Goal: Task Accomplishment & Management: Manage account settings

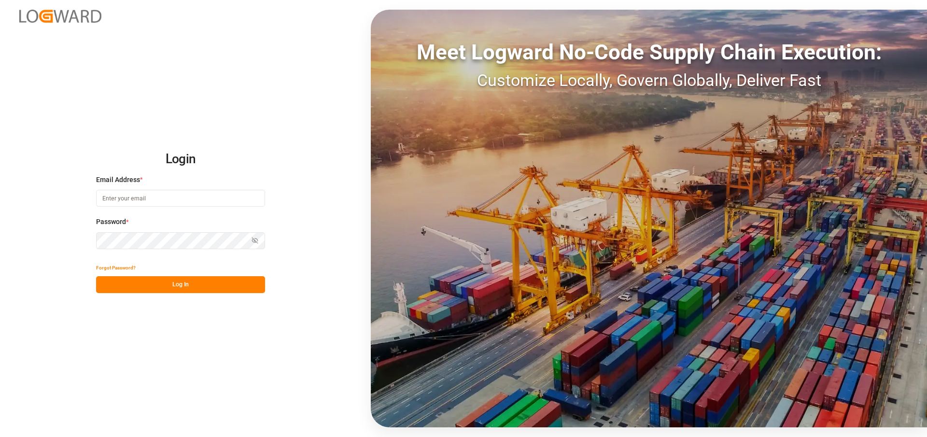
click at [206, 197] on input at bounding box center [180, 198] width 169 height 17
type input "Arjun.chaurasiya@logward.com"
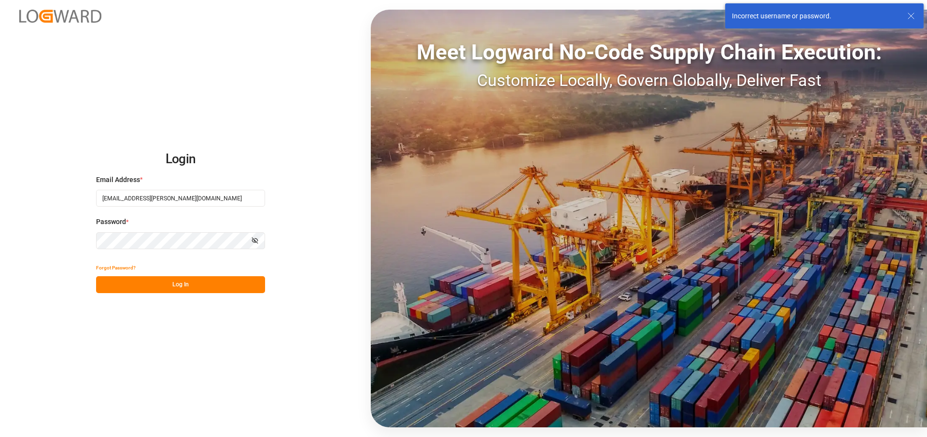
click at [169, 249] on div "Password * Show password" at bounding box center [180, 238] width 169 height 43
click at [265, 241] on button "Show password" at bounding box center [255, 240] width 20 height 17
click at [258, 241] on icon "button" at bounding box center [255, 240] width 7 height 7
click at [257, 241] on icon "button" at bounding box center [255, 240] width 7 height 7
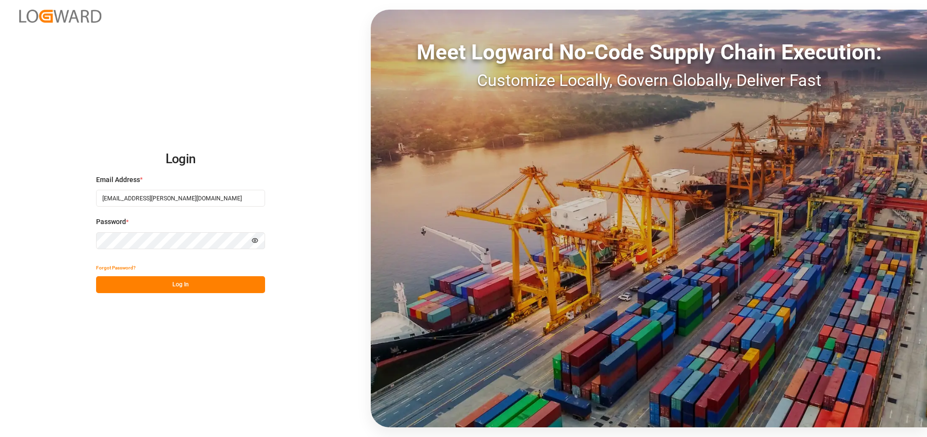
click at [96, 276] on button "Log In" at bounding box center [180, 284] width 169 height 17
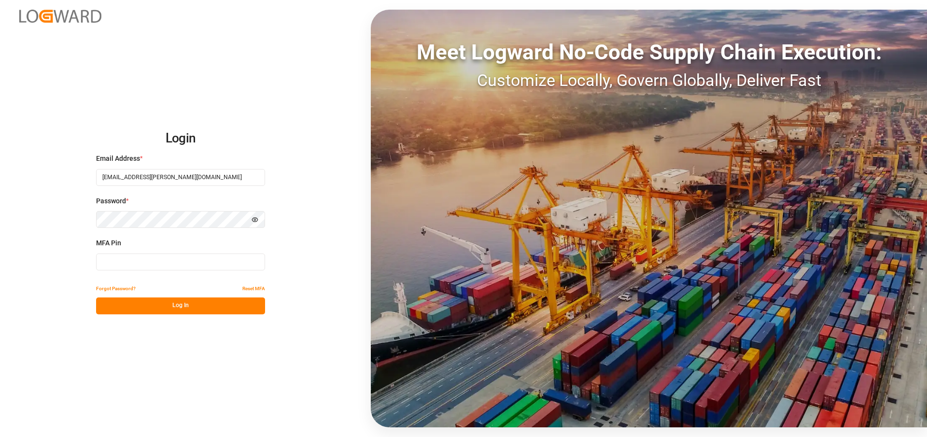
click at [172, 267] on input at bounding box center [180, 262] width 169 height 17
paste input "248268"
type input "248268"
paste input "460183"
type input "460183"
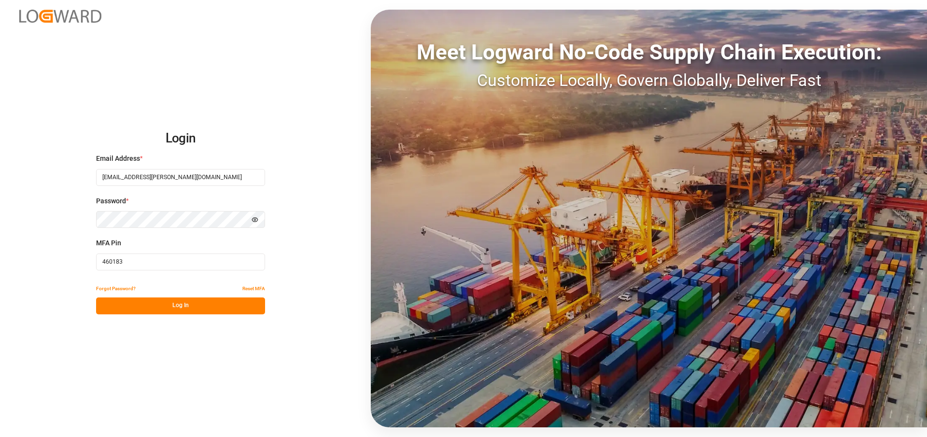
click at [171, 306] on button "Log In" at bounding box center [180, 306] width 169 height 17
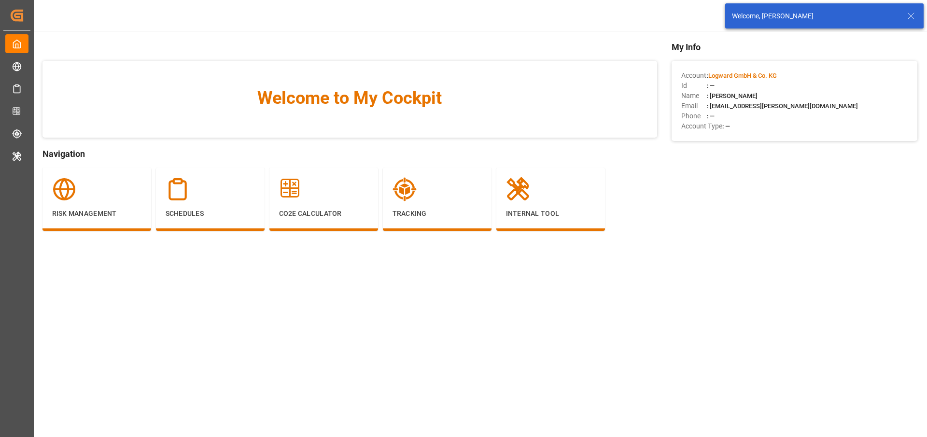
click at [907, 18] on icon at bounding box center [912, 16] width 12 height 12
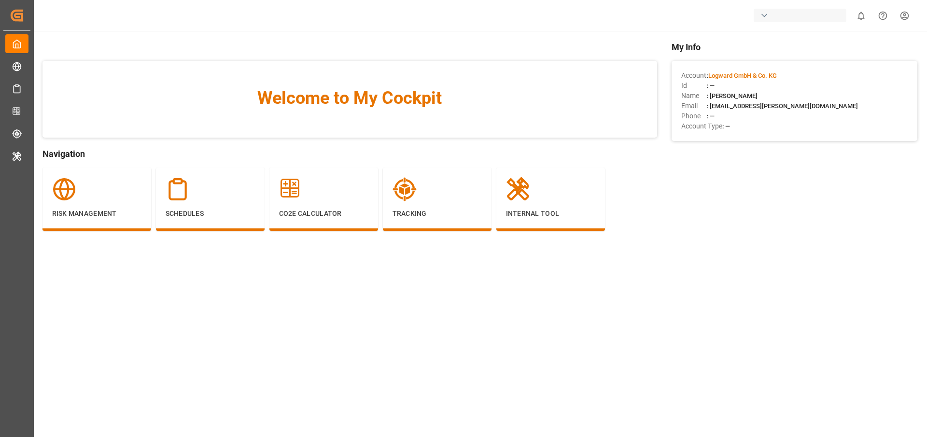
click at [770, 20] on div "button" at bounding box center [800, 16] width 93 height 14
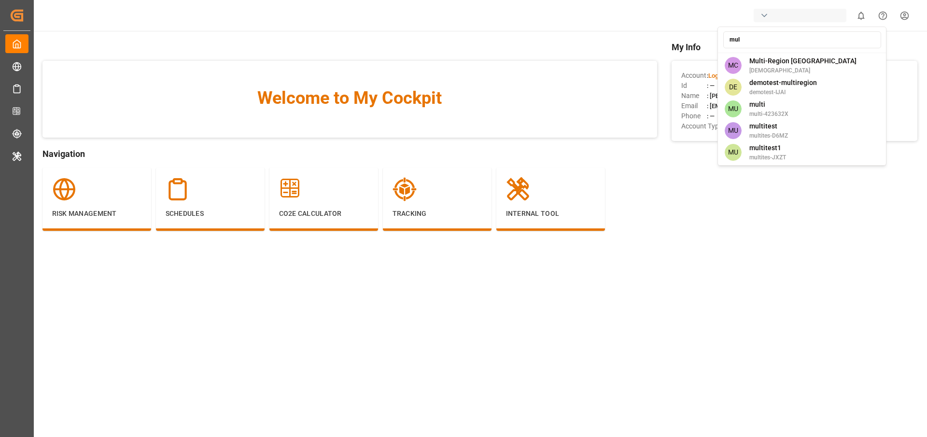
type input "mul"
click at [772, 58] on span "Multi-Region [GEOGRAPHIC_DATA]" at bounding box center [803, 61] width 107 height 10
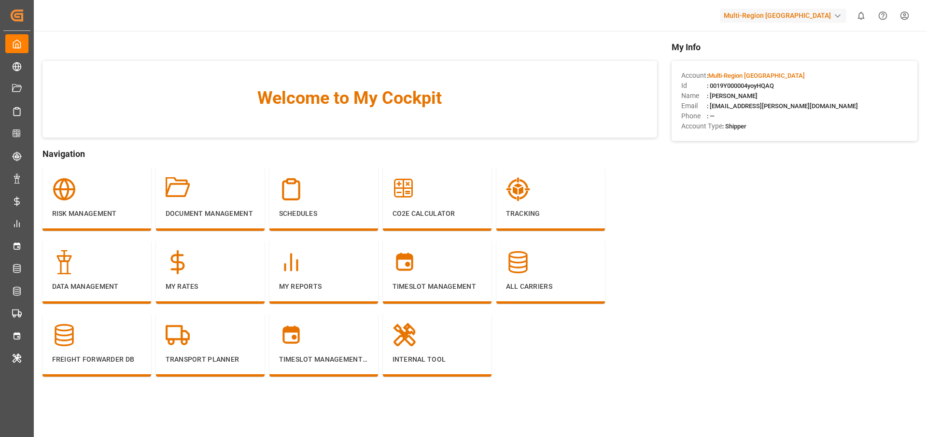
click at [898, 21] on html "Created by potrace 1.15, written by Peter Selinger 2001-2017 Created by potrace…" at bounding box center [463, 255] width 927 height 510
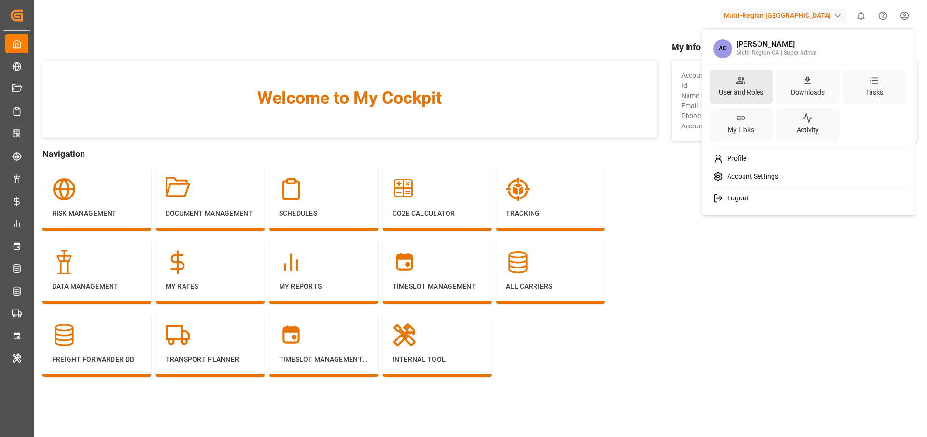
click at [751, 80] on div "User and Roles" at bounding box center [741, 87] width 63 height 34
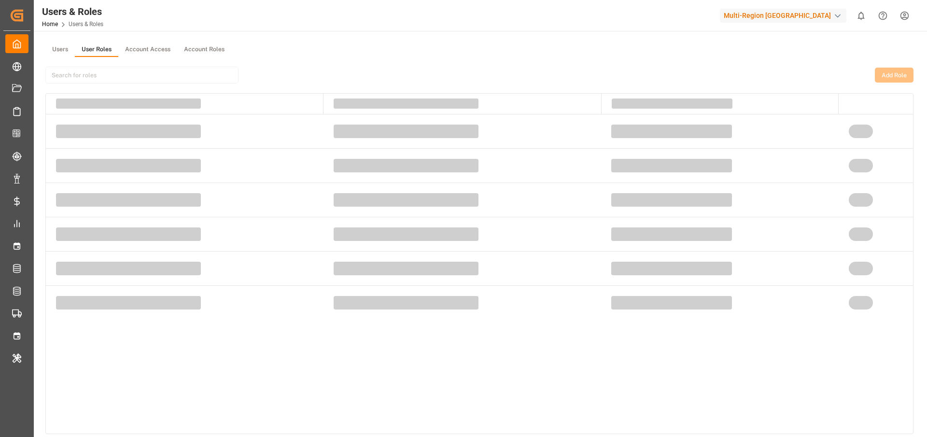
click at [106, 48] on button "User Roles" at bounding box center [96, 50] width 43 height 14
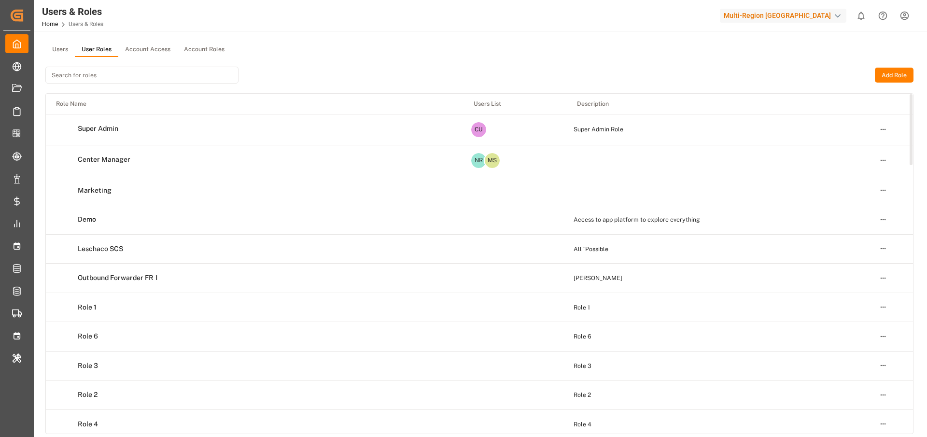
click at [884, 130] on html "Created by potrace 1.15, written by Peter Selinger 2001-2017 Created by potrace…" at bounding box center [463, 255] width 927 height 510
click at [867, 141] on div "Edit" at bounding box center [863, 148] width 50 height 14
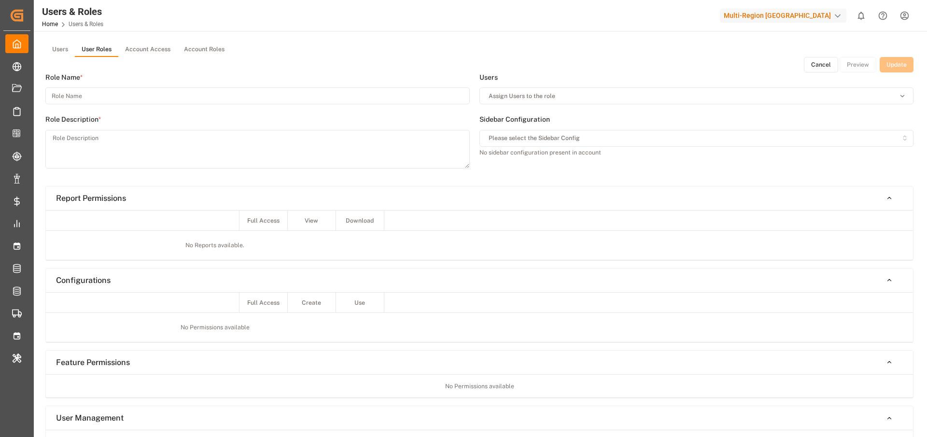
type input "Super Admin"
type textarea "Super Admin Role"
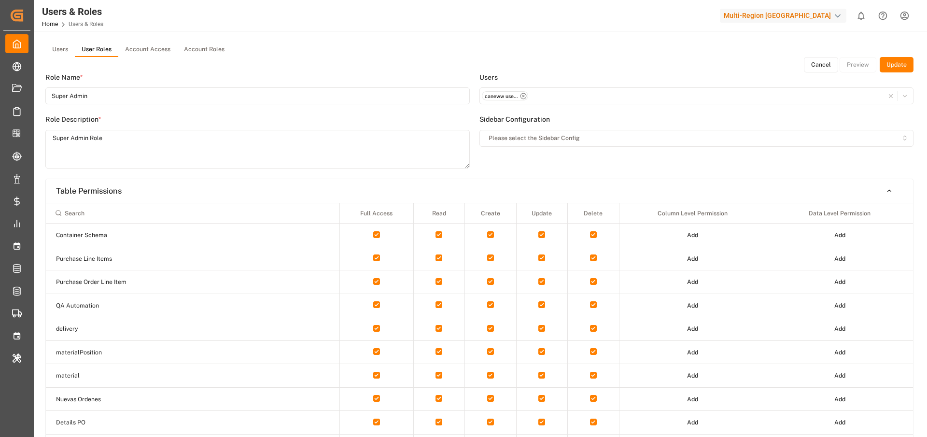
click at [905, 68] on button "Update" at bounding box center [897, 64] width 34 height 15
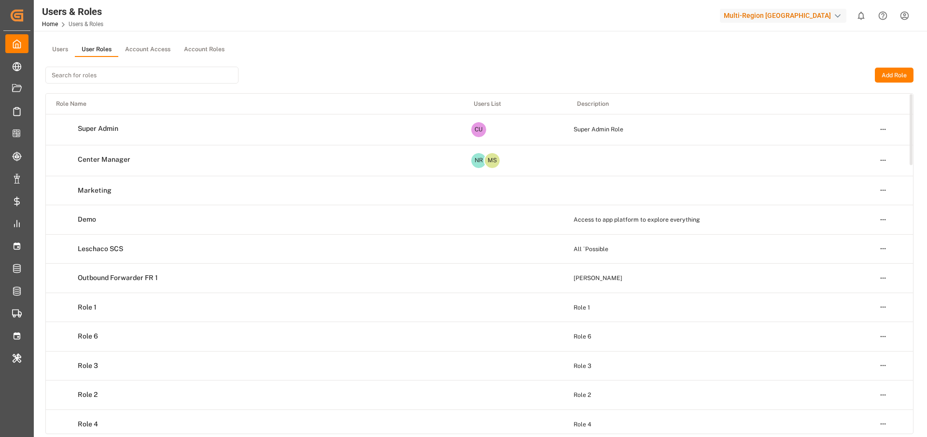
click at [886, 163] on html "Created by potrace 1.15, written by Peter Selinger 2001-2017 Created by potrace…" at bounding box center [463, 255] width 927 height 510
click at [868, 179] on div "Edit" at bounding box center [863, 178] width 50 height 14
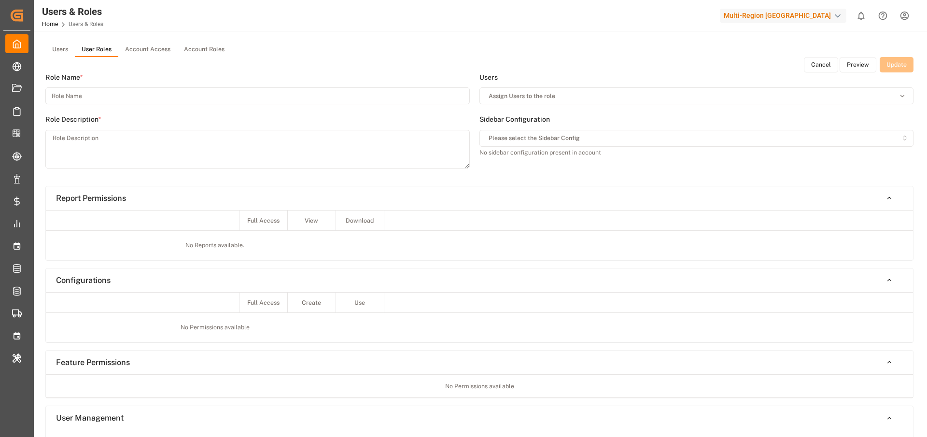
type input "Center Manager"
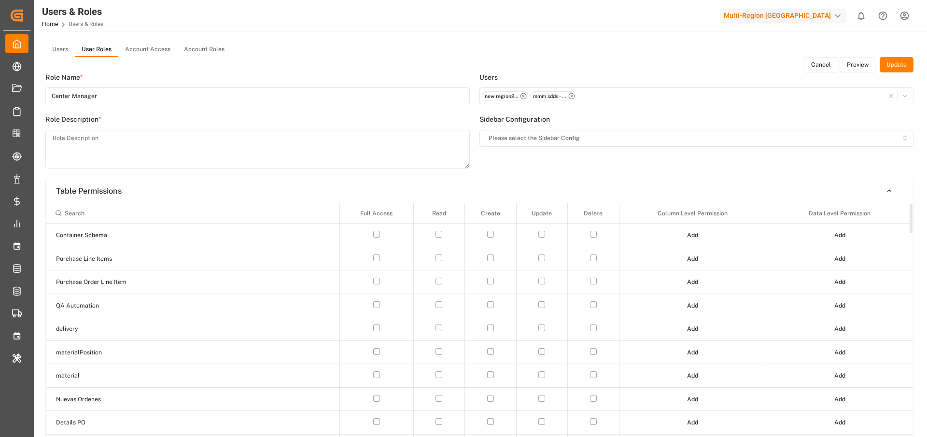
click at [809, 66] on button "Cancel" at bounding box center [821, 64] width 34 height 15
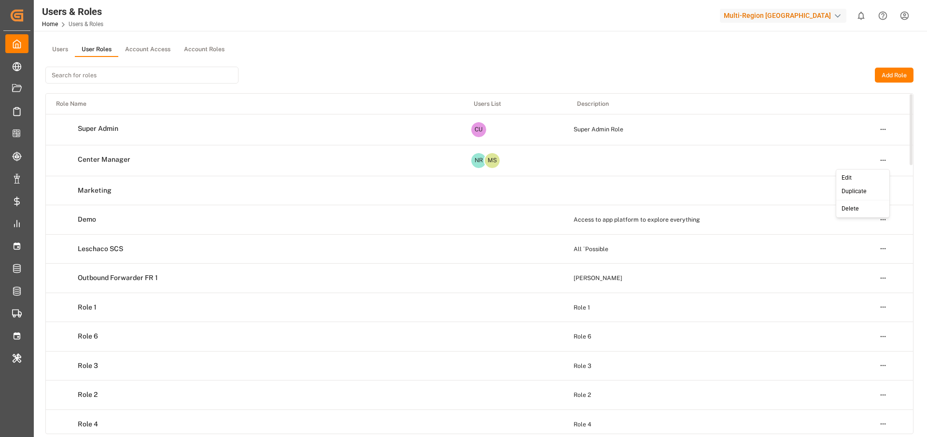
click at [886, 160] on html "Created by potrace 1.15, written by Peter Selinger 2001-2017 Created by potrace…" at bounding box center [463, 255] width 927 height 510
click at [855, 177] on div "Edit" at bounding box center [863, 178] width 50 height 14
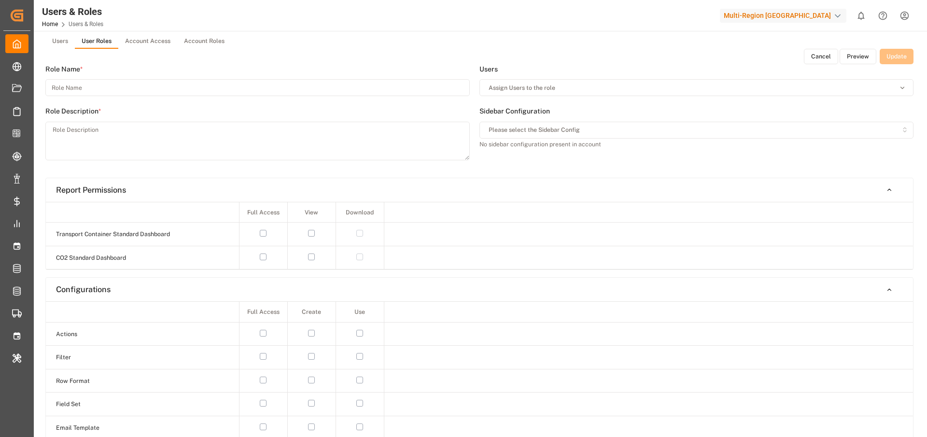
type input "Center Manager"
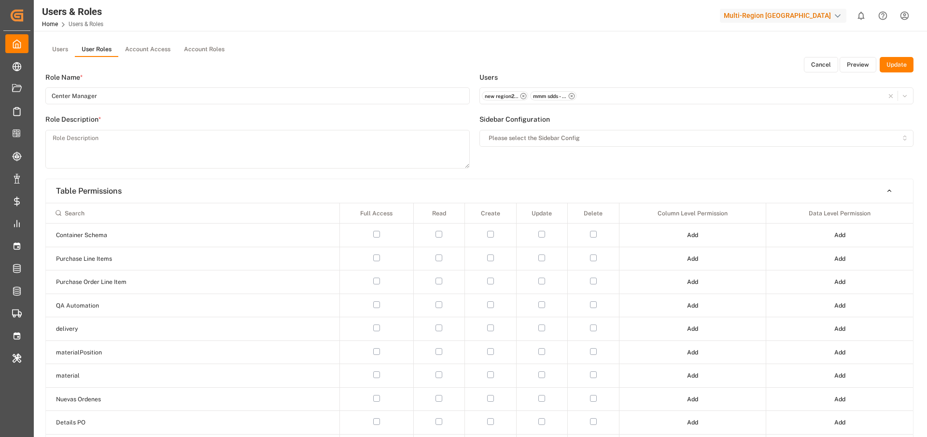
click at [810, 50] on div "Users User Roles Account Access Account Roles" at bounding box center [479, 50] width 868 height 14
click at [812, 61] on button "Cancel" at bounding box center [821, 64] width 34 height 15
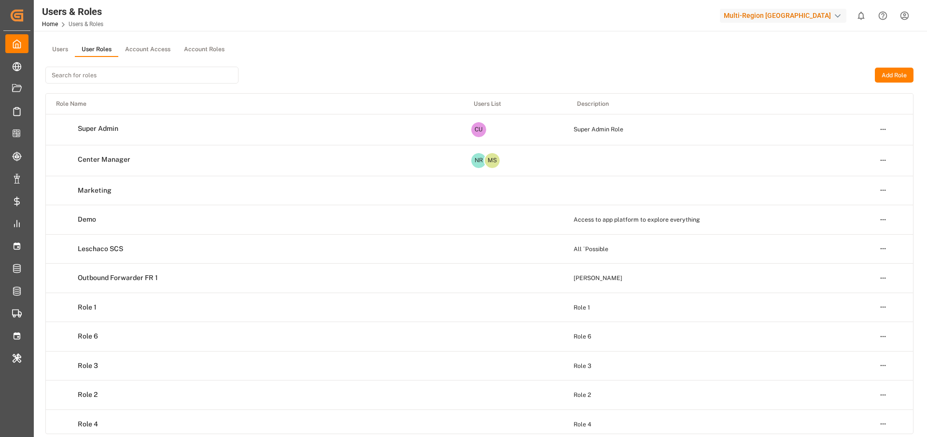
click at [68, 50] on button "Users" at bounding box center [59, 50] width 29 height 14
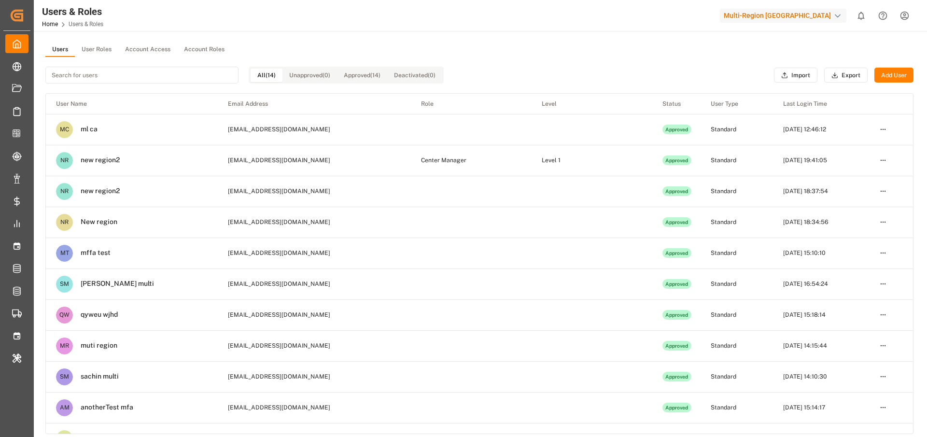
click at [94, 74] on input at bounding box center [141, 75] width 193 height 17
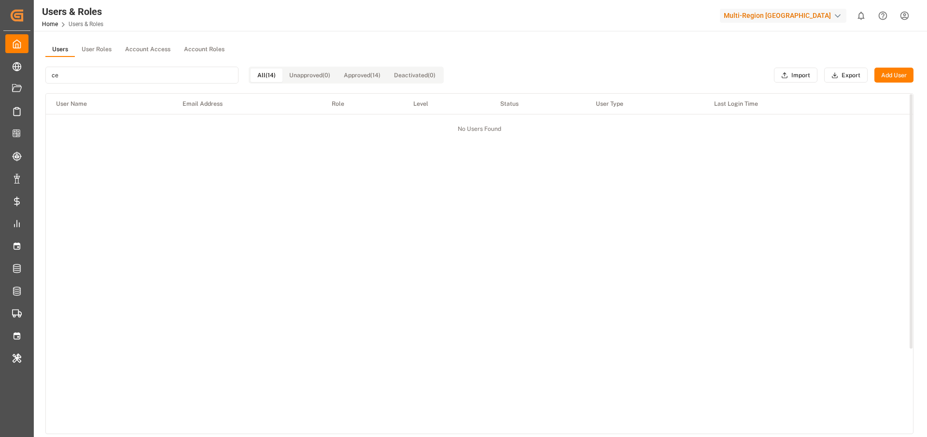
type input "cen"
click at [99, 46] on button "User Roles" at bounding box center [96, 50] width 43 height 14
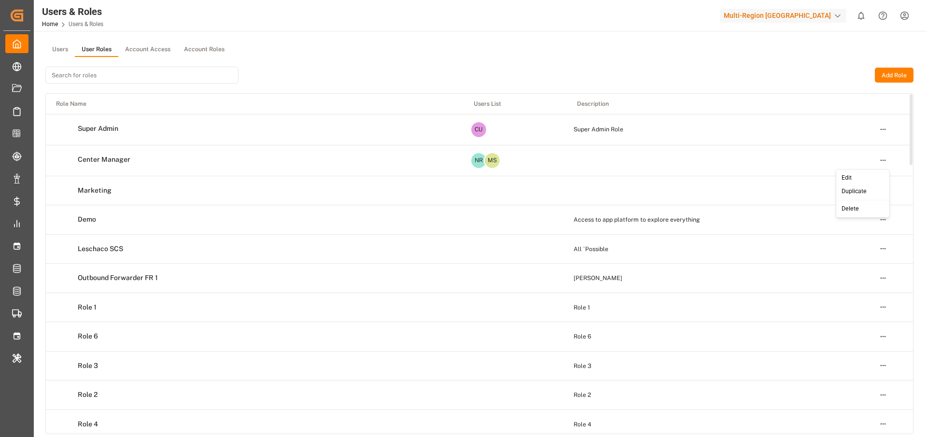
click at [882, 160] on html "Created by potrace 1.15, written by Peter Selinger 2001-2017 Created by potrace…" at bounding box center [463, 255] width 927 height 510
click at [845, 180] on div "Edit" at bounding box center [863, 178] width 50 height 14
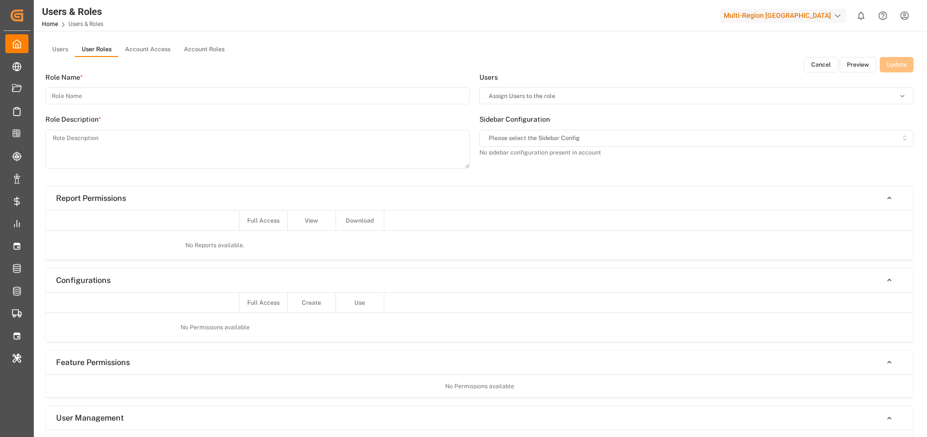
type input "Center Manager"
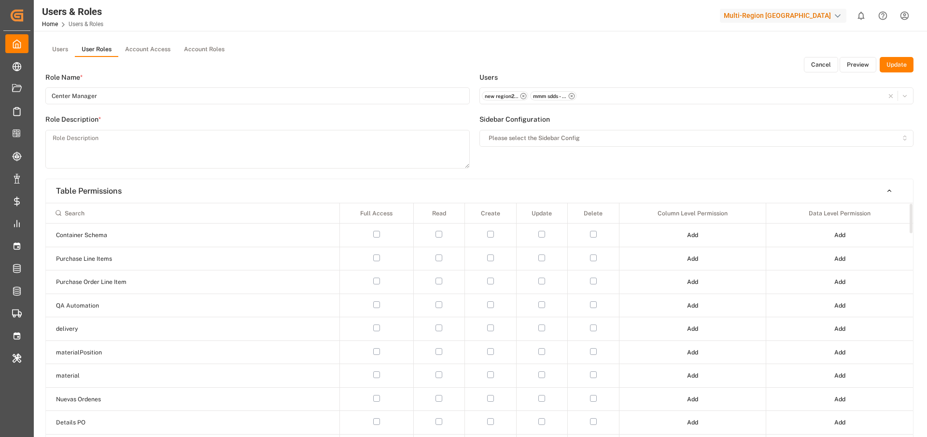
click at [374, 234] on button "button" at bounding box center [376, 234] width 7 height 7
click at [374, 259] on button "button" at bounding box center [376, 258] width 7 height 7
click at [889, 62] on button "Update" at bounding box center [897, 64] width 34 height 15
click at [350, 148] on textarea "a" at bounding box center [257, 149] width 425 height 39
type textarea "asdasdasdasd"
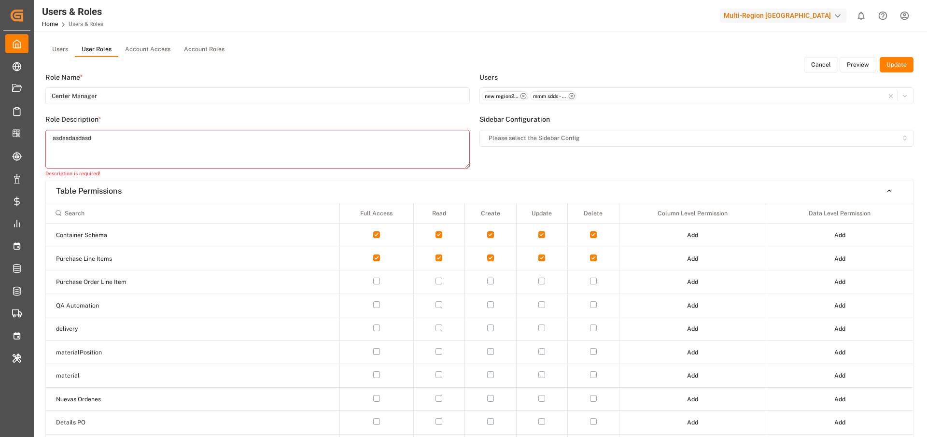
click at [885, 64] on button "Update" at bounding box center [897, 64] width 34 height 15
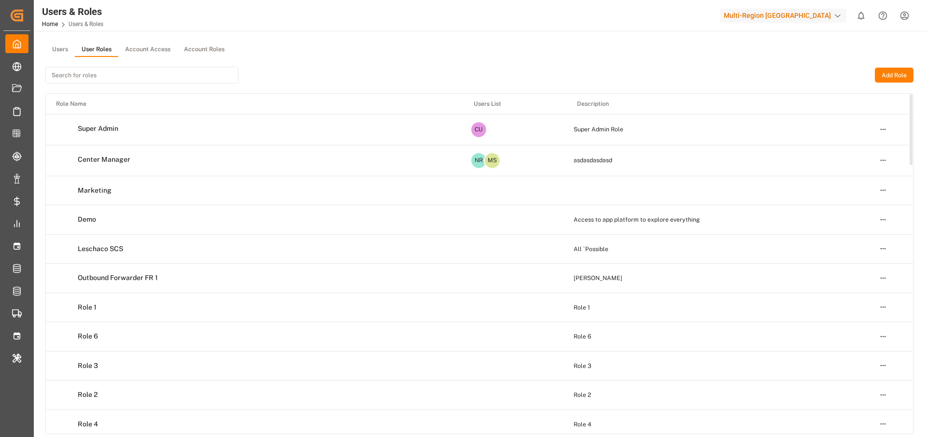
click at [883, 156] on html "Created by potrace 1.15, written by [PERSON_NAME] [DATE]-[DATE] Created by potr…" at bounding box center [463, 255] width 927 height 510
click at [867, 175] on div "Edit" at bounding box center [863, 178] width 50 height 14
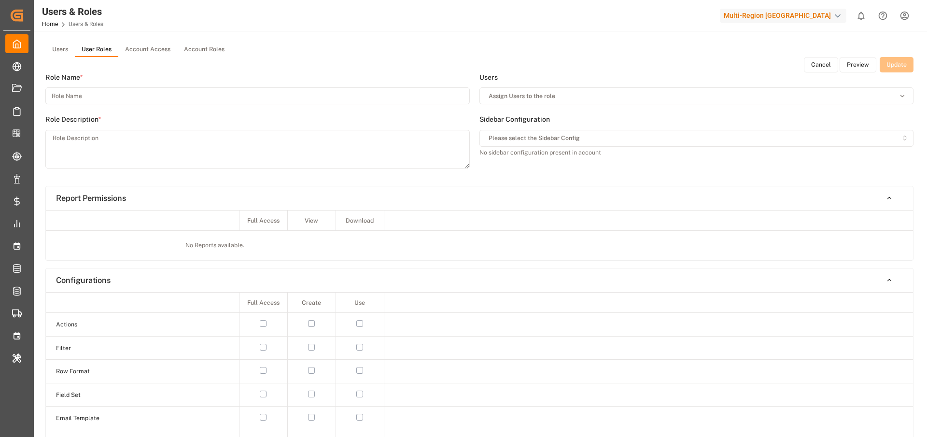
type input "Center Manager"
type textarea "asdasdasdasd"
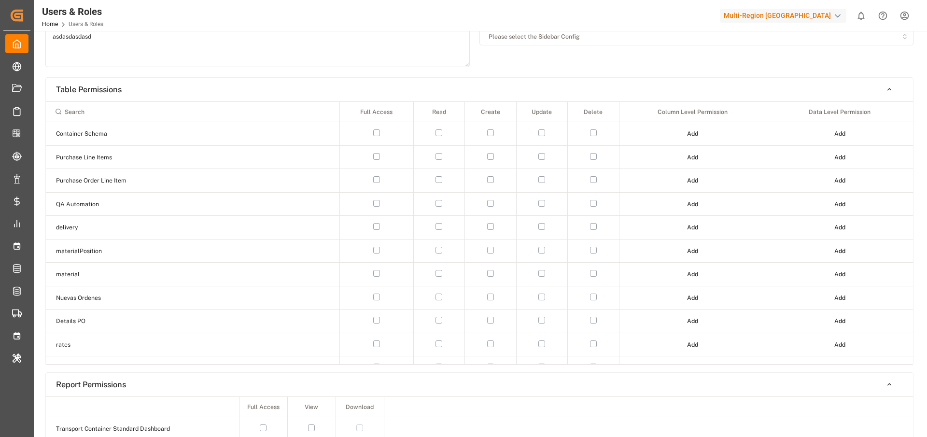
scroll to position [102, 0]
click at [376, 137] on td at bounding box center [376, 133] width 73 height 24
click at [376, 136] on td at bounding box center [376, 133] width 73 height 24
click at [377, 134] on button "button" at bounding box center [376, 132] width 7 height 7
click at [377, 177] on button "button" at bounding box center [376, 178] width 7 height 7
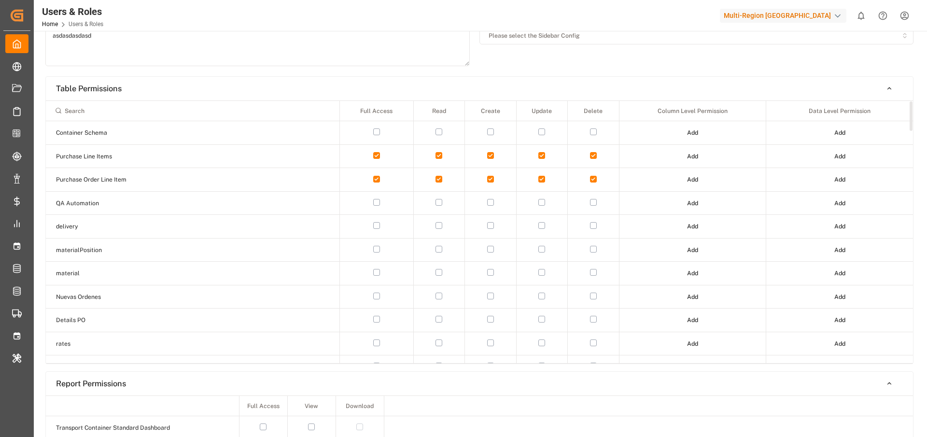
click at [377, 201] on button "button" at bounding box center [376, 202] width 7 height 7
click at [374, 223] on button "button" at bounding box center [376, 225] width 7 height 7
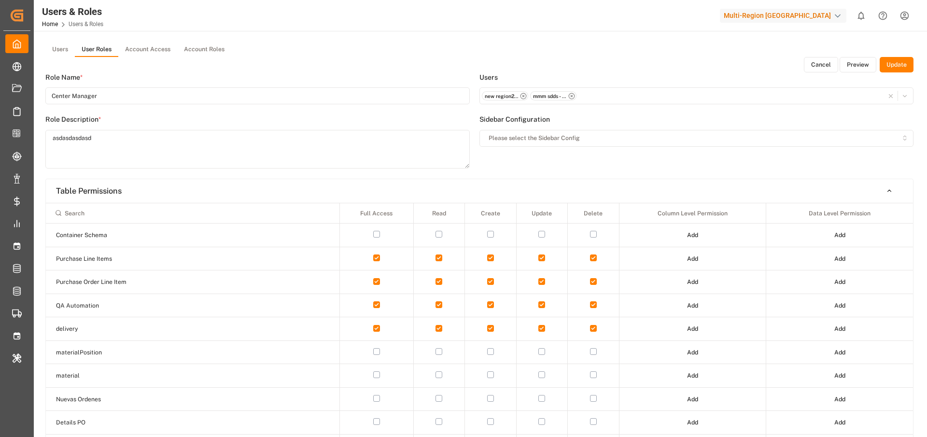
click at [895, 64] on button "Update" at bounding box center [897, 64] width 34 height 15
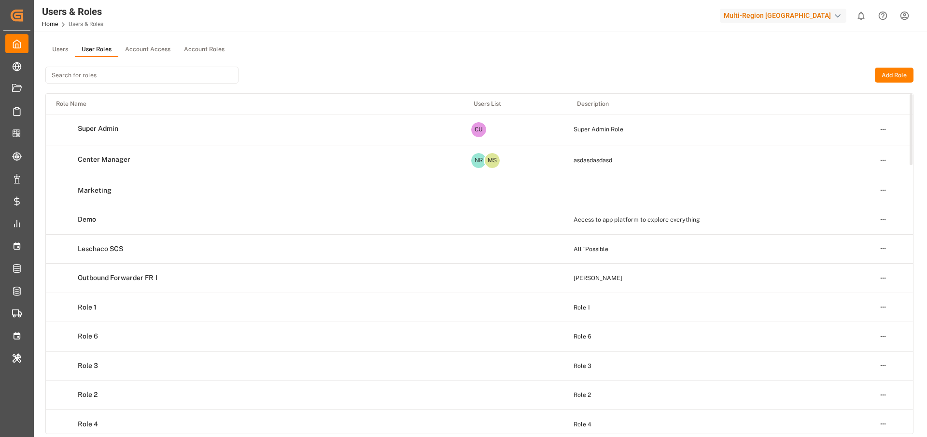
click at [886, 160] on html "Created by potrace 1.15, written by [PERSON_NAME] [DATE]-[DATE] Created by potr…" at bounding box center [463, 255] width 927 height 510
click at [861, 177] on div "Edit" at bounding box center [863, 178] width 50 height 14
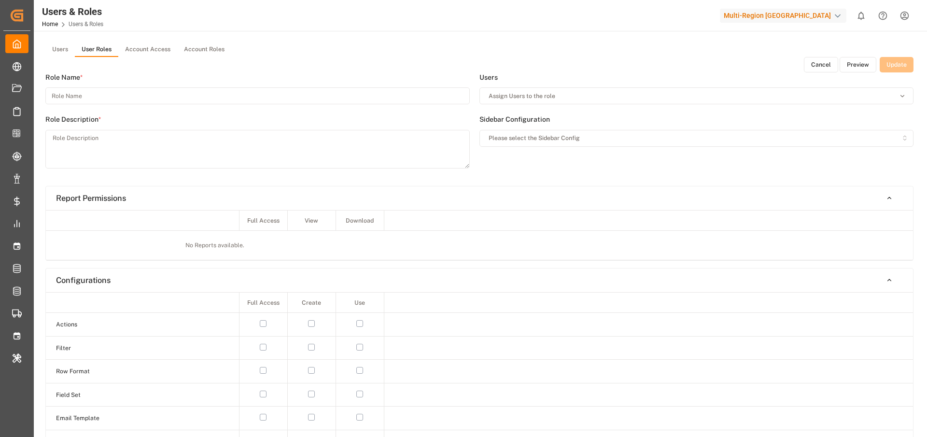
type input "Center Manager"
type textarea "asdasdasdasd"
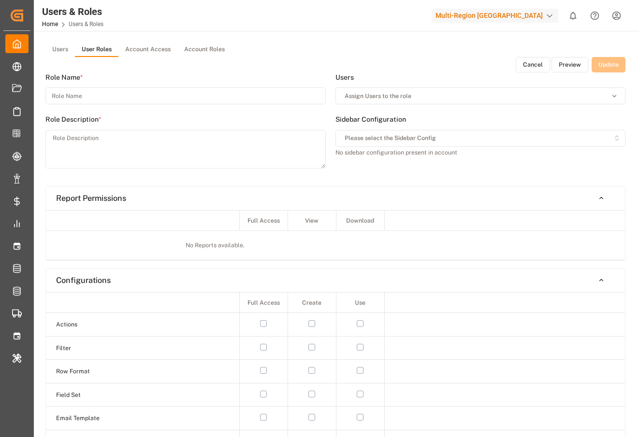
type input "Center Manager"
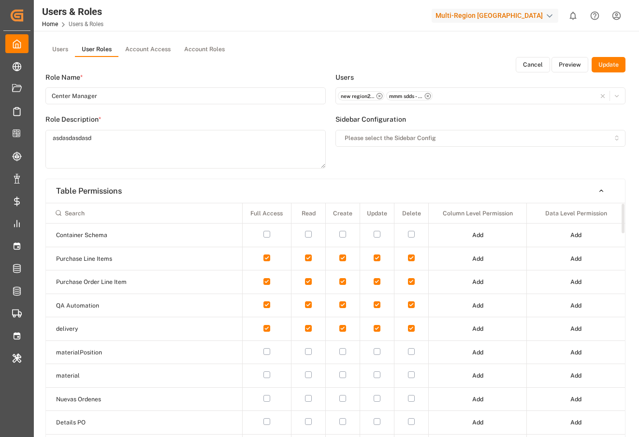
click at [411, 231] on button "button" at bounding box center [411, 234] width 7 height 7
click at [606, 61] on button "Update" at bounding box center [608, 64] width 34 height 15
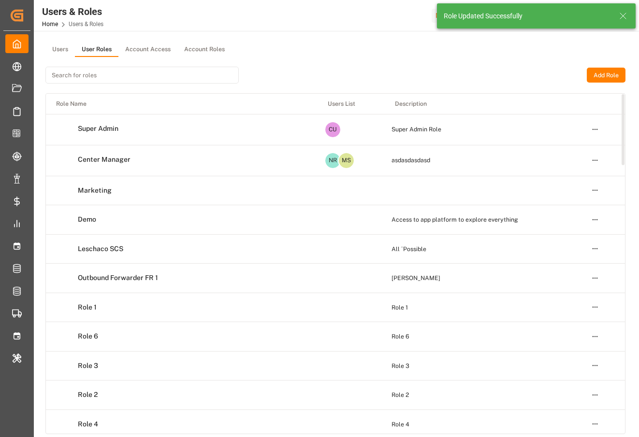
click at [595, 128] on html "Created by potrace 1.15, written by Peter Selinger 2001-2017 Created by potrace…" at bounding box center [319, 255] width 639 height 510
click at [585, 142] on div "Edit" at bounding box center [575, 148] width 50 height 14
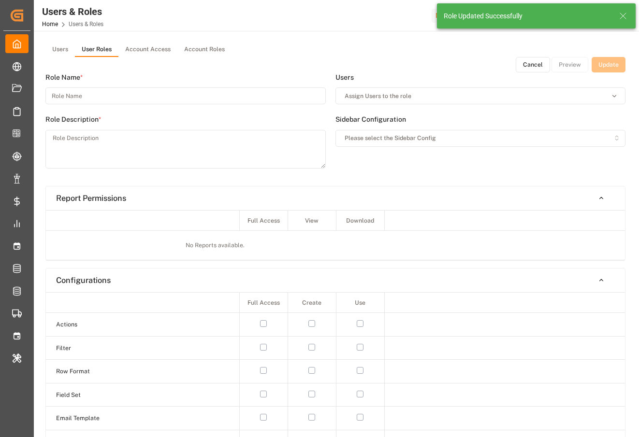
type input "Super Admin"
type textarea "Super Admin Role"
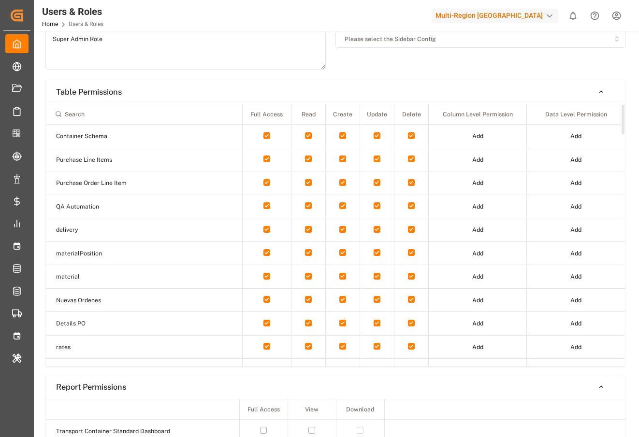
scroll to position [107, 0]
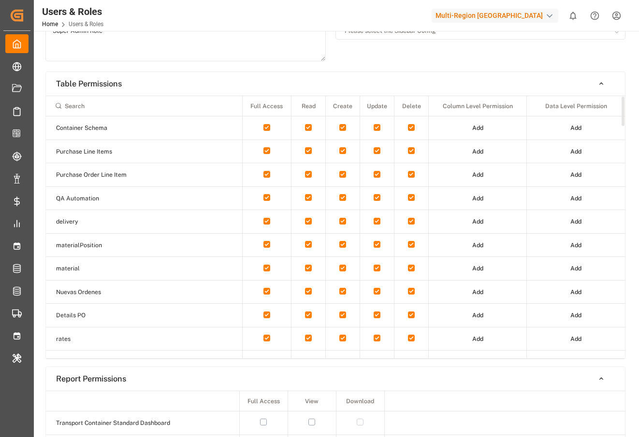
click at [267, 126] on button "button" at bounding box center [266, 127] width 7 height 7
click at [267, 151] on button "button" at bounding box center [266, 150] width 7 height 7
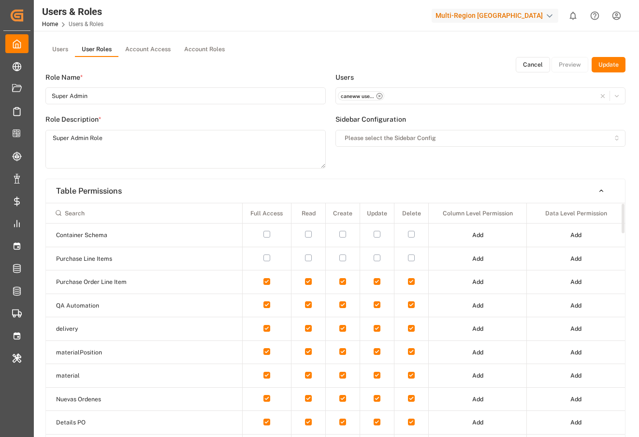
click at [610, 68] on button "Update" at bounding box center [608, 64] width 34 height 15
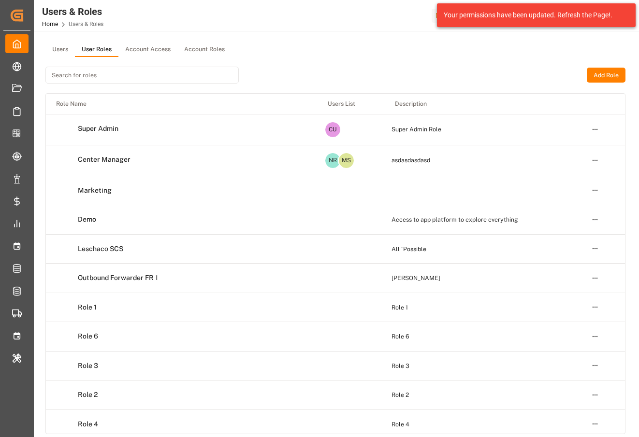
drag, startPoint x: 59, startPoint y: 49, endPoint x: 166, endPoint y: 44, distance: 107.3
click at [59, 49] on button "Users" at bounding box center [59, 50] width 29 height 14
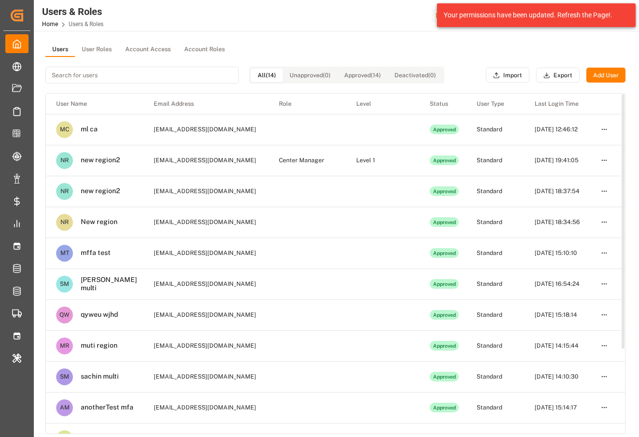
click at [598, 130] on html "Created by potrace 1.15, written by Peter Selinger 2001-2017 Created by potrace…" at bounding box center [319, 255] width 639 height 510
click at [588, 147] on div "Edit" at bounding box center [584, 148] width 50 height 14
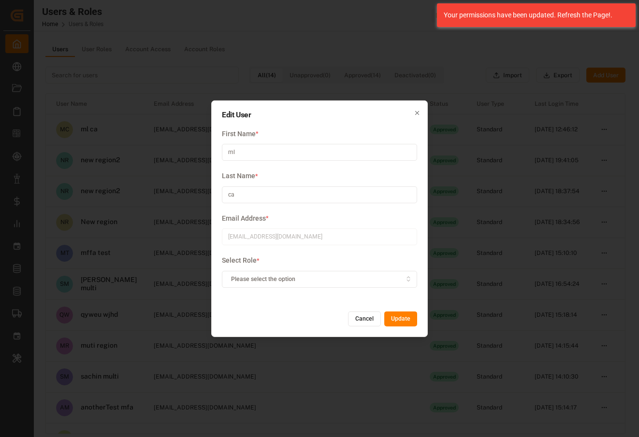
click at [341, 151] on input "ml" at bounding box center [319, 152] width 195 height 17
type input "test"
type input "Tes"
type input "Mll"
click at [407, 322] on button "Update" at bounding box center [400, 318] width 33 height 15
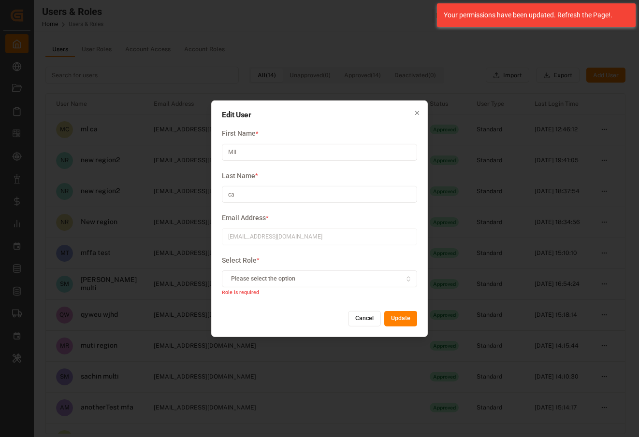
click at [331, 282] on div "Please select the option" at bounding box center [319, 279] width 191 height 9
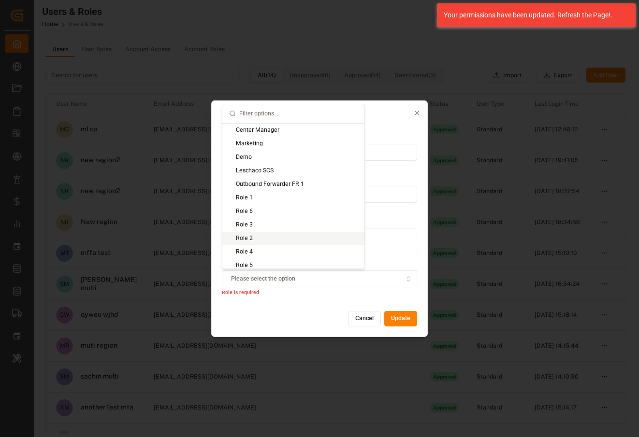
click at [265, 243] on div "Role 2" at bounding box center [293, 239] width 142 height 14
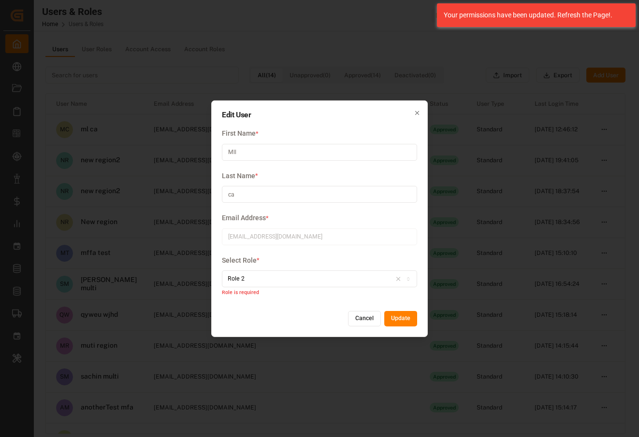
click at [412, 317] on button "Update" at bounding box center [400, 318] width 33 height 15
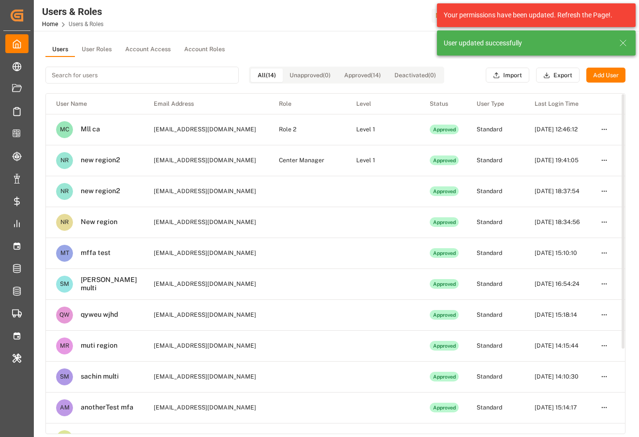
click at [132, 71] on input at bounding box center [141, 75] width 193 height 17
click at [602, 126] on html "Created by potrace 1.15, written by Peter Selinger 2001-2017 Created by potrace…" at bounding box center [319, 255] width 639 height 510
click at [579, 147] on div "Edit" at bounding box center [584, 148] width 50 height 14
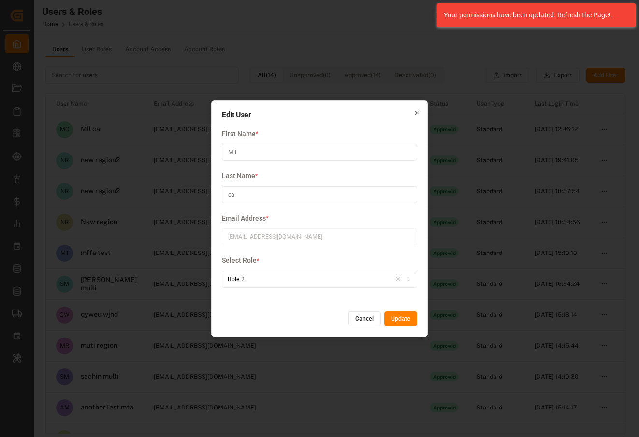
click at [338, 142] on div "First Name * Mll" at bounding box center [319, 149] width 195 height 43
click at [314, 157] on input "Mll" at bounding box center [319, 152] width 195 height 17
type input "ml"
click at [412, 319] on button "Update" at bounding box center [400, 318] width 33 height 15
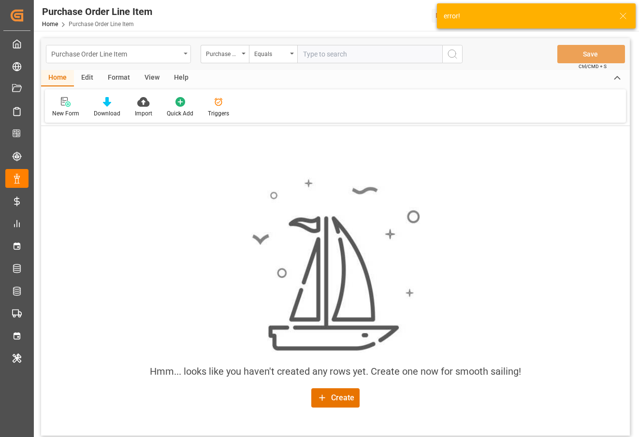
click at [72, 51] on div "Purchase Order Line Item" at bounding box center [115, 53] width 129 height 12
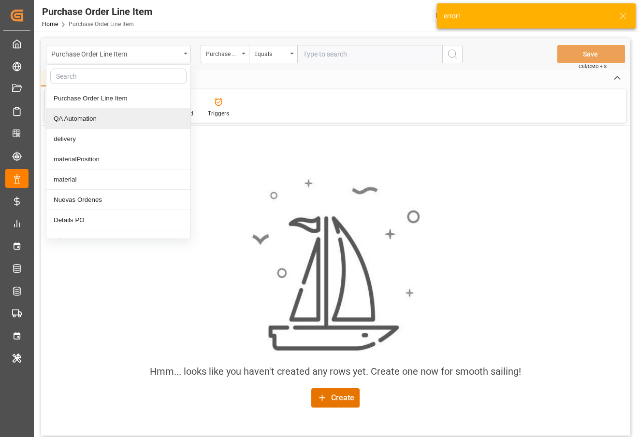
click at [102, 121] on div "QA Automation" at bounding box center [118, 119] width 144 height 20
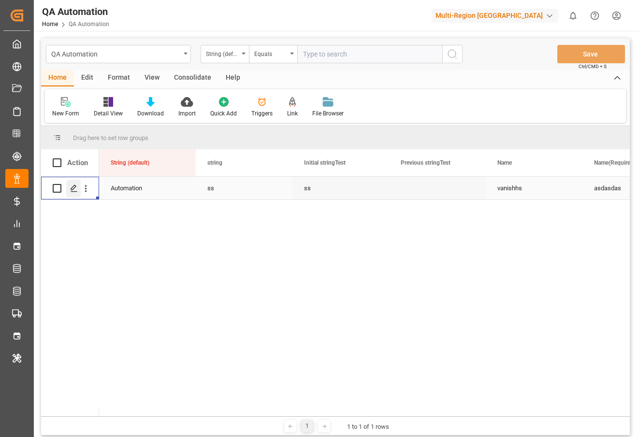
click at [76, 185] on icon "Press SPACE to select this row." at bounding box center [74, 189] width 8 height 8
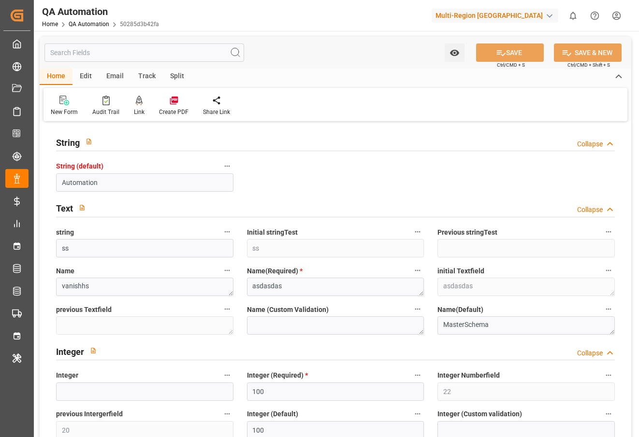
type input "100"
type input "22"
type input "20"
type input "100"
type input "3"
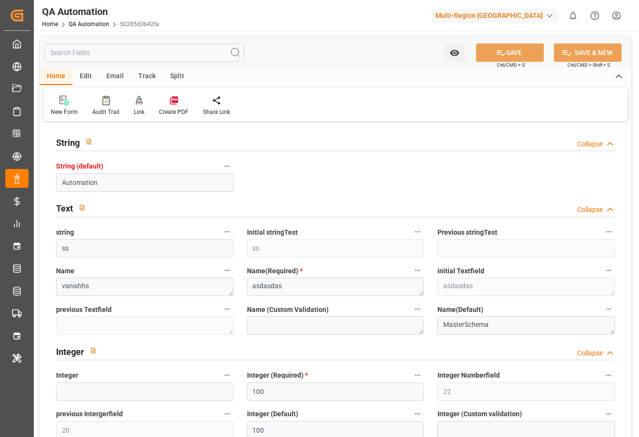
type input "3"
type input "100"
type input "BRRIO"
type input "9473975"
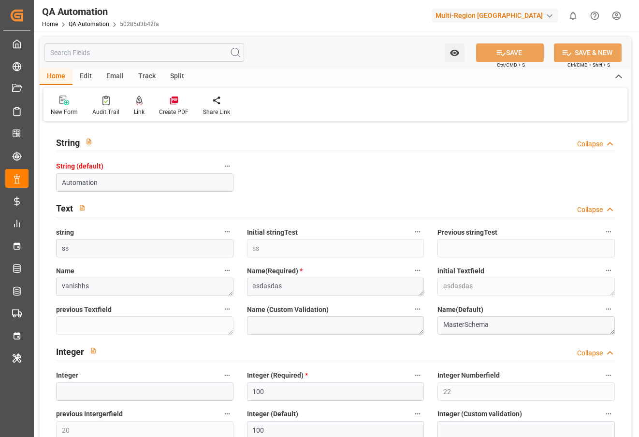
type input "MSC"
type input "Mediterranean Shipping Company"
type input "MSC"
type input "Mediterranean Shipping Company"
type input "Hapag [PERSON_NAME]"
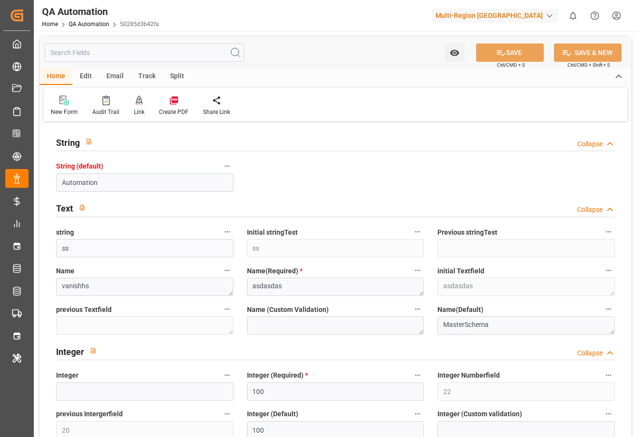
type input "Hapag [PERSON_NAME] Aktiengesellschaft"
type input "128"
type input "[DATE]"
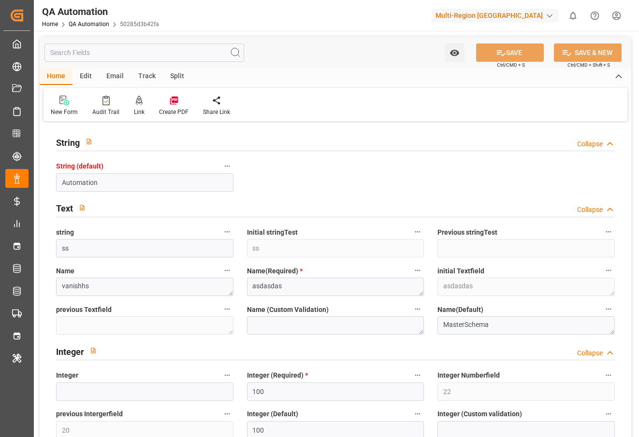
type input "[DATE] 00:00"
type input "18-01-2025 08:24"
type input "18-01-2025 13:32"
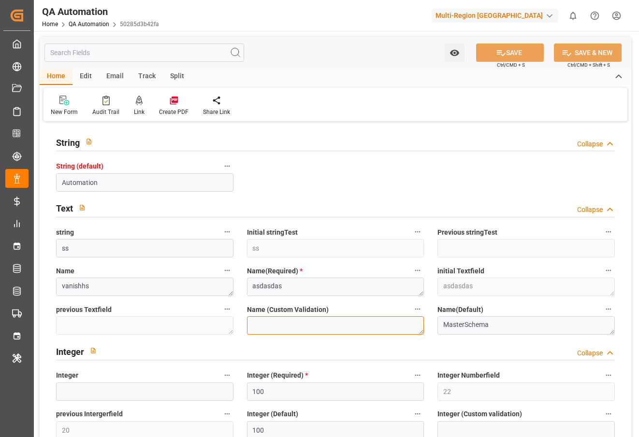
click at [295, 326] on textarea at bounding box center [335, 325] width 177 height 18
type textarea "2323"
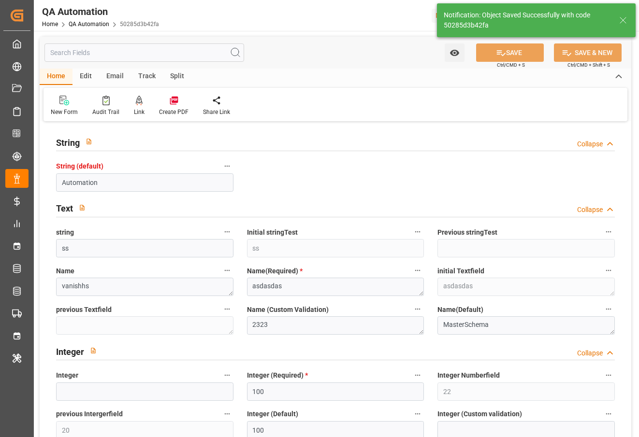
type textarea "[PERSON_NAME]"
type input "12-08-2025 11:25"
click at [107, 23] on link "QA Automation" at bounding box center [89, 24] width 41 height 7
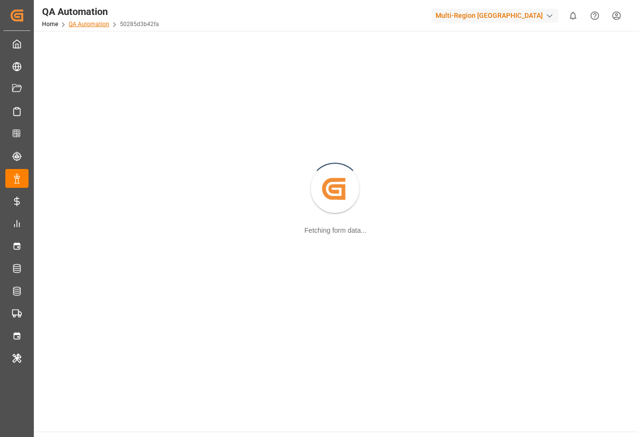
click at [104, 23] on link "QA Automation" at bounding box center [89, 24] width 41 height 7
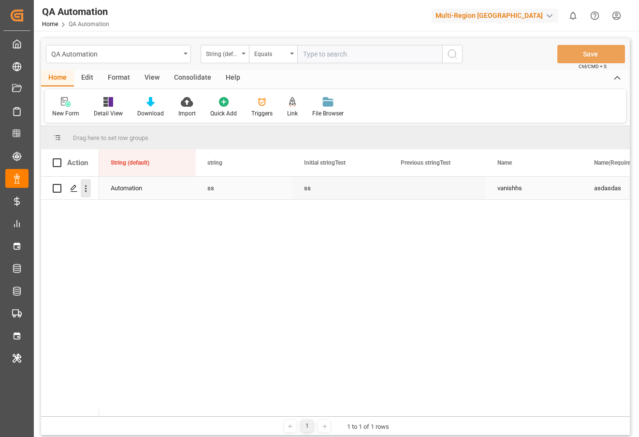
click at [86, 186] on icon "open menu" at bounding box center [86, 188] width 2 height 7
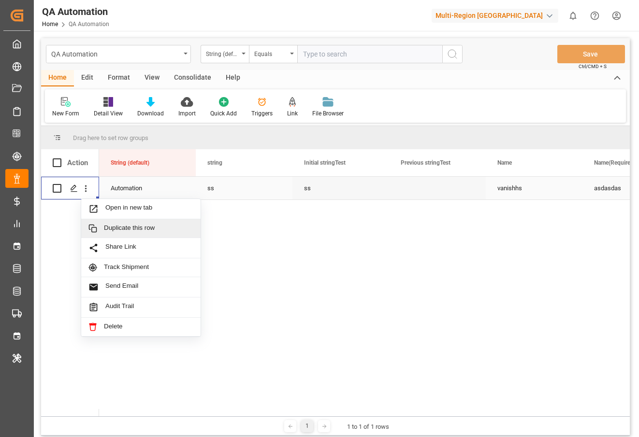
click at [111, 227] on span "Duplicate this row" at bounding box center [148, 228] width 89 height 9
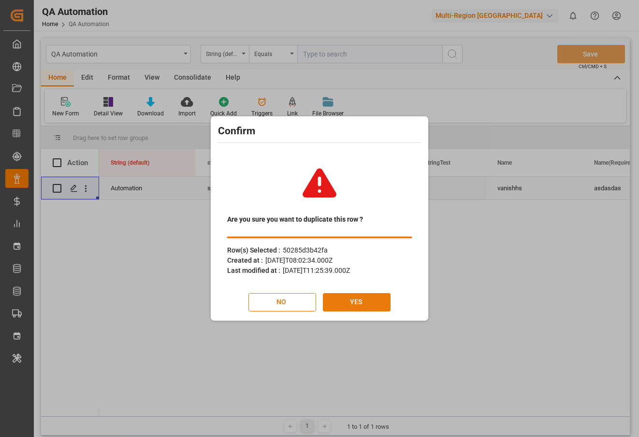
click at [351, 301] on button "YES" at bounding box center [357, 302] width 68 height 18
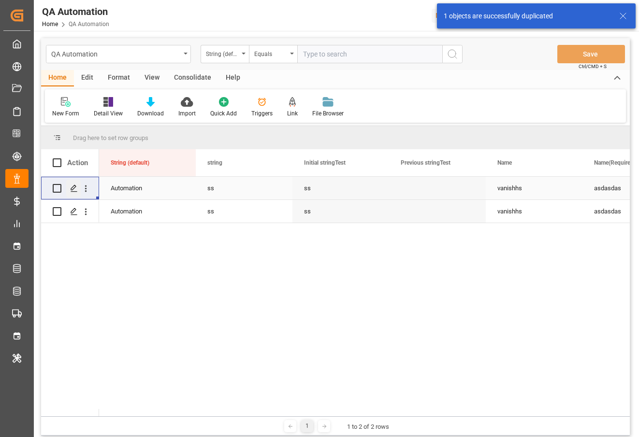
click at [74, 190] on icon "Press SPACE to select this row." at bounding box center [74, 189] width 8 height 8
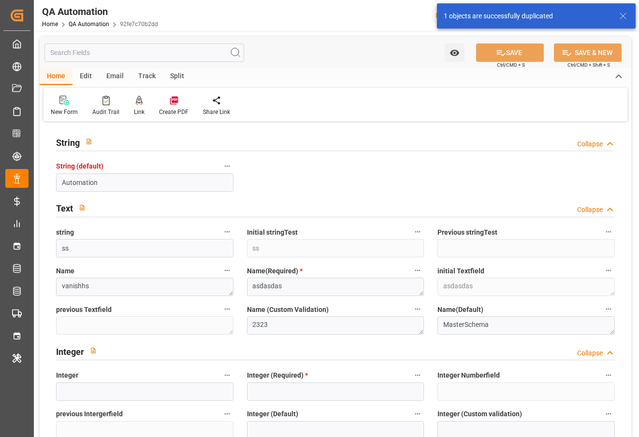
type input "100"
type input "22"
type input "20"
type input "100"
type input "3"
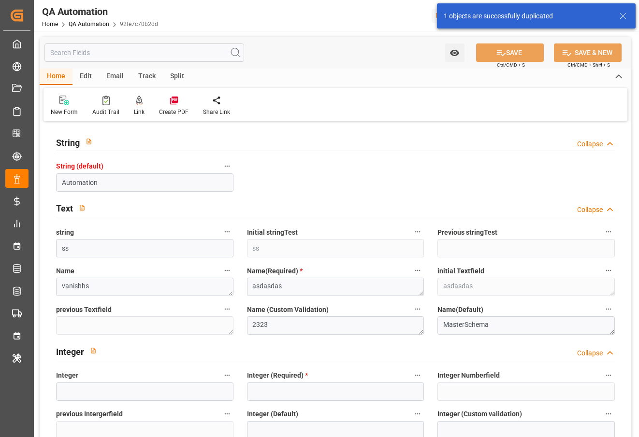
type input "3"
type input "100"
type input "BRRIO"
type input "9473975"
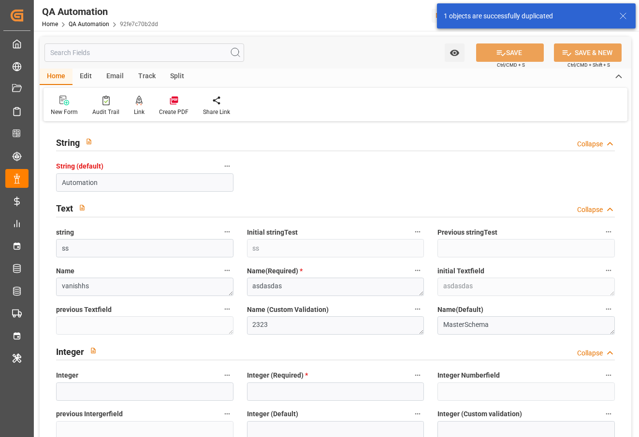
type input "MSC"
type input "Mediterranean Shipping Company"
type input "MSC"
type input "Mediterranean Shipping Company"
type input "Hapag [PERSON_NAME]"
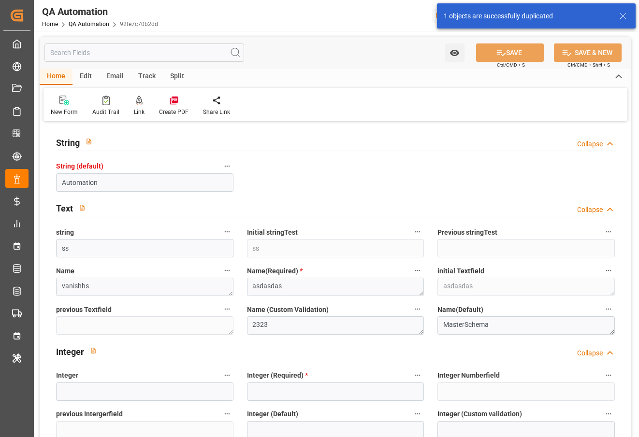
type input "Hapag [PERSON_NAME] Aktiengesellschaft"
type input "256"
type input "[DATE]"
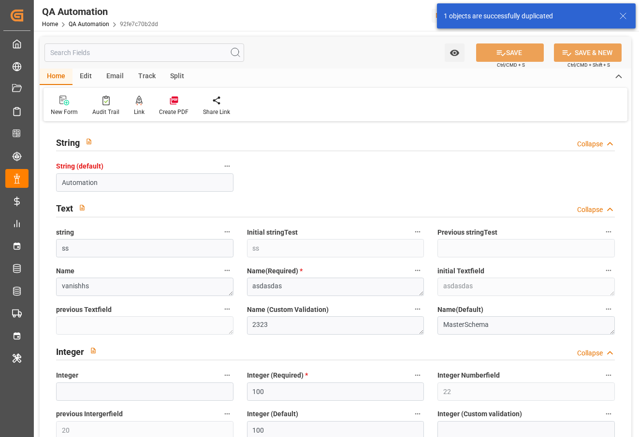
type input "[DATE] 00:00"
type input "12-08-2025 11:25"
type input "[DATE] 16:55"
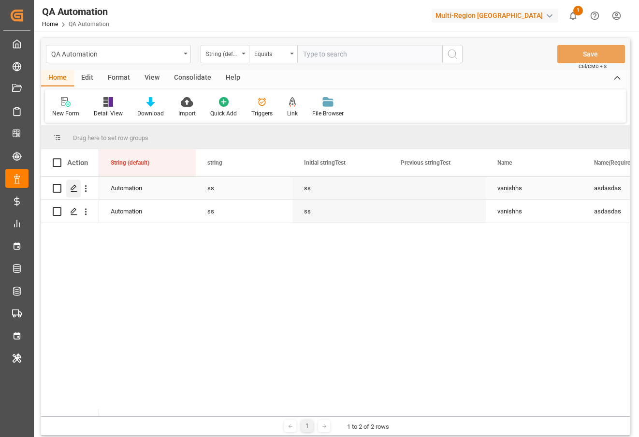
click at [74, 190] on icon "Press SPACE to select this row." at bounding box center [74, 189] width 8 height 8
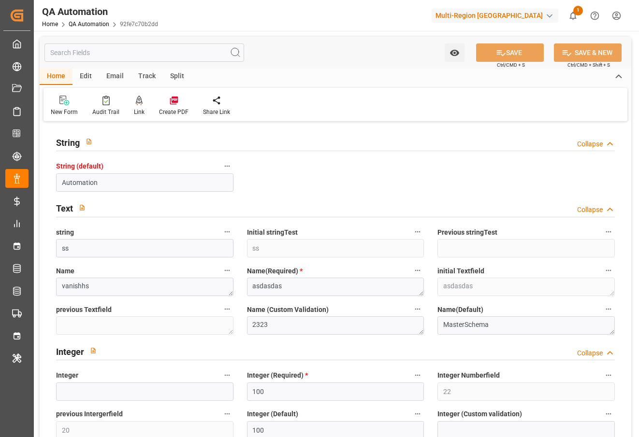
type input "[DATE]"
type input "[DATE] 00:00"
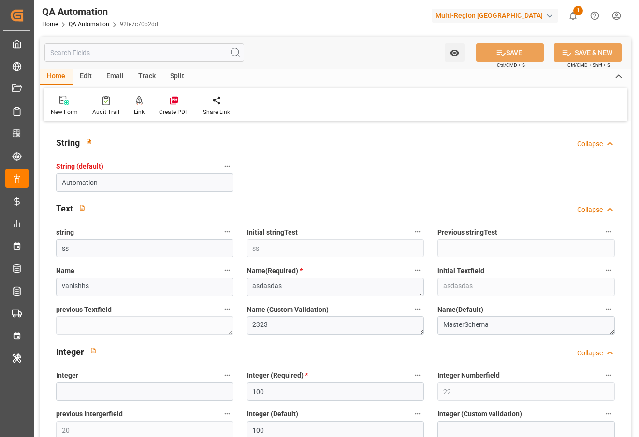
type input "[DATE] 00:00"
type input "12-08-2025 11:25"
type input "[DATE] 16:55"
click at [304, 294] on textarea "asdasdas" at bounding box center [335, 287] width 177 height 18
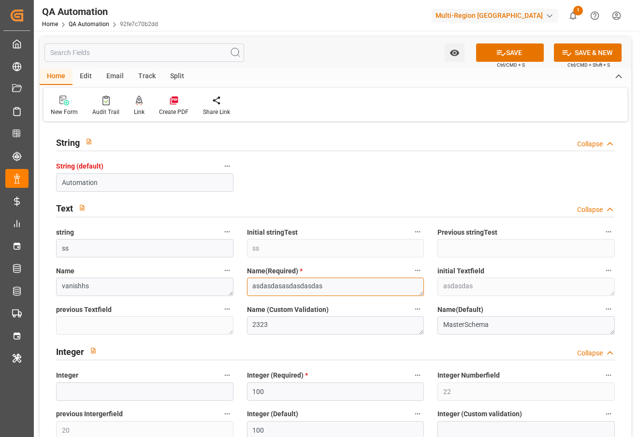
type textarea "asdasdasasdasdasdas"
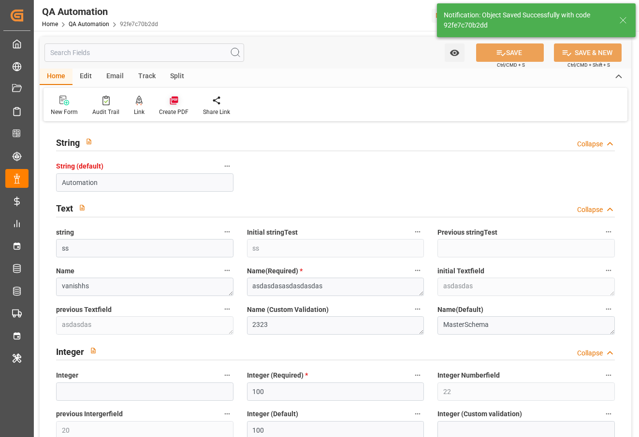
type textarea "asdasdas"
type input "[DATE] 11:26"
click at [418, 270] on icon "button" at bounding box center [417, 270] width 5 height 1
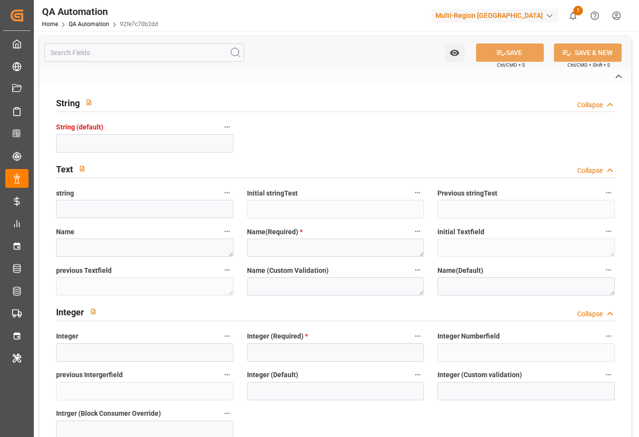
type input "Automation"
type input "ss"
type textarea "vanishhs"
type textarea "asdasdasasdasdasdas"
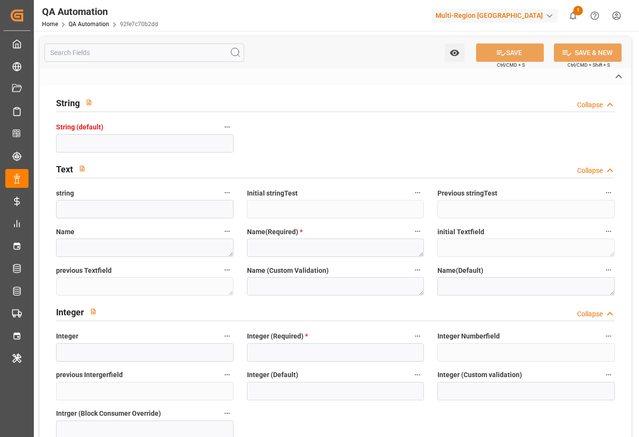
type textarea "asdasdas"
type textarea "2323"
type textarea "MasterSchema"
type input "[GEOGRAPHIC_DATA]"
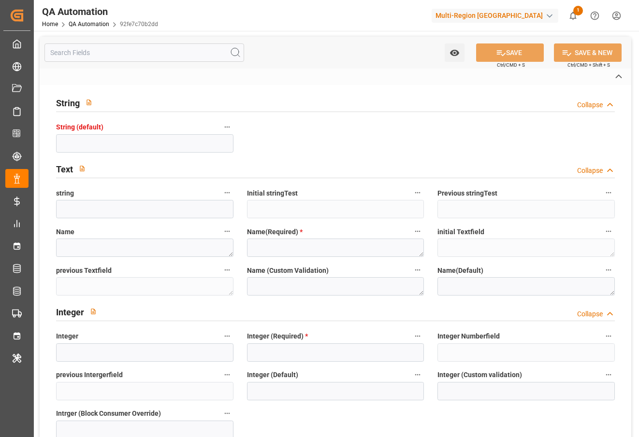
type input "[PERSON_NAME]"
type input "MSCU"
type input "HLCU"
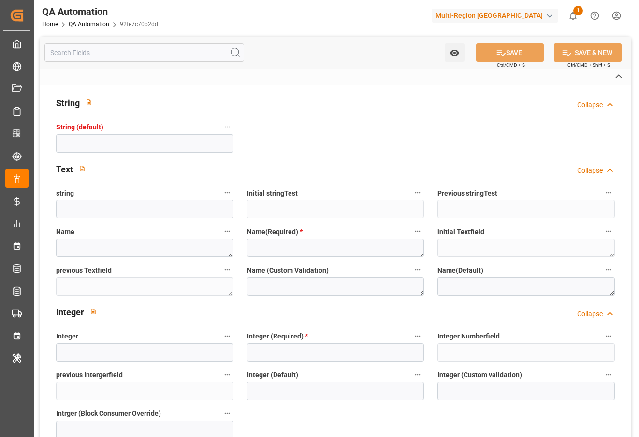
type textarea "Arjun Chaurasiya"
type textarea "asd"
type input "92fe7c70b2dd"
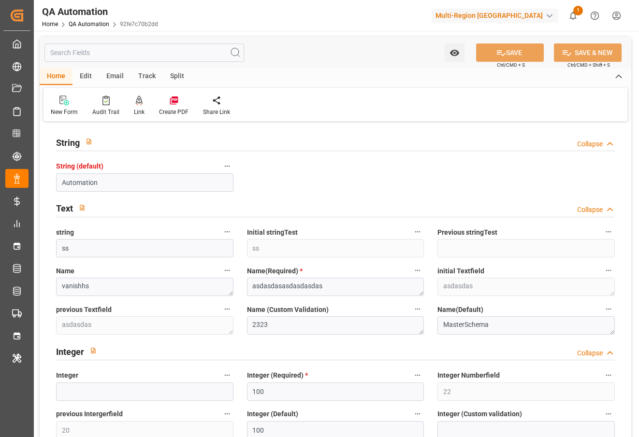
type input "100"
type input "22"
type input "20"
type input "100"
type input "3"
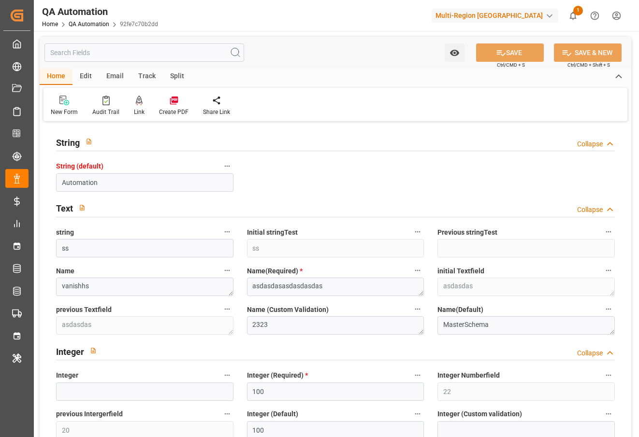
type input "3"
type input "100"
type input "BRRIO"
type input "9473975"
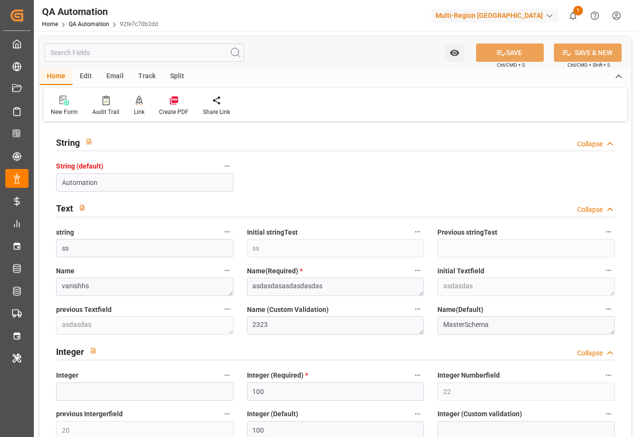
type input "MSC"
type input "Mediterranean Shipping Company"
type input "MSC"
type input "Mediterranean Shipping Company"
type input "Hapag [PERSON_NAME]"
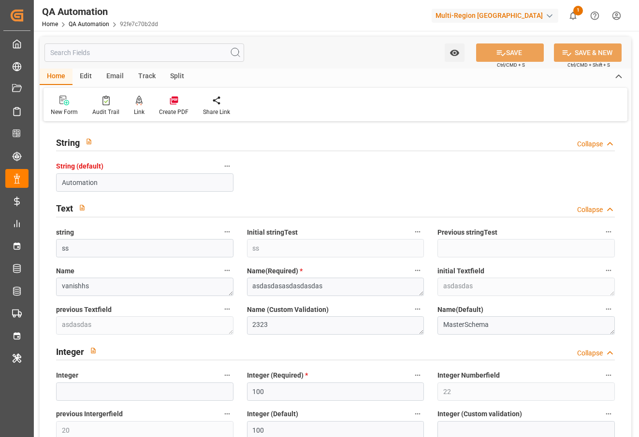
type input "Hapag [PERSON_NAME] Aktiengesellschaft"
type input "1024"
type input "[DATE]"
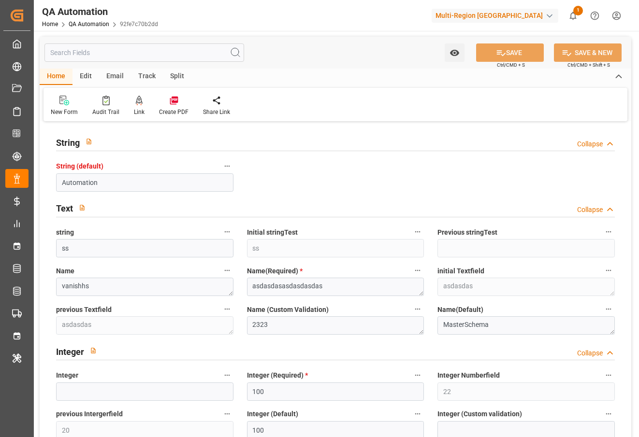
type input "[DATE] 00:00"
type input "12-08-2025 11:26"
type input "12-08-2025 16:55"
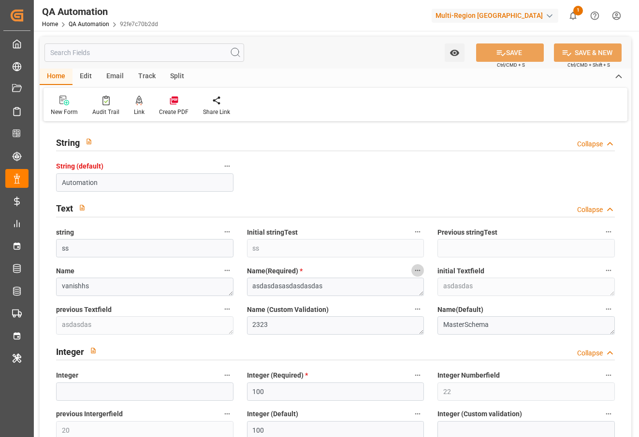
click at [417, 271] on icon "button" at bounding box center [417, 271] width 8 height 8
click at [438, 291] on li "Audits" at bounding box center [443, 287] width 64 height 16
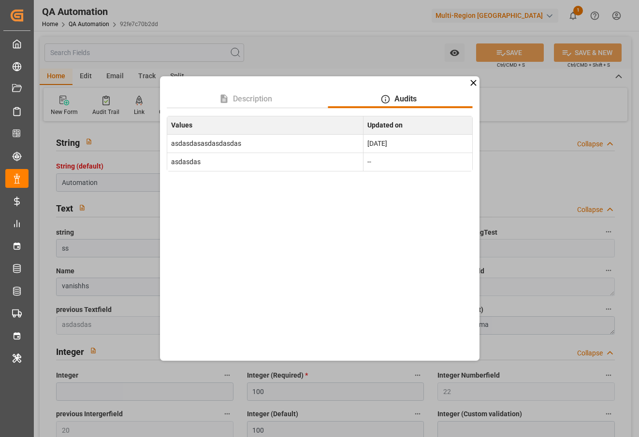
click at [474, 83] on icon at bounding box center [473, 83] width 10 height 10
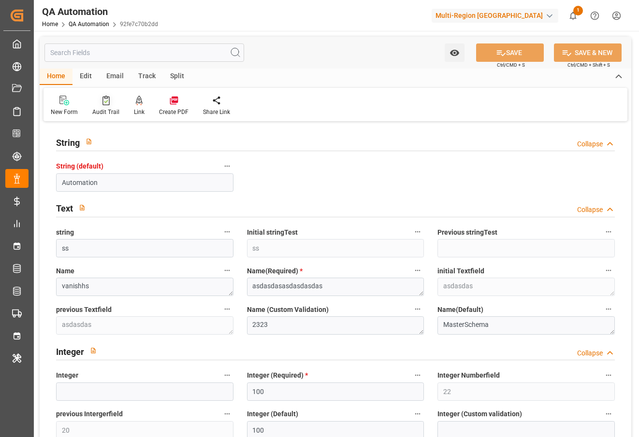
click at [110, 103] on div at bounding box center [105, 100] width 27 height 10
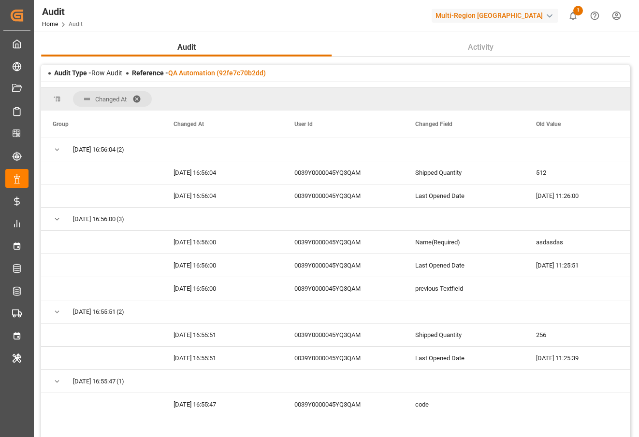
click at [136, 95] on span at bounding box center [139, 99] width 15 height 9
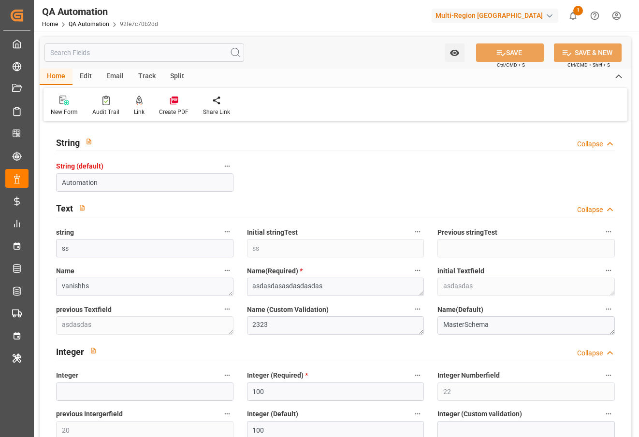
type input "[DATE]"
type input "[DATE] 00:00"
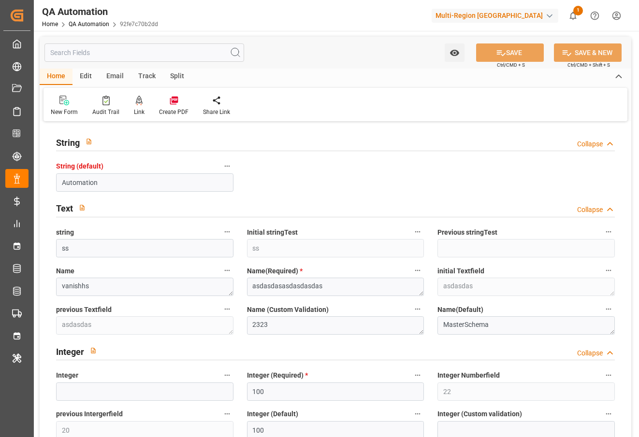
type input "[DATE] 00:00"
type input "12-08-2025 11:26"
type input "12-08-2025 16:55"
click at [322, 323] on textarea "2323" at bounding box center [335, 325] width 177 height 18
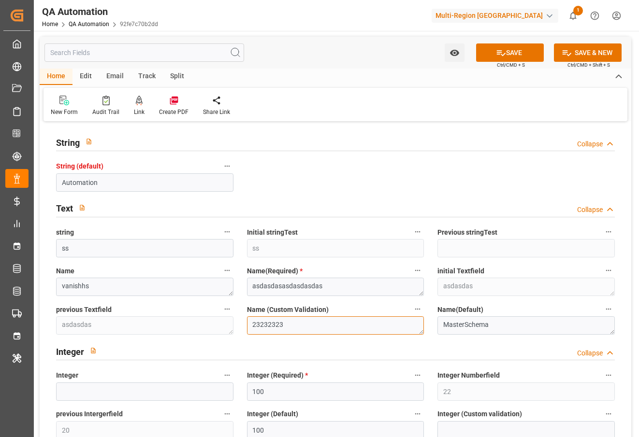
type textarea "23232323"
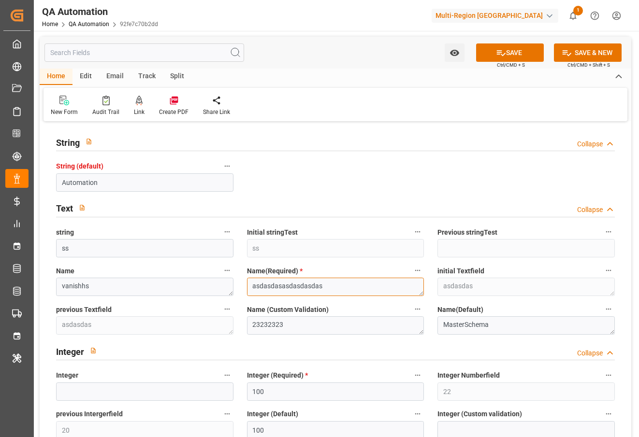
click at [339, 286] on textarea "asdasdasasdasdasdas" at bounding box center [335, 287] width 177 height 18
type textarea "23233"
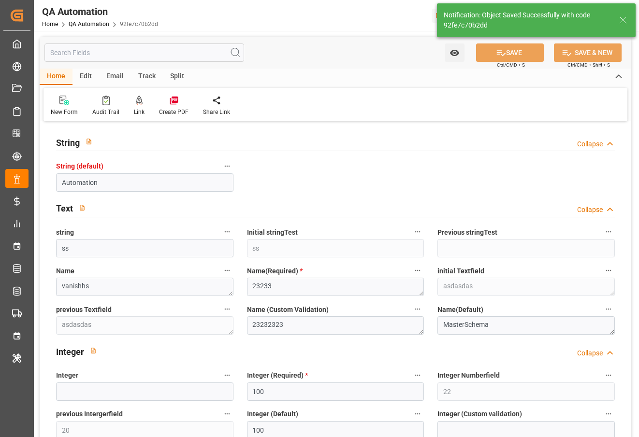
type textarea "asdasdasasdasdasdas"
click at [108, 108] on div "Audit Trail" at bounding box center [105, 112] width 27 height 9
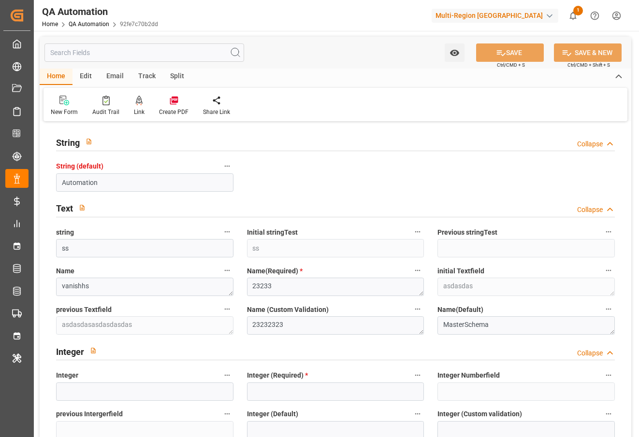
type input "100"
type input "22"
type input "20"
type input "100"
type input "3"
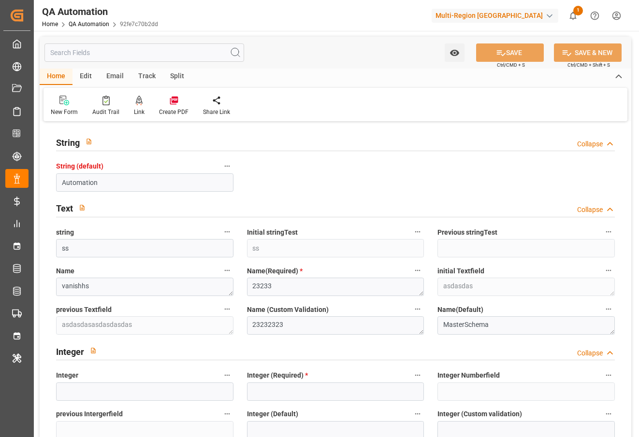
type input "3"
type input "100"
type input "BRRIO"
type input "9473975"
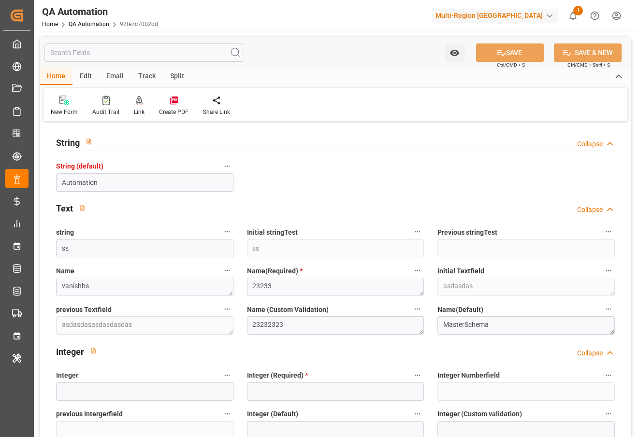
type input "MSC"
type input "Mediterranean Shipping Company"
type input "MSC"
type input "Mediterranean Shipping Company"
type input "Hapag [PERSON_NAME]"
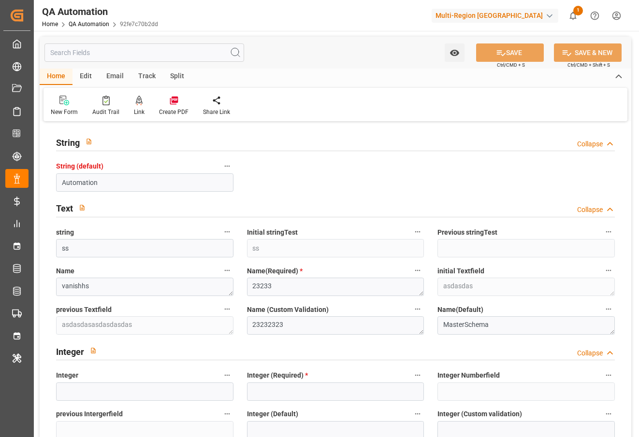
type input "Hapag [PERSON_NAME] Aktiengesellschaft"
type input "2048"
type input "[DATE]"
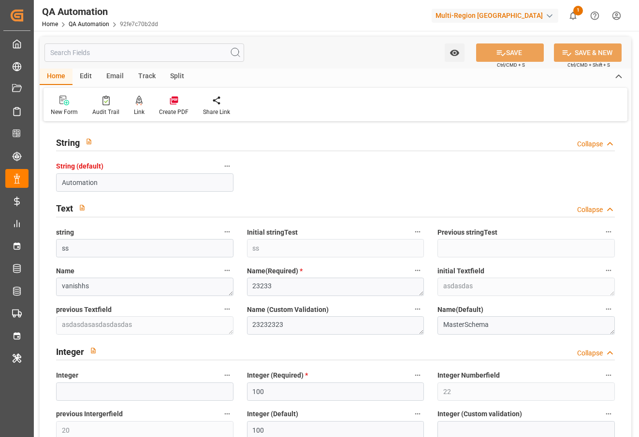
type input "[DATE] 00:00"
type input "[DATE] 11:26"
type input "[DATE] 16:55"
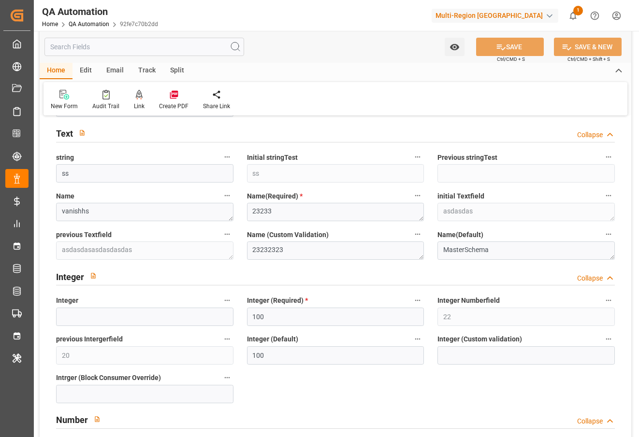
scroll to position [76, 0]
click at [110, 91] on div at bounding box center [105, 94] width 27 height 10
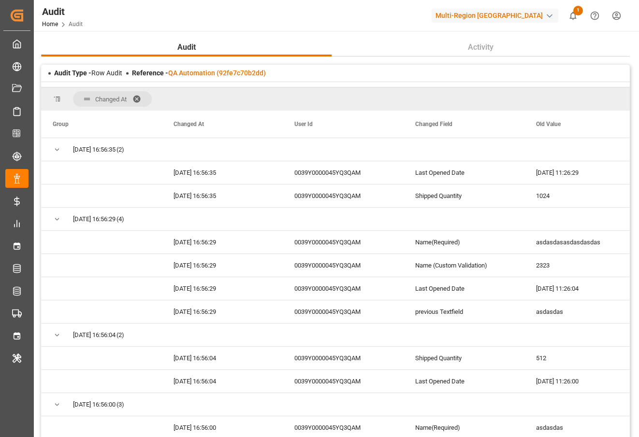
click at [139, 97] on span at bounding box center [139, 99] width 15 height 9
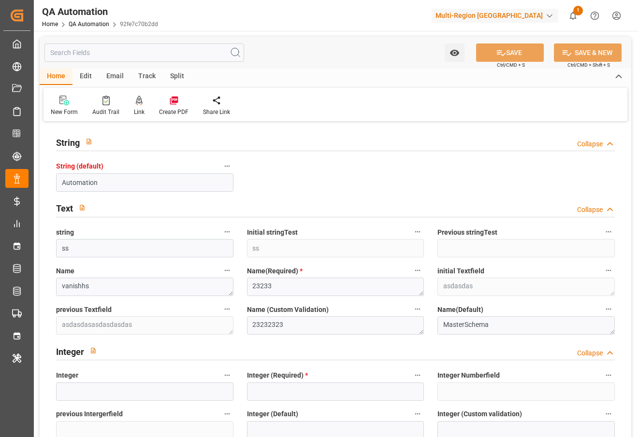
type input "100"
type input "22"
type input "20"
type input "100"
type input "3"
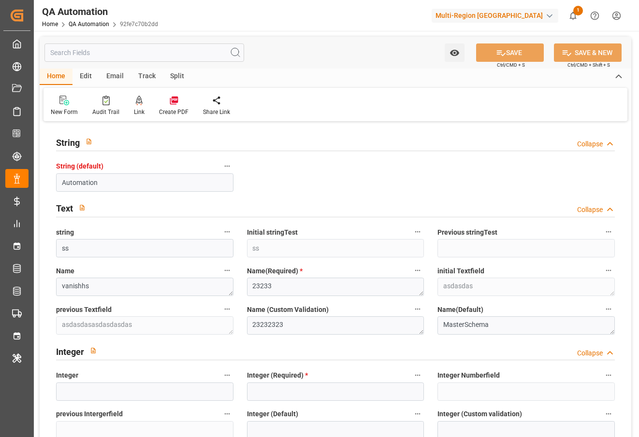
type input "3"
type input "100"
type input "BRRIO"
type input "9473975"
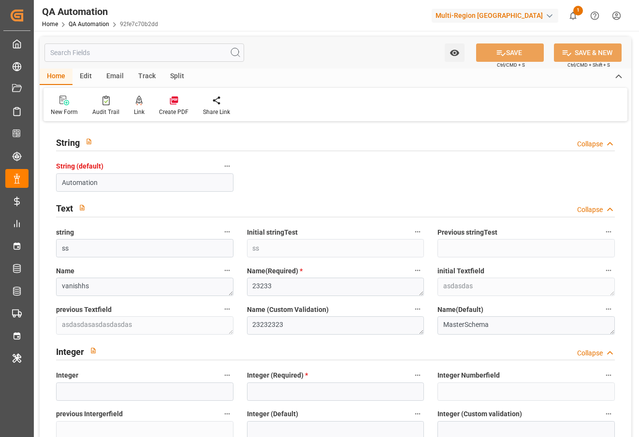
type input "MSC"
type input "Mediterranean Shipping Company"
type input "MSC"
type input "Mediterranean Shipping Company"
type input "Hapag [PERSON_NAME]"
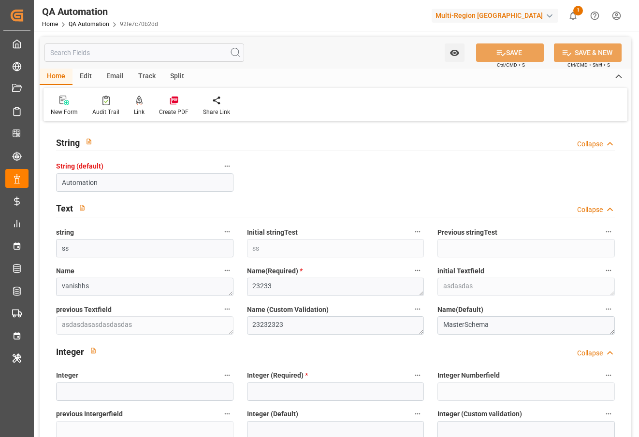
type input "Hapag [PERSON_NAME] Aktiengesellschaft"
type input "2048"
type input "[DATE]"
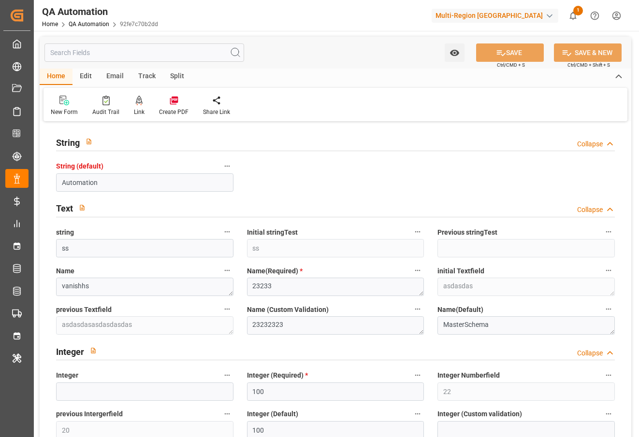
type input "[DATE] 00:00"
type input "[DATE] 11:26"
type input "[DATE] 16:55"
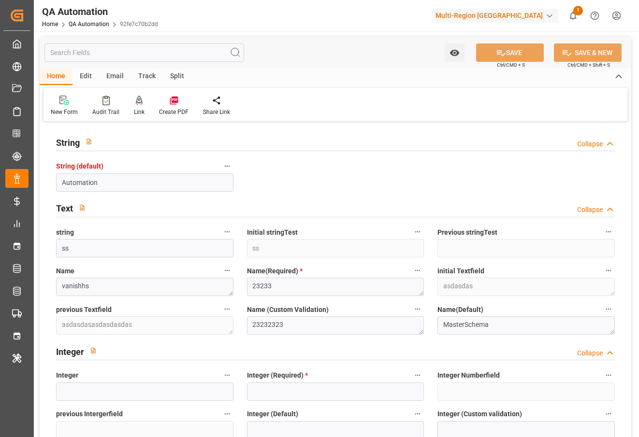
type input "100"
type input "22"
type input "20"
type input "100"
type input "3"
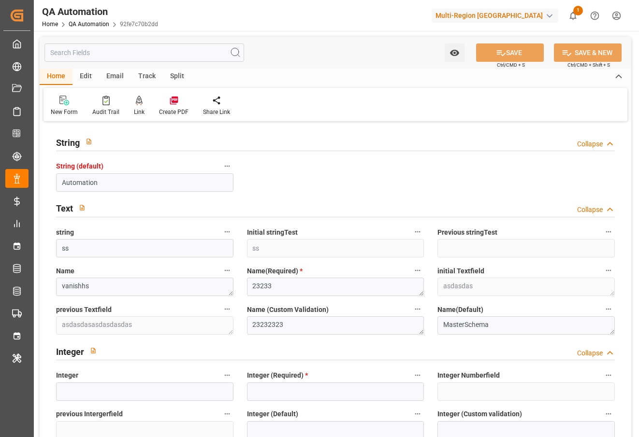
type input "3"
type input "100"
type input "BRRIO"
type input "9473975"
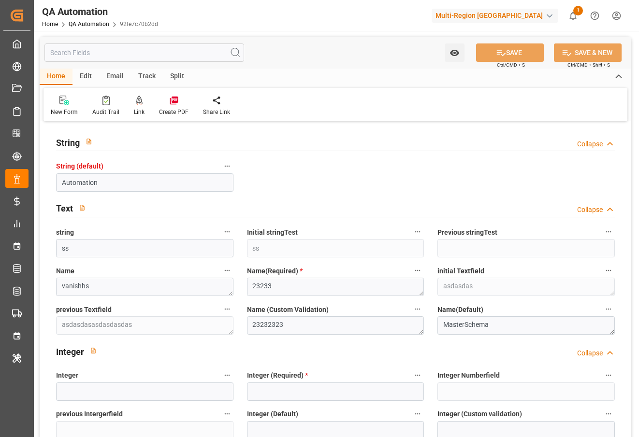
type input "MSC"
type input "Mediterranean Shipping Company"
type input "MSC"
type input "Mediterranean Shipping Company"
type input "Hapag [PERSON_NAME]"
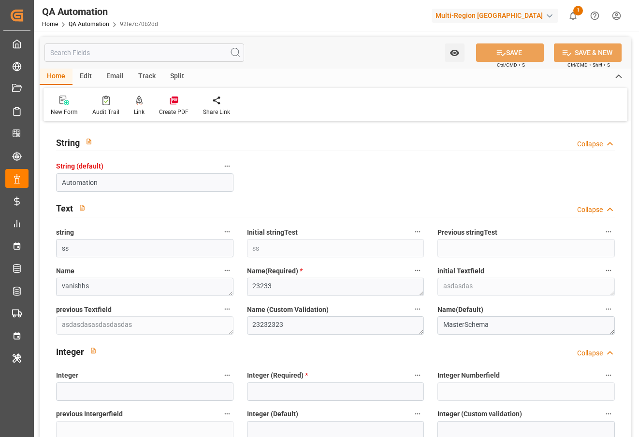
type input "Hapag [PERSON_NAME] Aktiengesellschaft"
type input "2048"
type input "[DATE]"
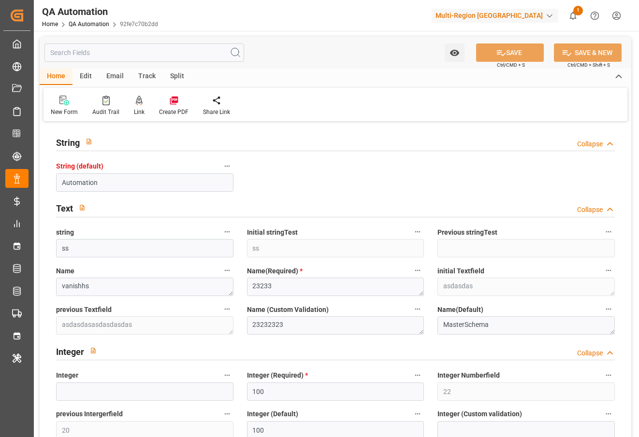
type input "[DATE] 00:00"
type input "[DATE] 11:26"
type input "[DATE] 16:55"
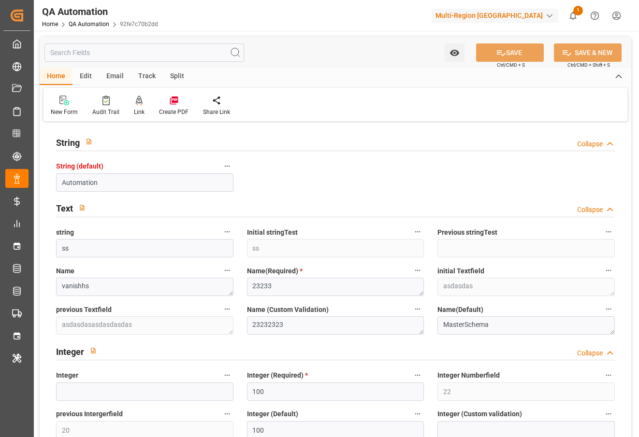
click at [111, 76] on div "Email" at bounding box center [115, 77] width 32 height 16
click at [71, 104] on icon at bounding box center [65, 102] width 13 height 7
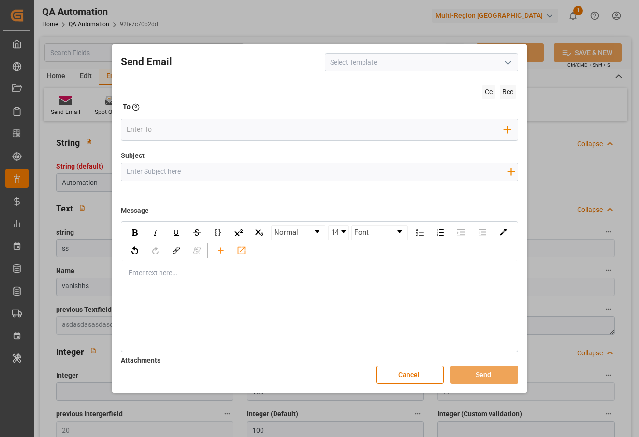
click at [509, 60] on icon "open menu" at bounding box center [508, 63] width 12 height 12
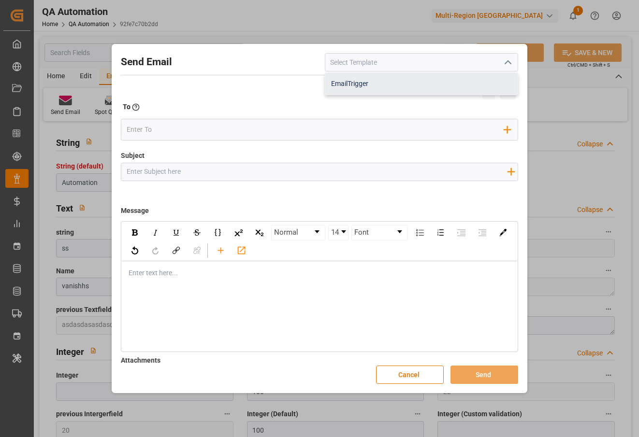
click at [451, 83] on div "EmailTrigger" at bounding box center [421, 84] width 192 height 22
type input "EmailTrigger"
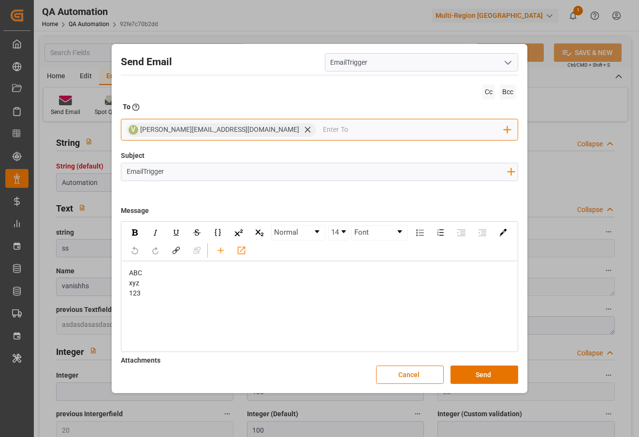
click at [265, 128] on div "[PERSON_NAME][EMAIL_ADDRESS][DOMAIN_NAME]" at bounding box center [228, 130] width 176 height 11
click at [251, 133] on div "[PERSON_NAME][EMAIL_ADDRESS][DOMAIN_NAME]" at bounding box center [228, 130] width 176 height 11
click at [302, 130] on icon at bounding box center [307, 130] width 10 height 10
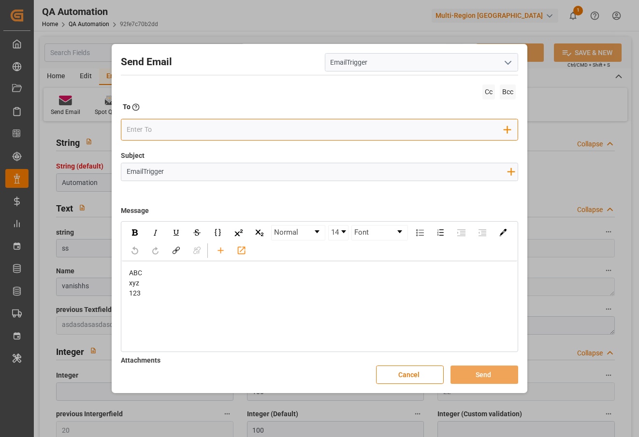
click at [256, 129] on input "email" at bounding box center [315, 130] width 377 height 14
type input "[EMAIL_ADDRESS][DOMAIN_NAME]"
paste input "arjun1@yopmail.com"
type input "arjun1@yopmail.com"
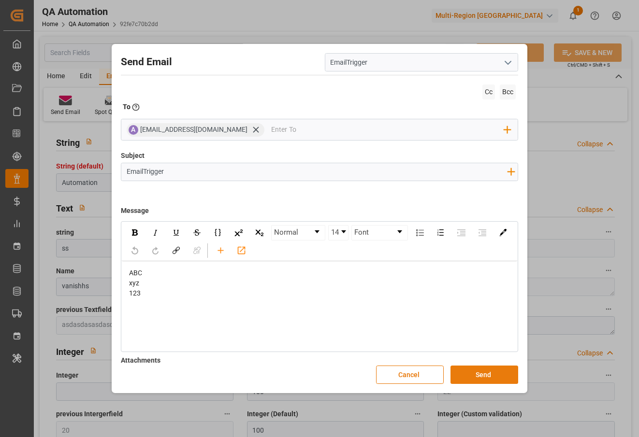
click at [471, 369] on button "Send" at bounding box center [484, 375] width 68 height 18
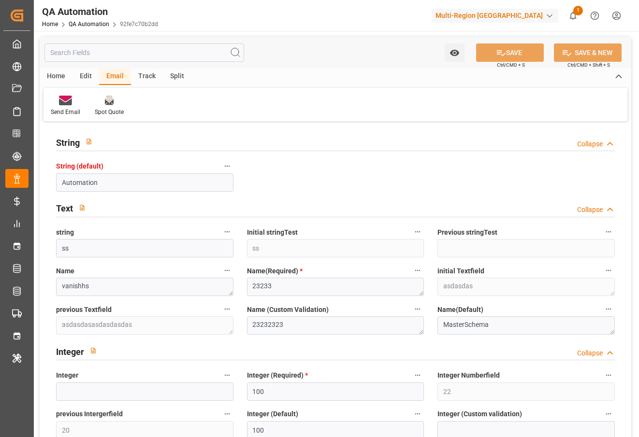
click at [83, 79] on div "Edit" at bounding box center [85, 77] width 27 height 16
click at [142, 103] on icon at bounding box center [138, 101] width 14 height 10
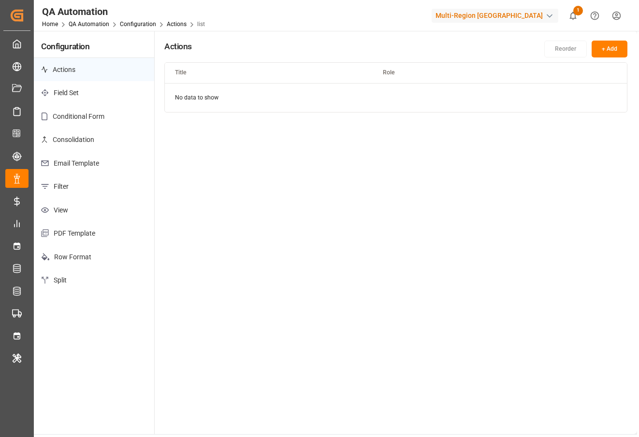
click at [91, 88] on p "Field Set" at bounding box center [94, 93] width 120 height 24
click at [99, 114] on p "Conditional Form" at bounding box center [94, 117] width 120 height 24
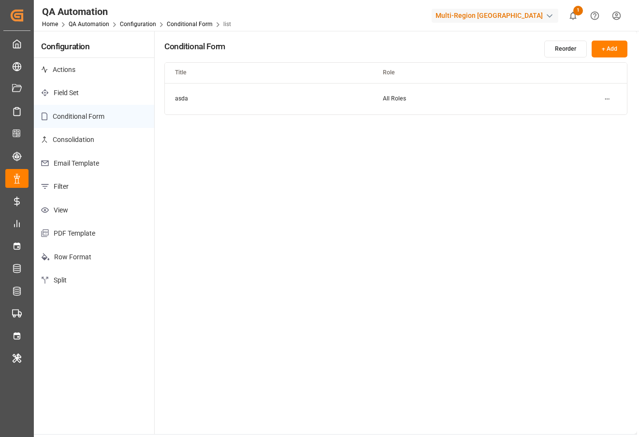
click at [77, 67] on p "Actions" at bounding box center [94, 70] width 120 height 24
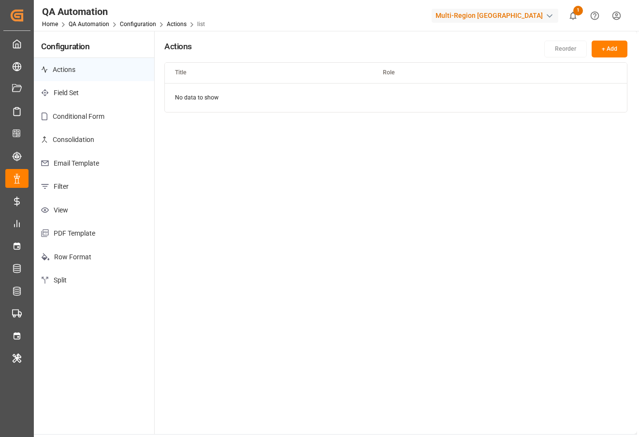
click at [107, 91] on p "Field Set" at bounding box center [94, 93] width 120 height 24
click at [118, 73] on p "Actions" at bounding box center [94, 70] width 120 height 24
click at [607, 52] on button "+ Add" at bounding box center [609, 49] width 36 height 17
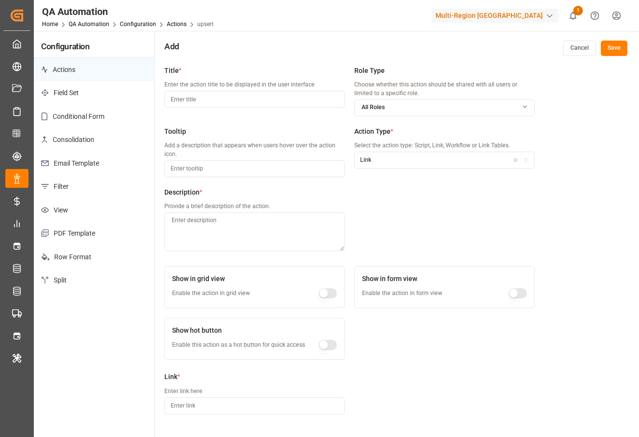
click at [254, 101] on input at bounding box center [254, 99] width 180 height 17
type input "asdasd"
click at [473, 106] on div "All Roles" at bounding box center [444, 107] width 179 height 9
click at [273, 133] on label "Tooltip" at bounding box center [254, 132] width 180 height 10
click at [268, 168] on input at bounding box center [254, 168] width 180 height 17
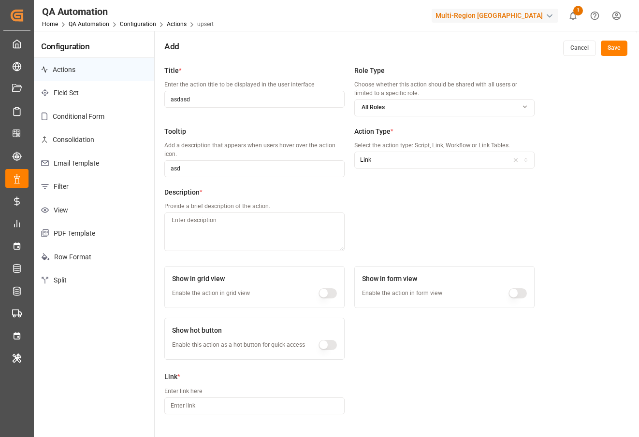
type input "asd"
click at [416, 161] on div "Link" at bounding box center [444, 160] width 176 height 9
click at [233, 229] on textarea at bounding box center [254, 232] width 180 height 39
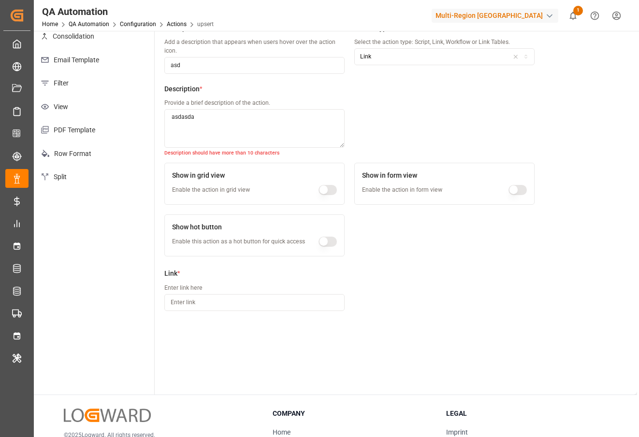
scroll to position [180, 0]
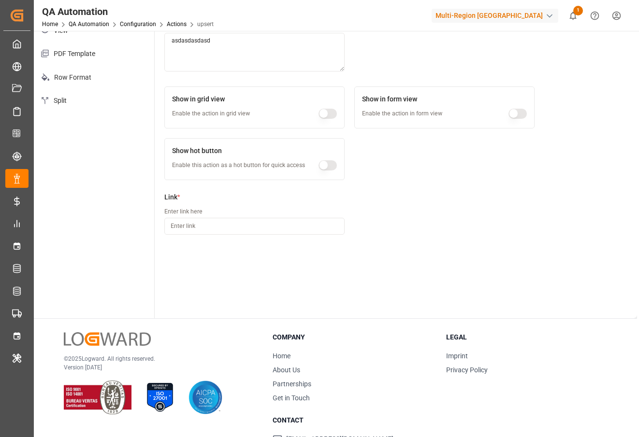
type textarea "asdasdasdasd"
click at [243, 227] on input at bounding box center [254, 226] width 180 height 17
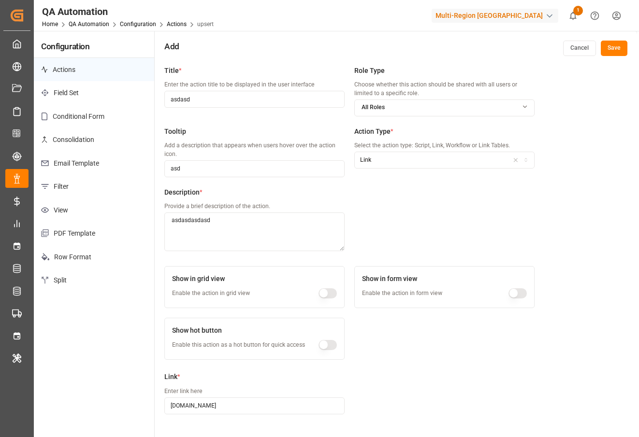
type input "www.ggogle.com"
click at [615, 55] on button "Save" at bounding box center [613, 48] width 27 height 15
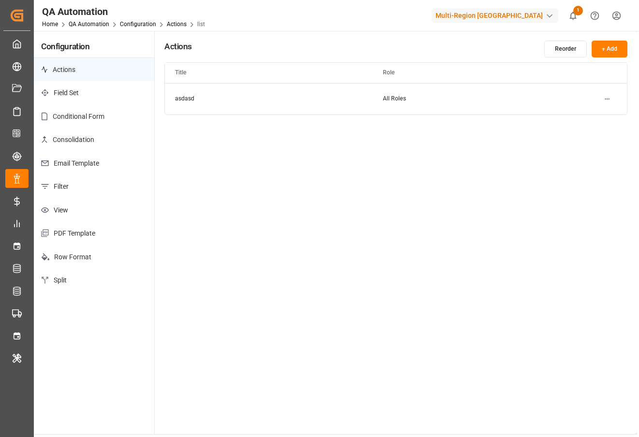
click at [605, 100] on html "Created by potrace 1.15, written by Peter Selinger 2001-2017 Created by potrace…" at bounding box center [319, 255] width 639 height 510
click at [596, 132] on div "Duplicate" at bounding box center [590, 132] width 50 height 14
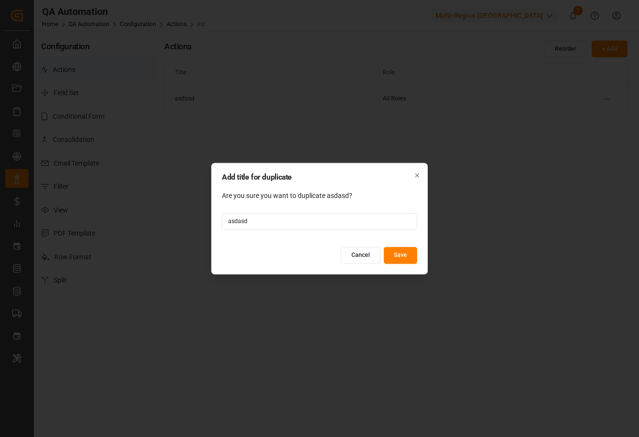
click at [412, 252] on button "Save" at bounding box center [399, 255] width 33 height 17
click at [370, 222] on input "asdasda" at bounding box center [319, 221] width 195 height 17
type input "asdasdasdasdsad"
click at [406, 257] on button "Save" at bounding box center [399, 255] width 33 height 17
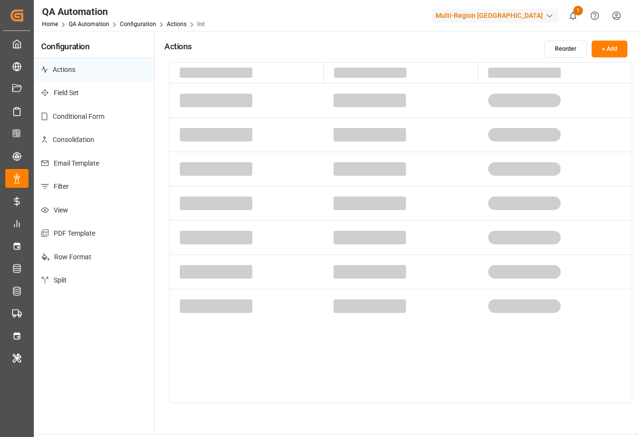
click at [93, 28] on div "Home QA Automation Configuration Actions list" at bounding box center [123, 24] width 163 height 10
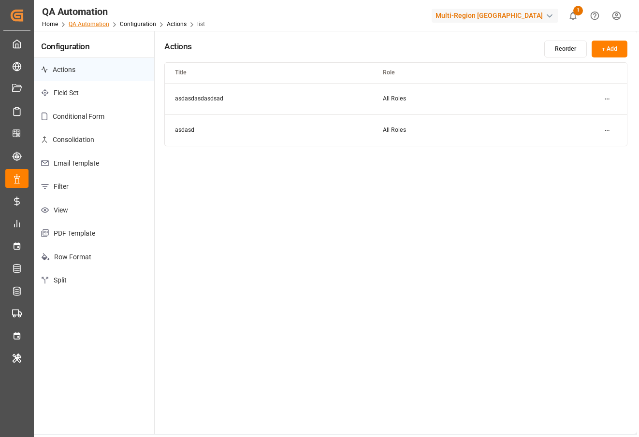
click at [99, 22] on link "QA Automation" at bounding box center [89, 24] width 41 height 7
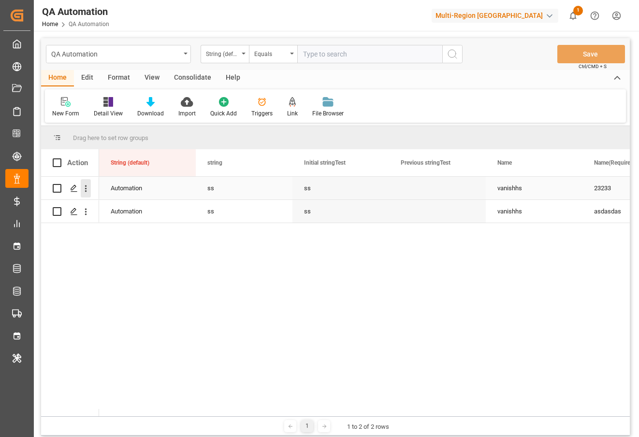
click at [86, 186] on icon "open menu" at bounding box center [86, 189] width 10 height 10
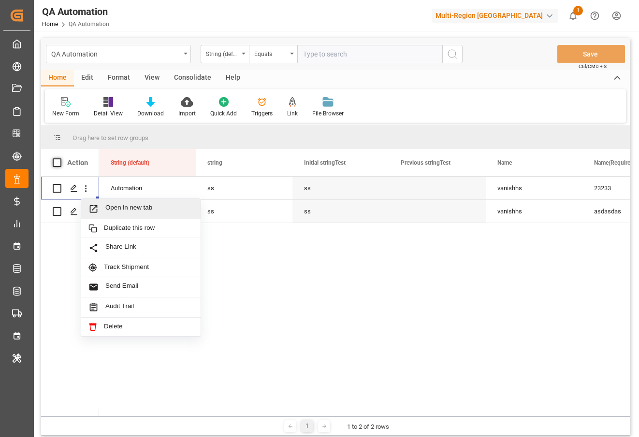
click at [57, 162] on span at bounding box center [57, 162] width 9 height 9
click at [60, 158] on input "checkbox" at bounding box center [60, 158] width 0 height 0
checkbox input "true"
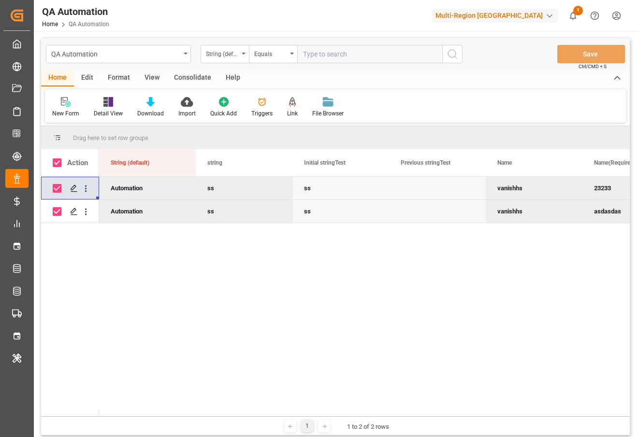
click at [90, 82] on div "Edit" at bounding box center [87, 78] width 27 height 16
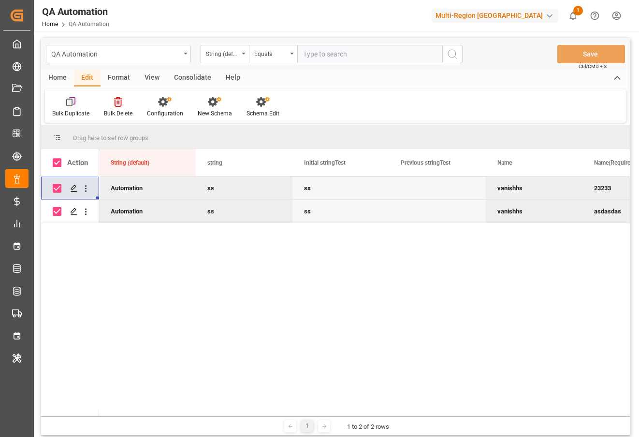
click at [73, 111] on div "Bulk Duplicate" at bounding box center [70, 113] width 37 height 9
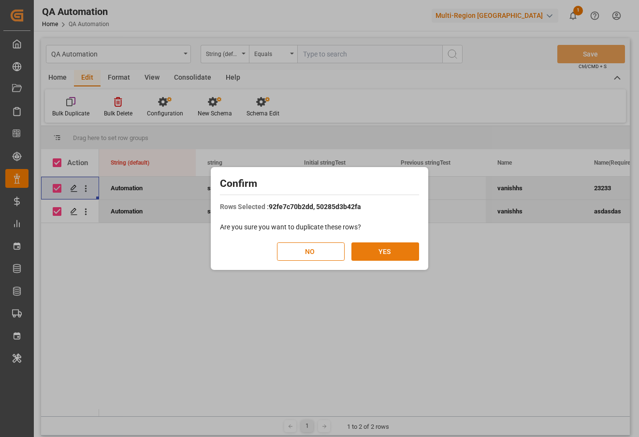
click at [382, 246] on button "YES" at bounding box center [385, 251] width 68 height 18
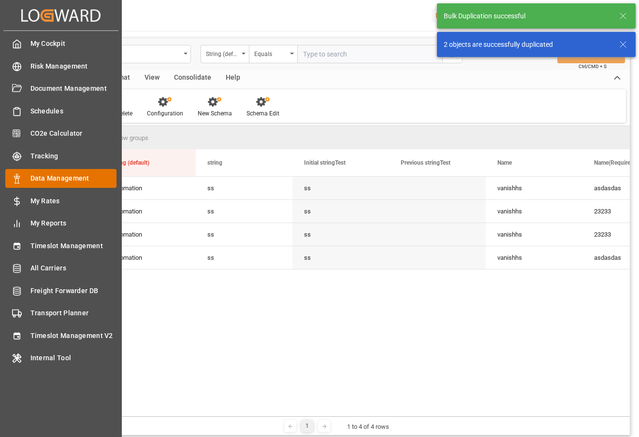
click at [53, 183] on span "Data Management" at bounding box center [73, 178] width 86 height 10
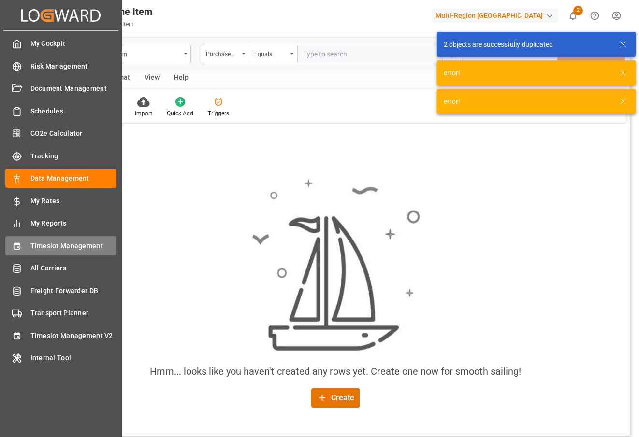
click at [77, 251] on span "Timeslot Management" at bounding box center [73, 246] width 86 height 10
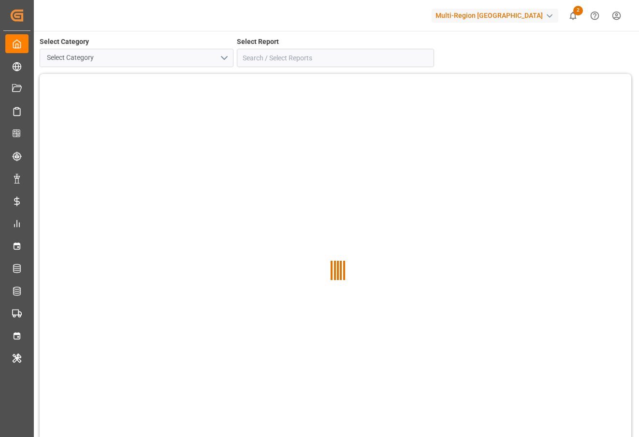
click at [225, 58] on button "Select Category" at bounding box center [137, 58] width 194 height 18
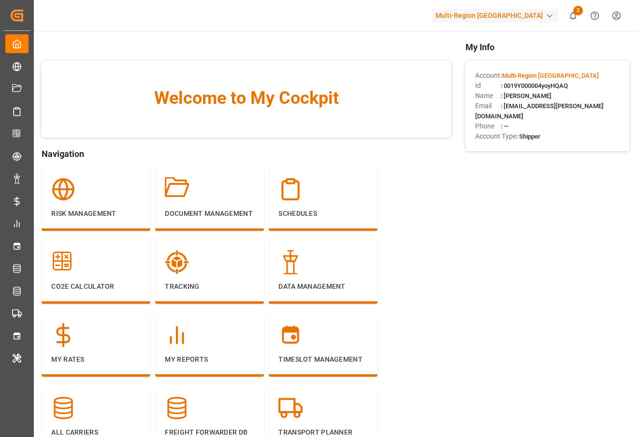
click at [487, 14] on div "Multi-Region [GEOGRAPHIC_DATA]" at bounding box center [494, 16] width 127 height 14
type input "[PERSON_NAME]"
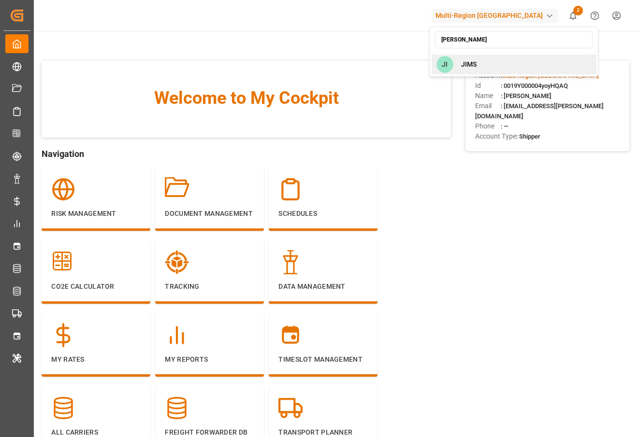
click at [506, 67] on div "[PERSON_NAME]" at bounding box center [513, 65] width 165 height 20
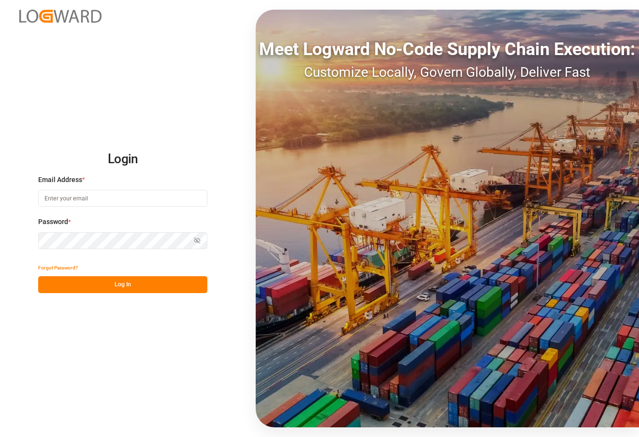
click at [159, 194] on input at bounding box center [122, 198] width 169 height 17
type input "[EMAIL_ADDRESS][PERSON_NAME][DOMAIN_NAME]"
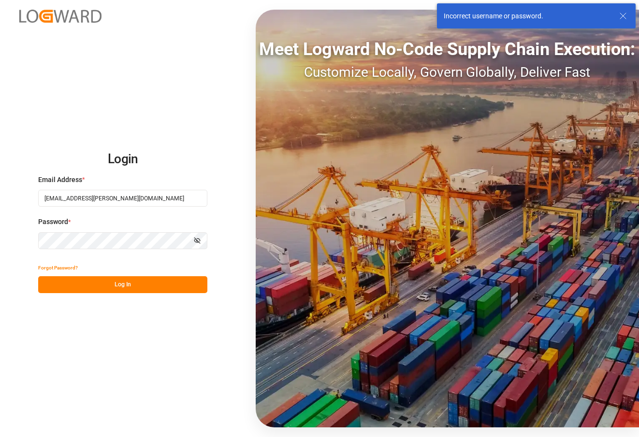
click at [194, 241] on icon "button" at bounding box center [197, 240] width 7 height 7
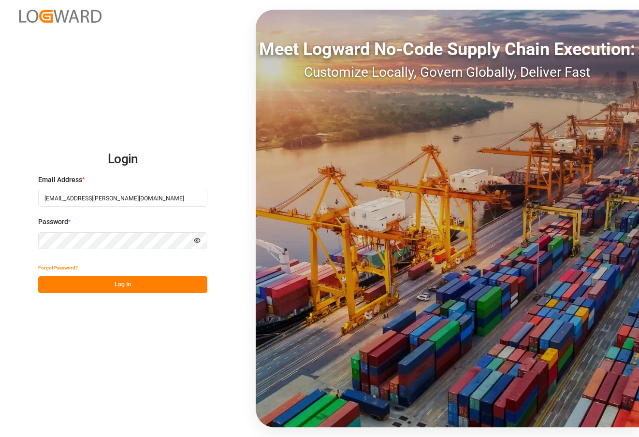
click at [139, 287] on button "Log In" at bounding box center [122, 284] width 169 height 17
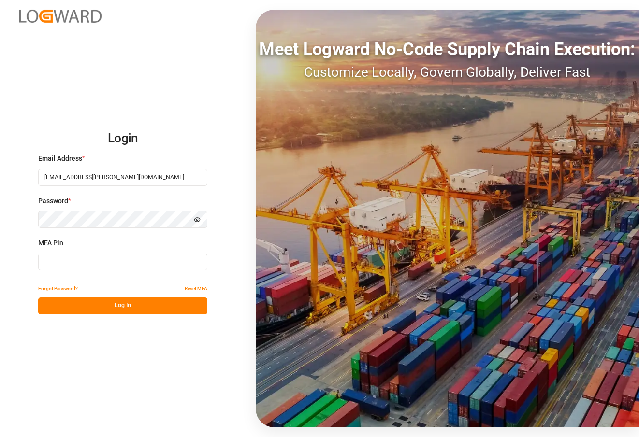
type input "655943"
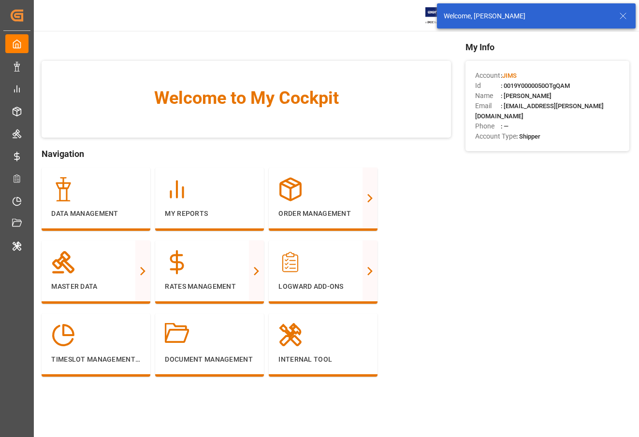
click at [625, 10] on icon at bounding box center [623, 16] width 12 height 12
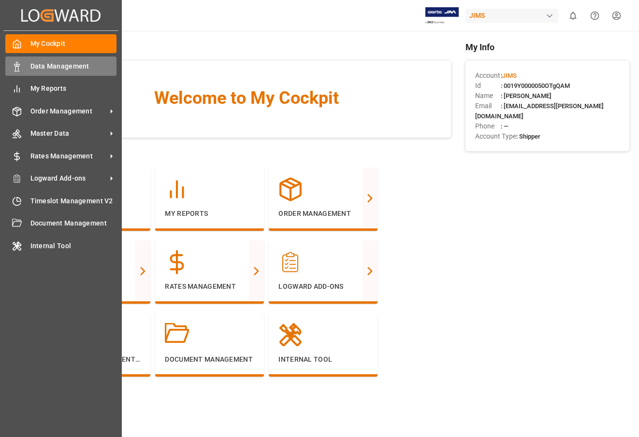
click at [20, 71] on icon at bounding box center [17, 67] width 10 height 10
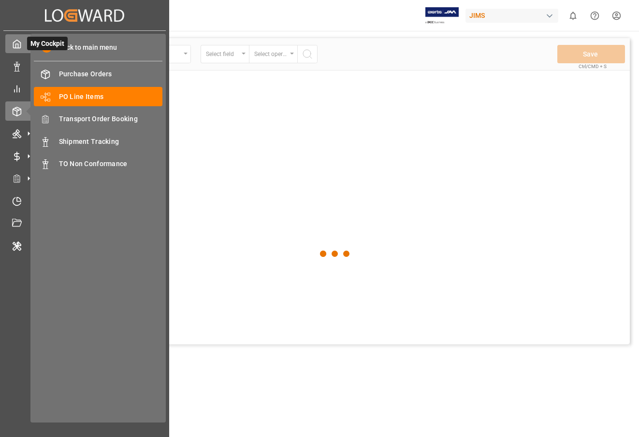
click at [16, 46] on polyline at bounding box center [17, 46] width 2 height 4
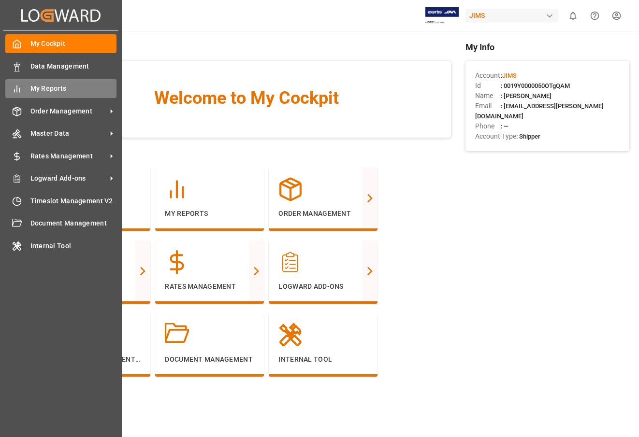
click at [68, 79] on div "My Reports My Reports" at bounding box center [60, 88] width 111 height 19
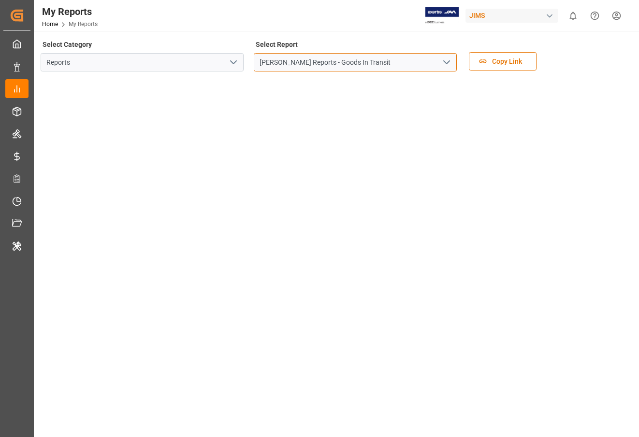
click at [454, 61] on input "[PERSON_NAME] Reports - Goods In Transit" at bounding box center [355, 62] width 203 height 18
click at [449, 61] on polyline "open menu" at bounding box center [446, 62] width 6 height 3
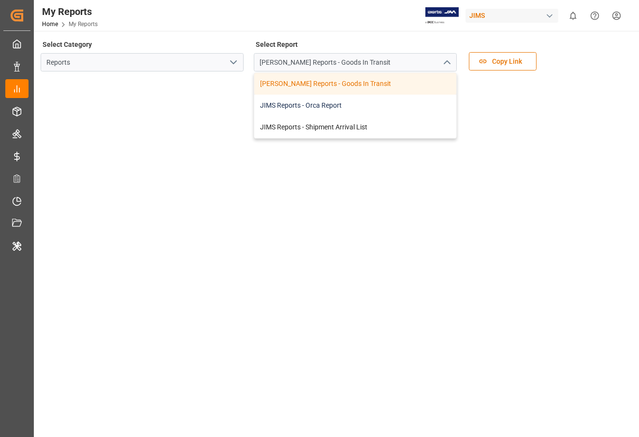
click at [390, 95] on div "JIMS Reports - Orca Report" at bounding box center [355, 106] width 202 height 22
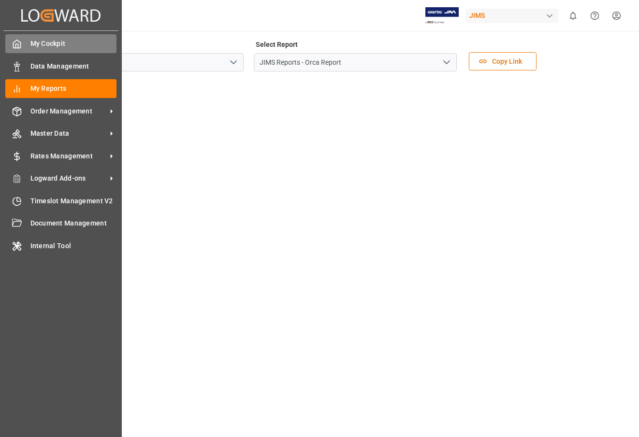
click at [41, 41] on span "My Cockpit" at bounding box center [73, 44] width 86 height 10
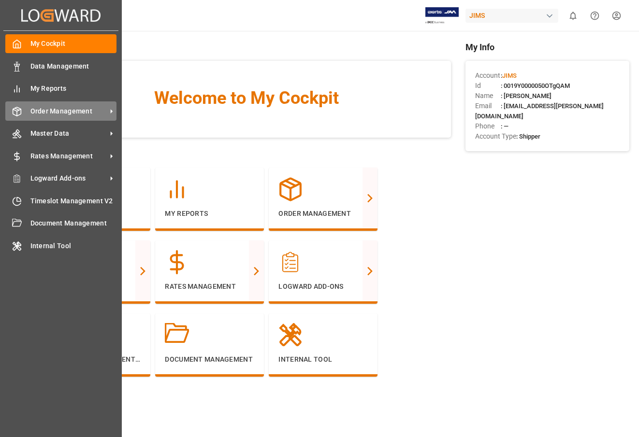
click at [29, 117] on div "Order Management Order Management" at bounding box center [60, 110] width 111 height 19
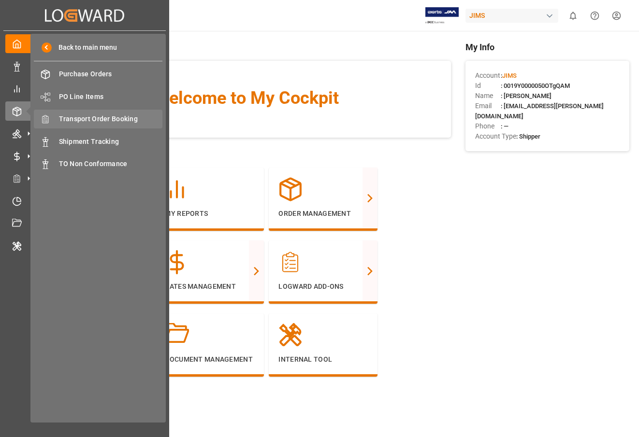
click at [62, 124] on span "Transport Order Booking" at bounding box center [111, 119] width 104 height 10
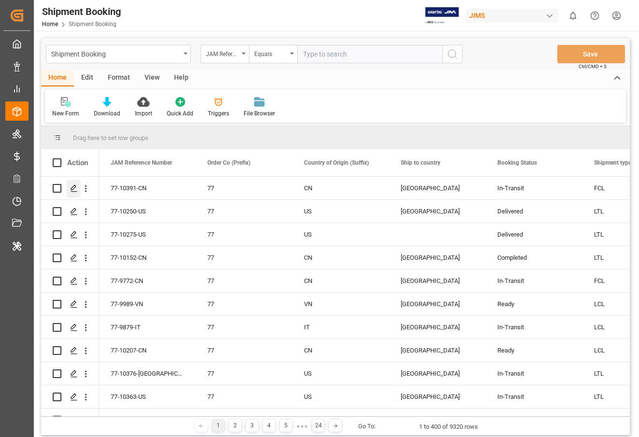
click at [76, 187] on icon "Press SPACE to select this row." at bounding box center [74, 189] width 8 height 8
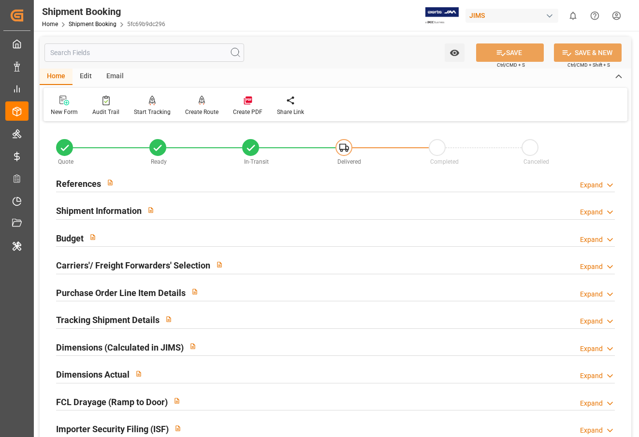
click at [493, 21] on div "JIMS" at bounding box center [511, 16] width 93 height 14
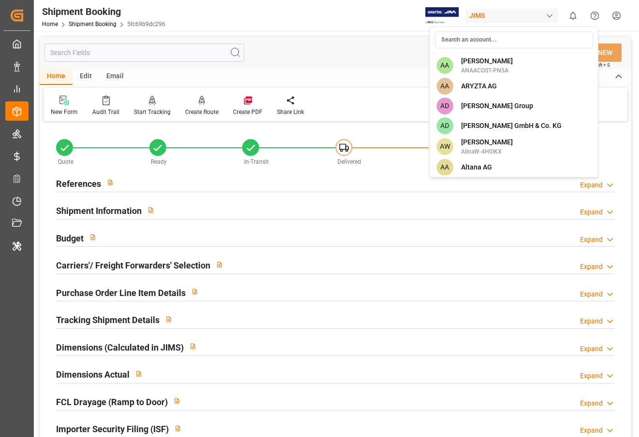
type input "m"
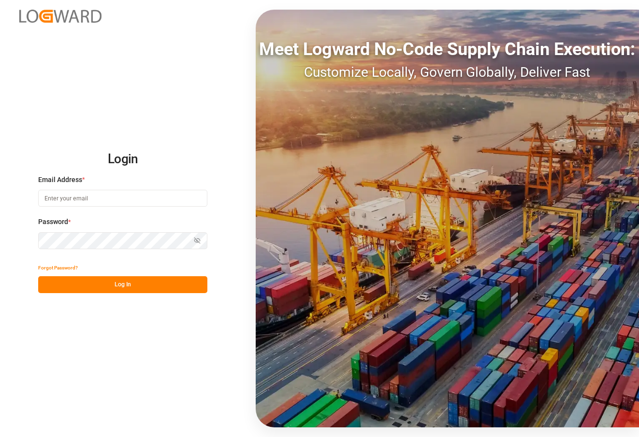
click at [131, 198] on input at bounding box center [122, 198] width 169 height 17
type input "read_only"
click at [94, 200] on input "read_only" at bounding box center [122, 198] width 169 height 17
type input "arjun.chaurasiya@logward.com"
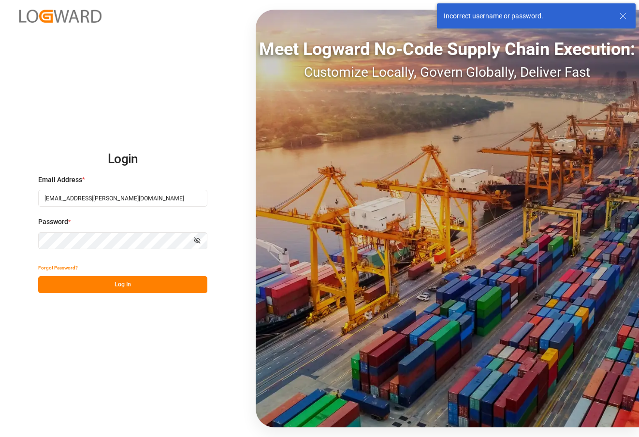
click at [199, 236] on button "Show password" at bounding box center [197, 240] width 20 height 17
click at [116, 198] on input "arjun.chaurasiya@logward.com" at bounding box center [122, 198] width 169 height 17
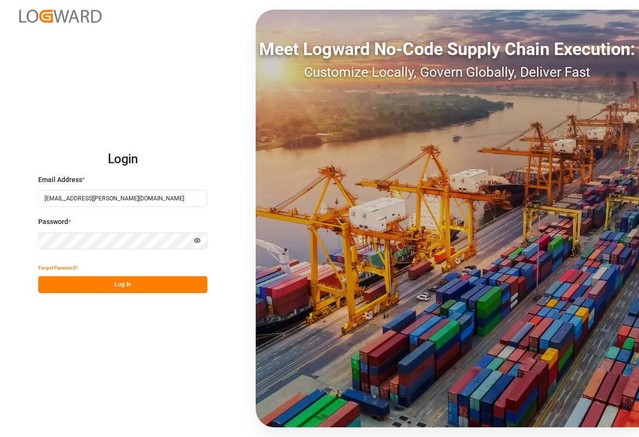
click at [101, 285] on button "Log In" at bounding box center [122, 284] width 169 height 17
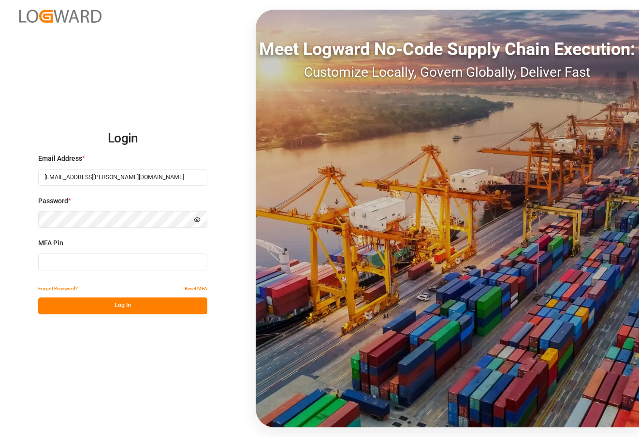
click at [99, 255] on input at bounding box center [122, 262] width 169 height 17
paste input "172295"
type input "172295"
click at [88, 300] on button "Log In" at bounding box center [122, 306] width 169 height 17
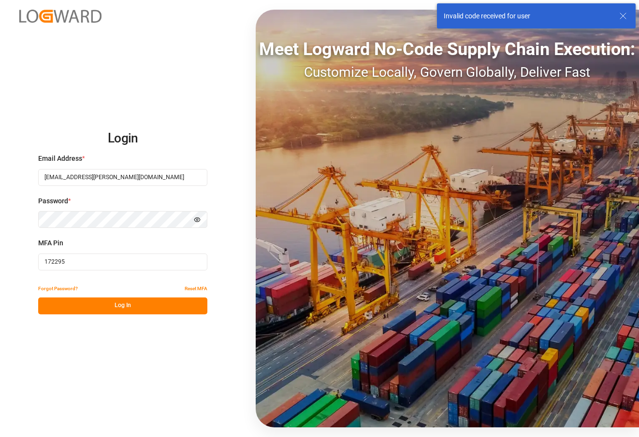
click at [96, 265] on input "172295" at bounding box center [122, 262] width 169 height 17
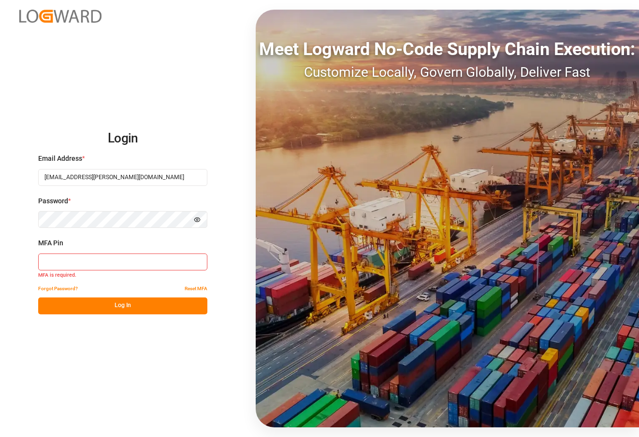
paste input "986493"
type input "986493"
click at [93, 315] on div "Login Email Address * arjun.chaurasiya@logward.com Password * Hide password MFA…" at bounding box center [319, 218] width 639 height 437
click at [101, 310] on button "Log In" at bounding box center [122, 306] width 169 height 17
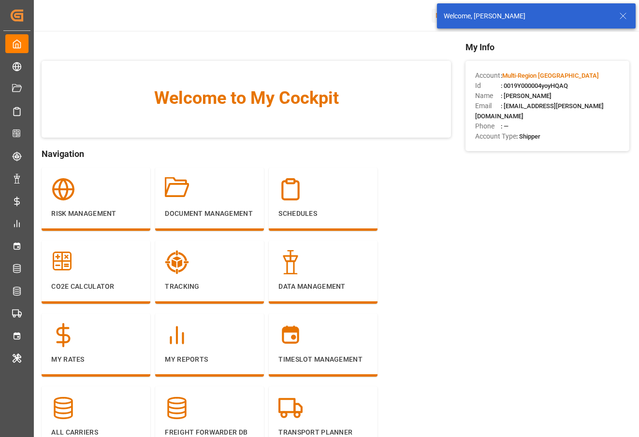
click at [622, 17] on icon at bounding box center [623, 16] width 12 height 12
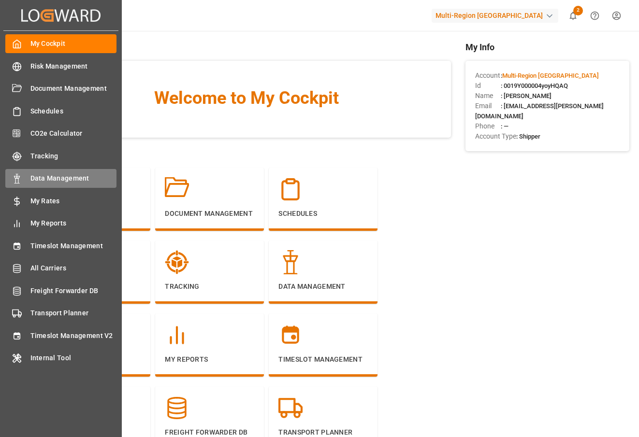
click at [72, 173] on span "Data Management" at bounding box center [73, 178] width 86 height 10
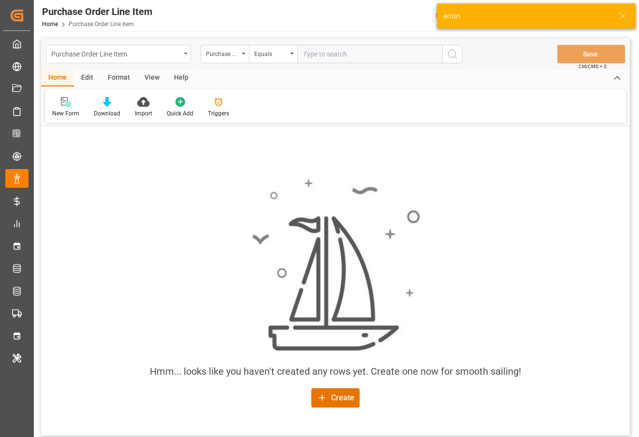
click at [138, 61] on div "Purchase Order Line Item" at bounding box center [118, 54] width 145 height 18
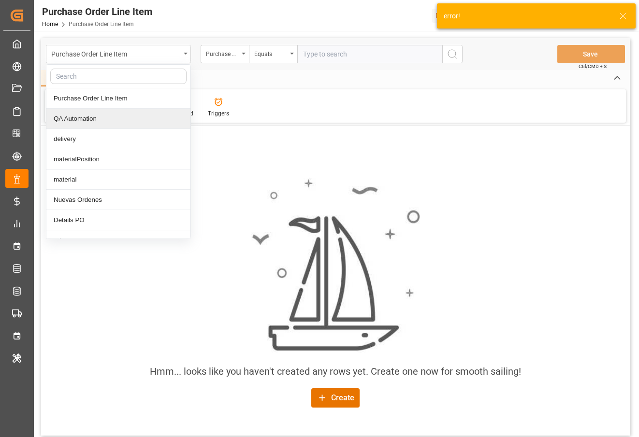
click at [102, 126] on div "QA Automation" at bounding box center [118, 119] width 144 height 20
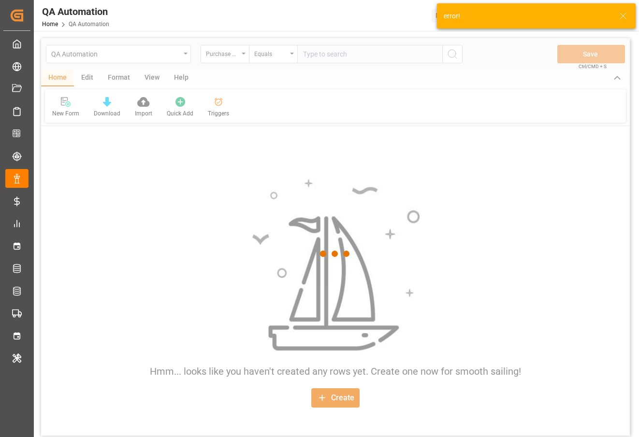
click at [213, 114] on div at bounding box center [335, 253] width 588 height 431
click at [217, 108] on div at bounding box center [335, 253] width 588 height 431
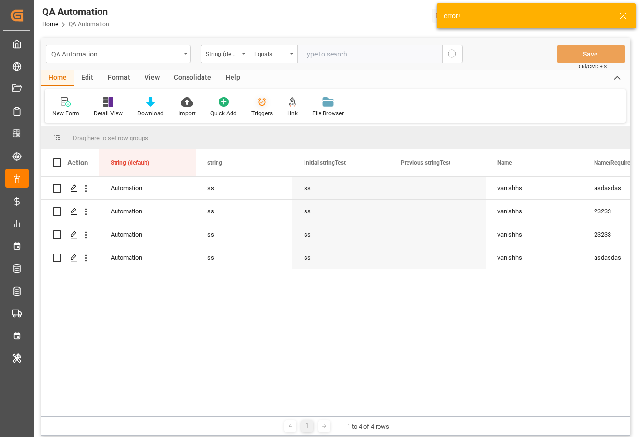
click at [261, 107] on div "Triggers" at bounding box center [262, 107] width 36 height 21
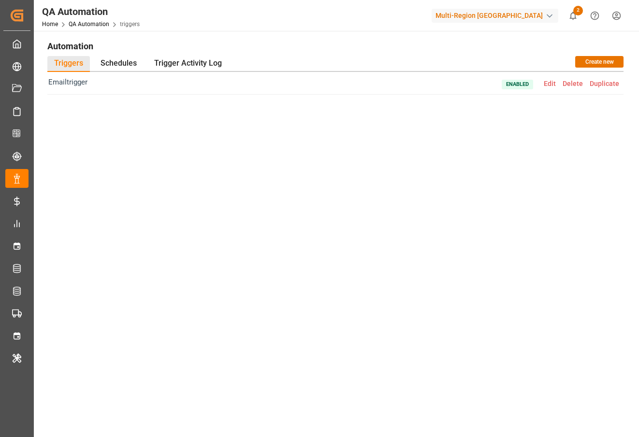
click at [553, 84] on span "Edit" at bounding box center [549, 84] width 19 height 8
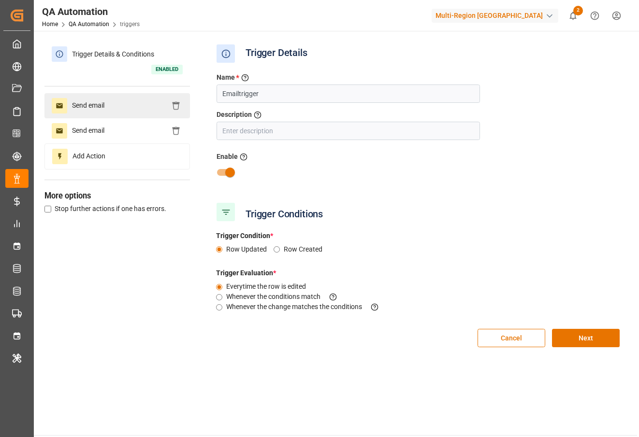
click at [126, 105] on div "Send email" at bounding box center [116, 105] width 145 height 25
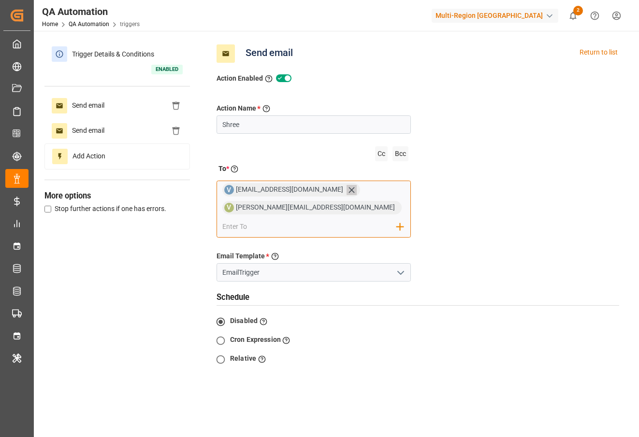
click at [346, 191] on icon at bounding box center [351, 190] width 10 height 10
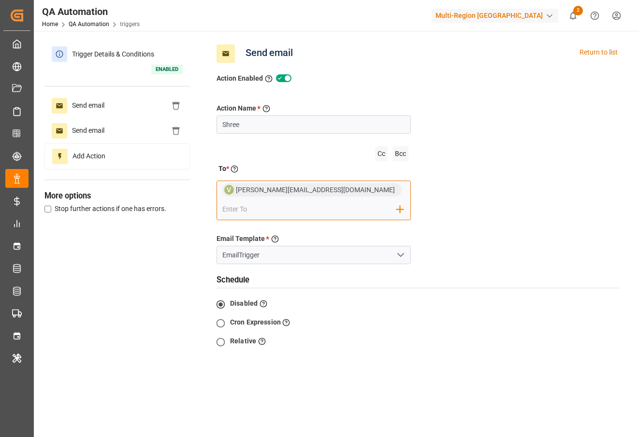
click at [332, 191] on span "vanishree.raghunatah@logward.com" at bounding box center [319, 190] width 166 height 8
click at [343, 191] on span "vanishree.raghunatah@logward.com" at bounding box center [319, 190] width 166 height 8
click at [351, 208] on input "email" at bounding box center [309, 209] width 174 height 14
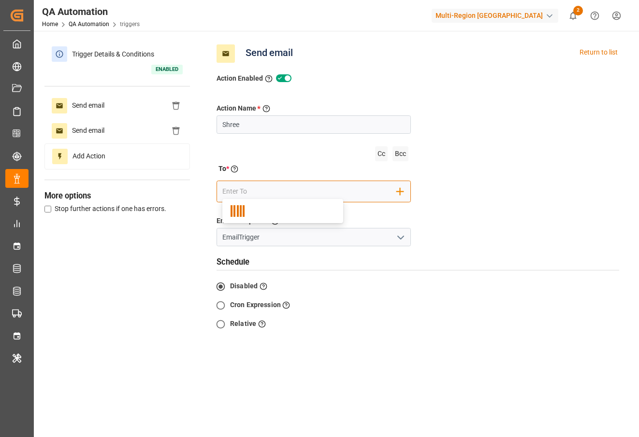
paste input "arjun1@yopmail.com"
type input "arjun1@yopmail.com"
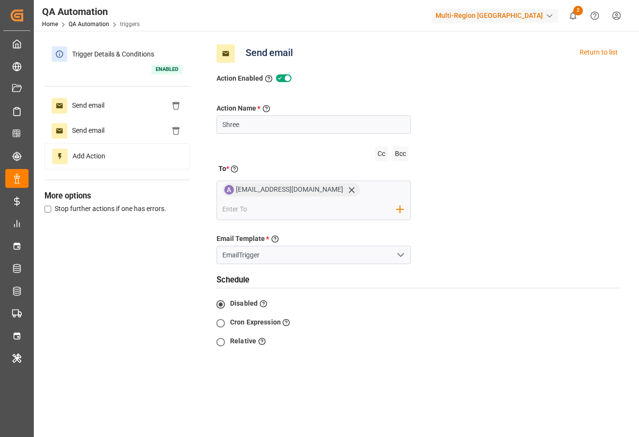
click at [512, 231] on div "Action Name * Give a name to the action being created Shree Cc Bcc To * Enter t…" at bounding box center [417, 267] width 417 height 366
click at [405, 249] on icon "open menu" at bounding box center [401, 255] width 12 height 12
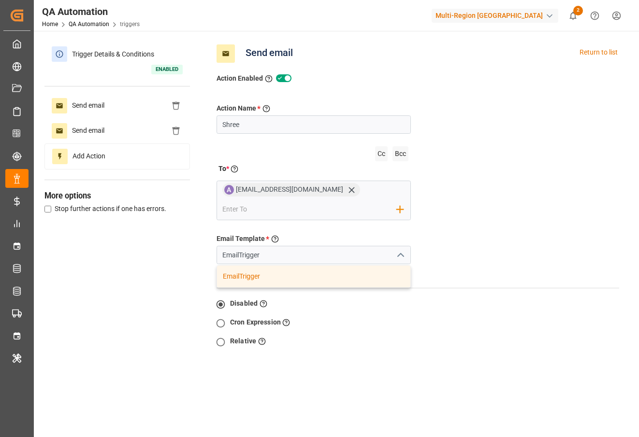
click at [443, 227] on div "Action Name * Give a name to the action being created Shree Cc Bcc To * Enter t…" at bounding box center [417, 267] width 417 height 366
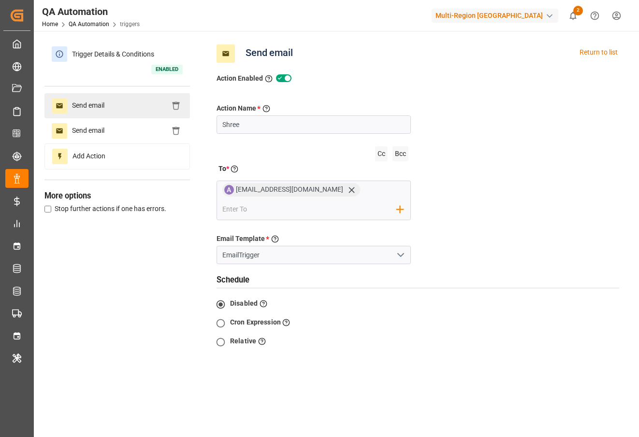
click at [127, 100] on div "Send email" at bounding box center [116, 105] width 145 height 25
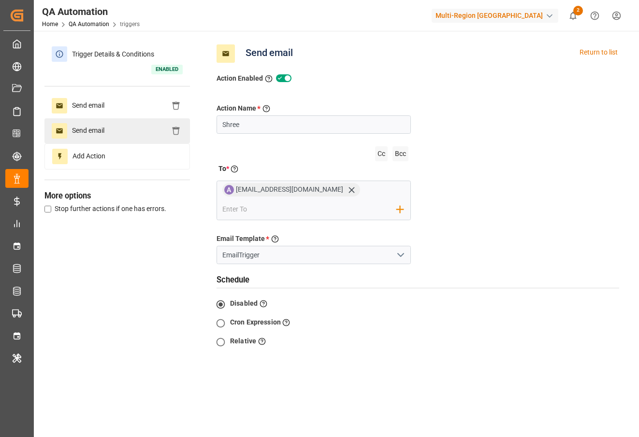
click at [121, 120] on div "Send email" at bounding box center [116, 130] width 145 height 25
type input "shree"
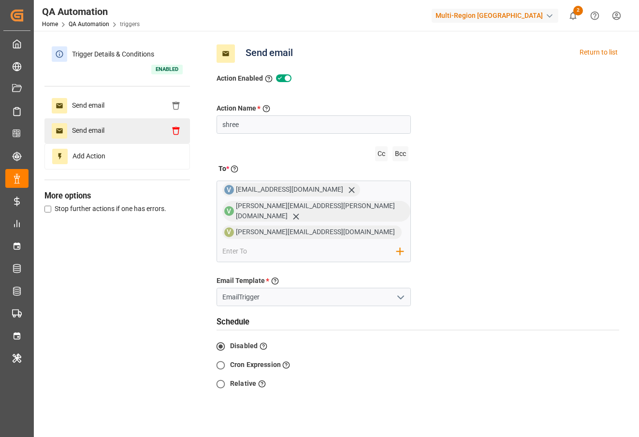
click at [179, 131] on icon at bounding box center [175, 131] width 9 height 9
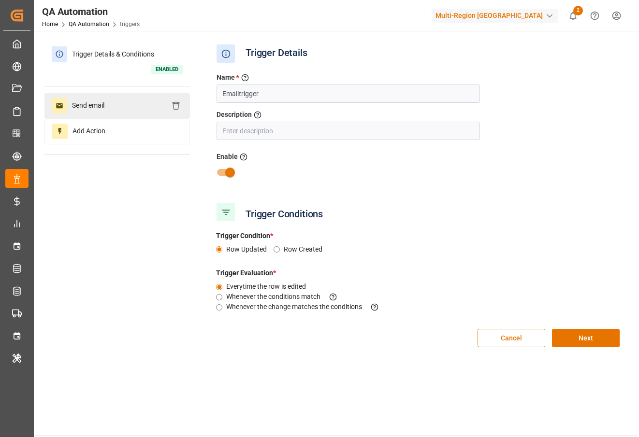
click at [125, 97] on div "Send email" at bounding box center [116, 105] width 145 height 25
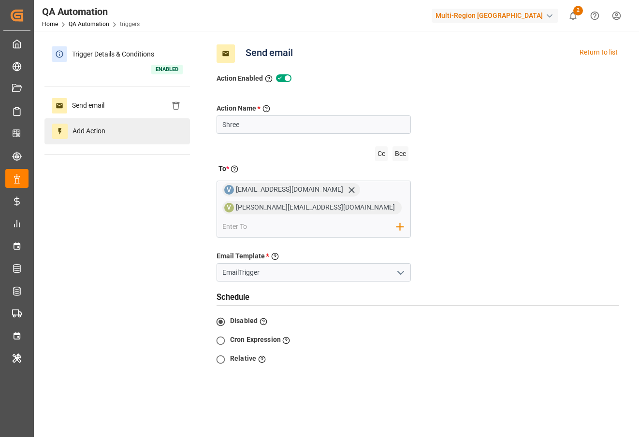
click at [150, 127] on div "Add Action" at bounding box center [116, 131] width 145 height 26
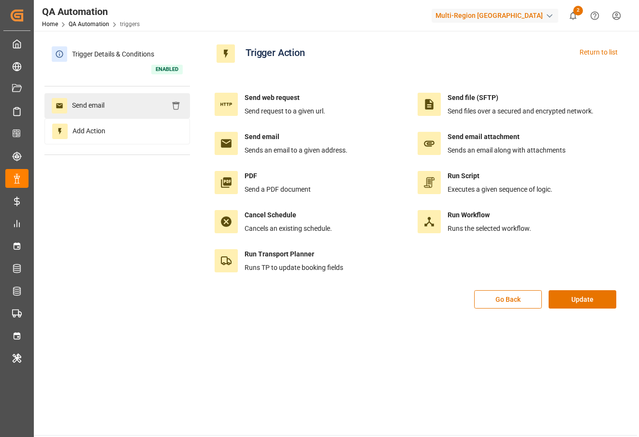
click at [140, 106] on div "Send email" at bounding box center [116, 105] width 145 height 25
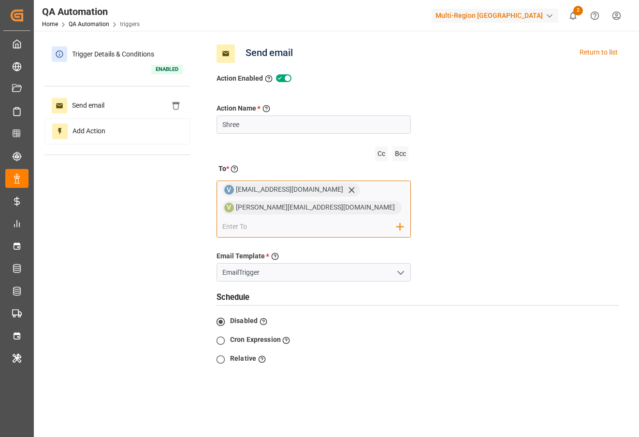
click at [358, 207] on div "V vanishreemr98@yopmail.com V vanishree.raghunatah@logward.com Add Field to To" at bounding box center [313, 209] width 194 height 57
click at [346, 188] on icon at bounding box center [351, 190] width 10 height 10
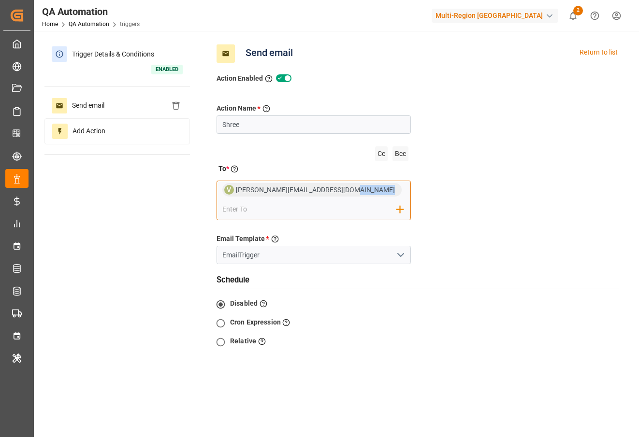
click at [333, 188] on span "vanishree.raghunatah@logward.com" at bounding box center [319, 190] width 166 height 8
click at [290, 206] on input "email" at bounding box center [309, 209] width 174 height 14
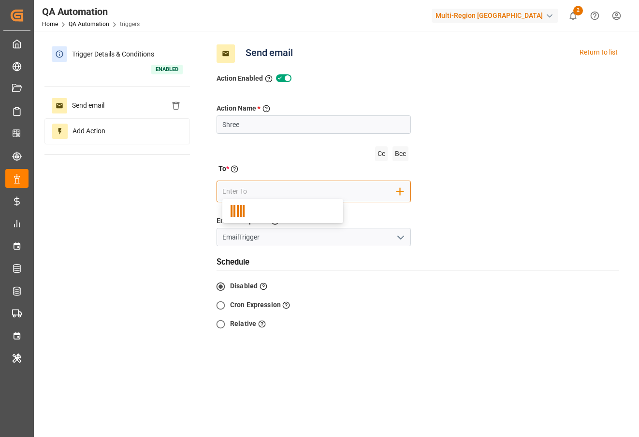
paste input "arjun1@yopmail.com"
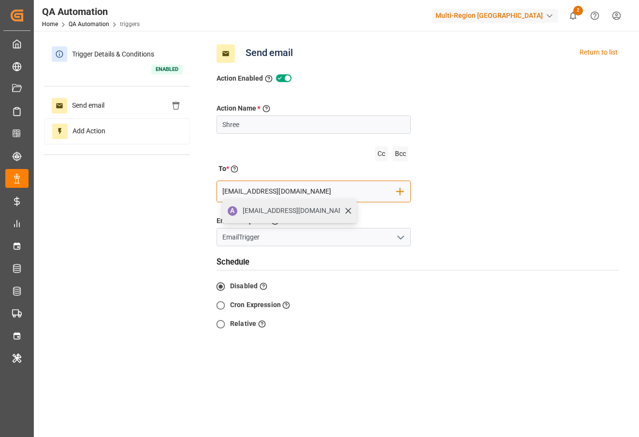
type input "arjun1@yopmail.com"
click at [291, 212] on span "arjun1@yopmail.com" at bounding box center [295, 211] width 107 height 10
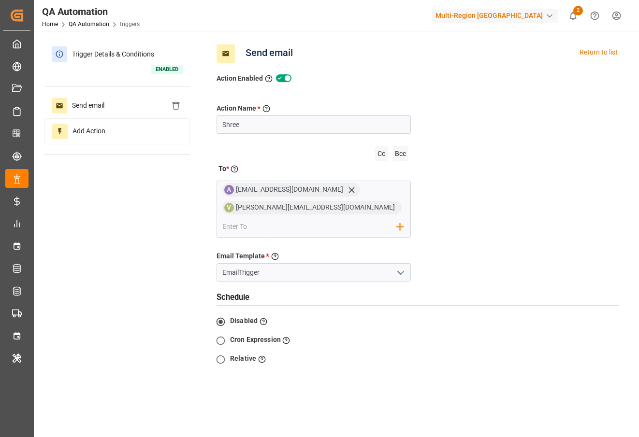
click at [503, 199] on div "Action Name * Give a name to the action being created Shree Cc Bcc To * Enter t…" at bounding box center [417, 275] width 417 height 383
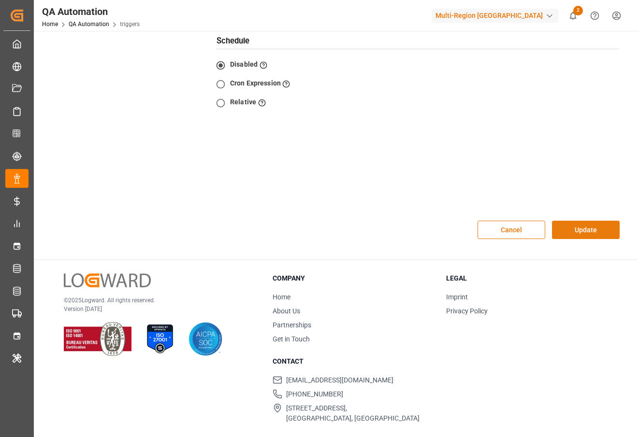
click at [580, 226] on button "Update" at bounding box center [586, 230] width 68 height 18
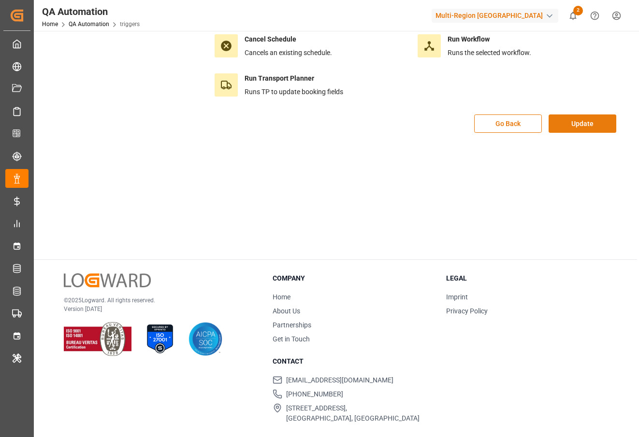
click at [589, 124] on button "Update" at bounding box center [582, 123] width 68 height 18
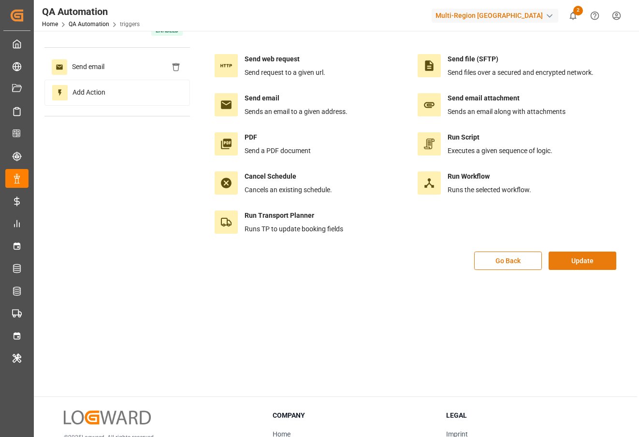
scroll to position [0, 0]
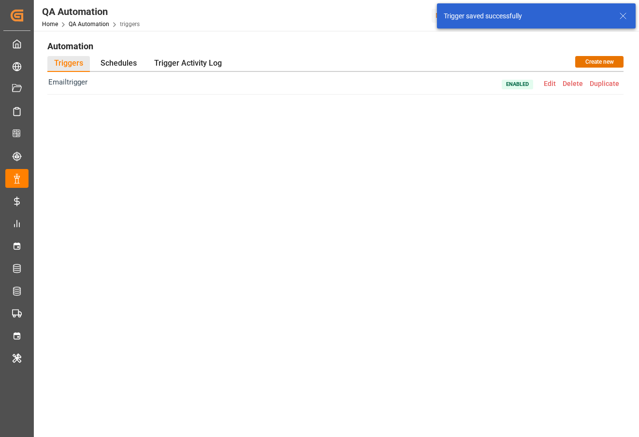
click at [551, 85] on span "Edit" at bounding box center [549, 84] width 19 height 8
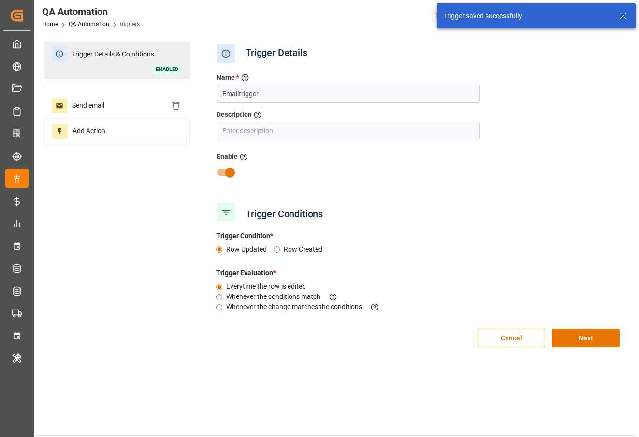
click at [82, 64] on div "Trigger Details & Conditions Enabled" at bounding box center [116, 61] width 145 height 38
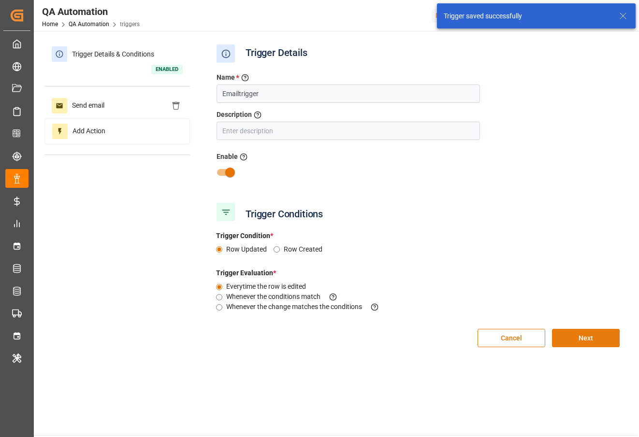
click at [562, 341] on button "Next" at bounding box center [586, 338] width 68 height 18
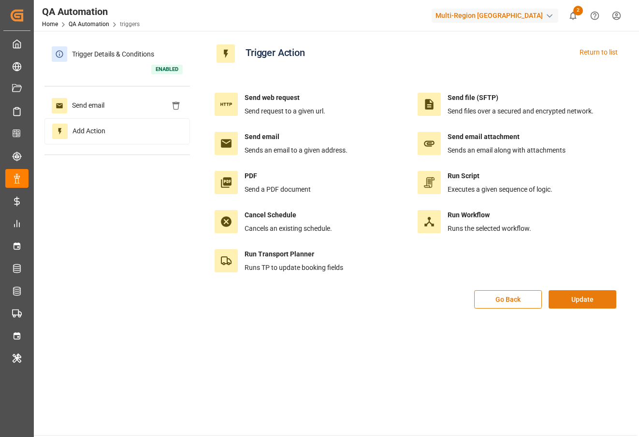
click at [589, 290] on button "Update" at bounding box center [582, 299] width 68 height 18
click at [580, 299] on button "Update" at bounding box center [582, 299] width 68 height 18
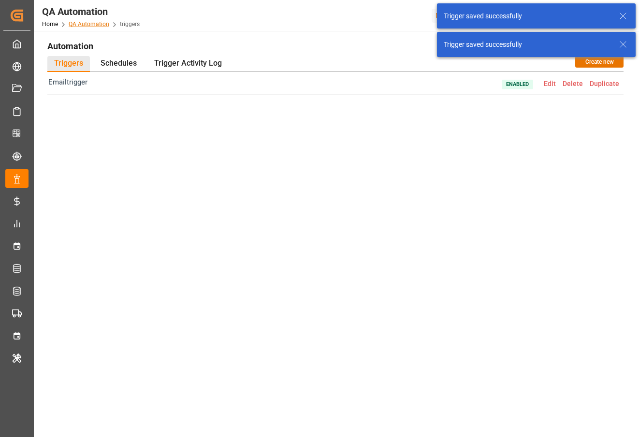
click at [96, 22] on link "QA Automation" at bounding box center [89, 24] width 41 height 7
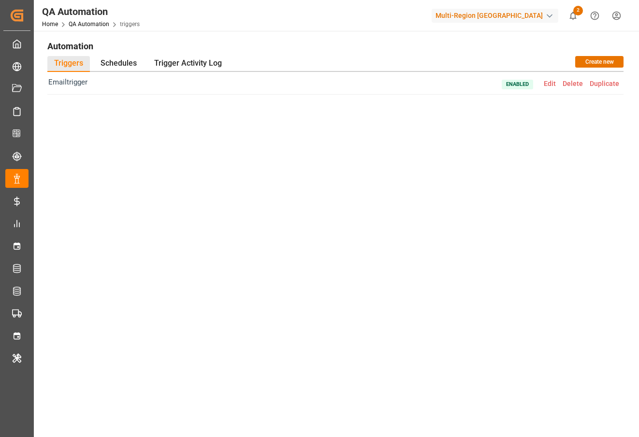
click at [550, 85] on span "Edit" at bounding box center [549, 84] width 19 height 8
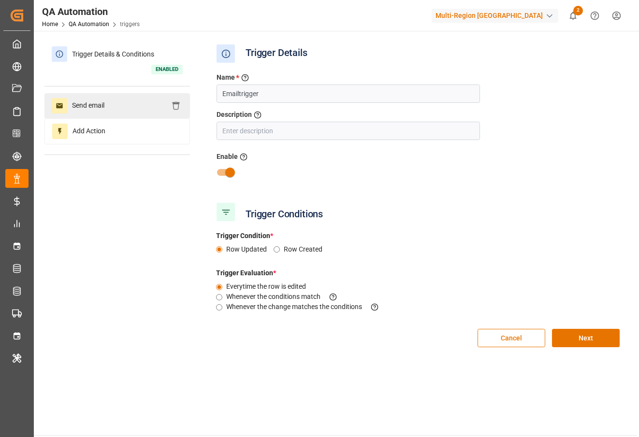
click at [126, 114] on div "Send email" at bounding box center [116, 105] width 145 height 25
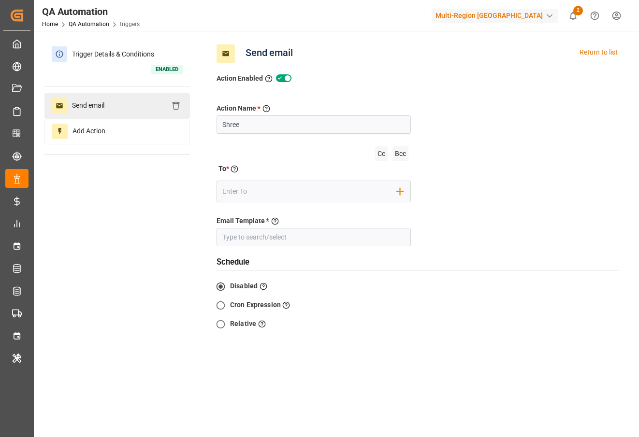
type input "EmailTrigger"
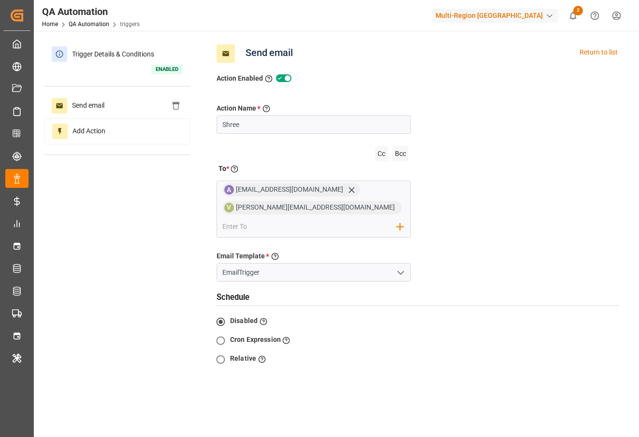
click at [281, 78] on icon at bounding box center [280, 78] width 8 height 8
click at [0, 0] on input "checkbox" at bounding box center [0, 0] width 0 height 0
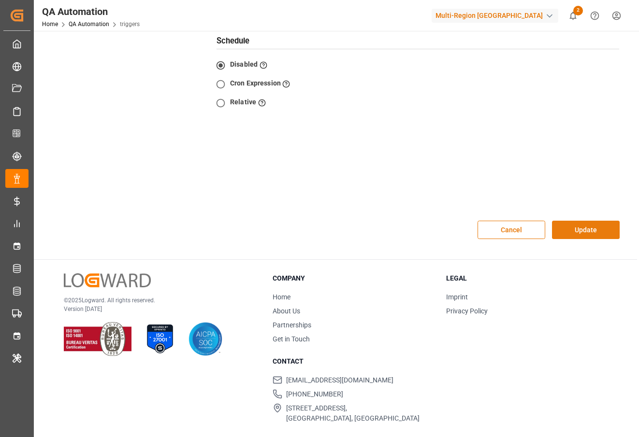
click at [587, 232] on button "Update" at bounding box center [586, 230] width 68 height 18
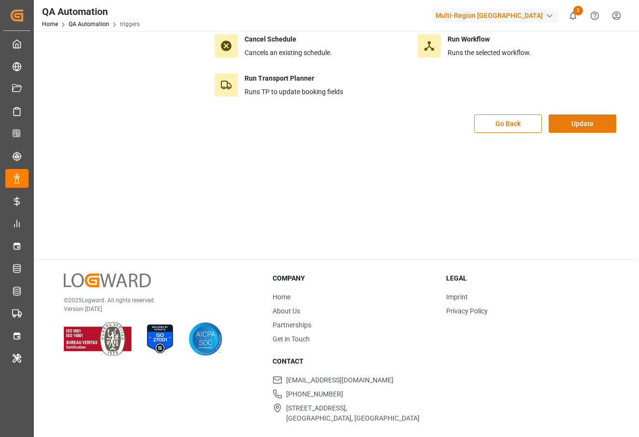
click at [604, 129] on button "Update" at bounding box center [582, 123] width 68 height 18
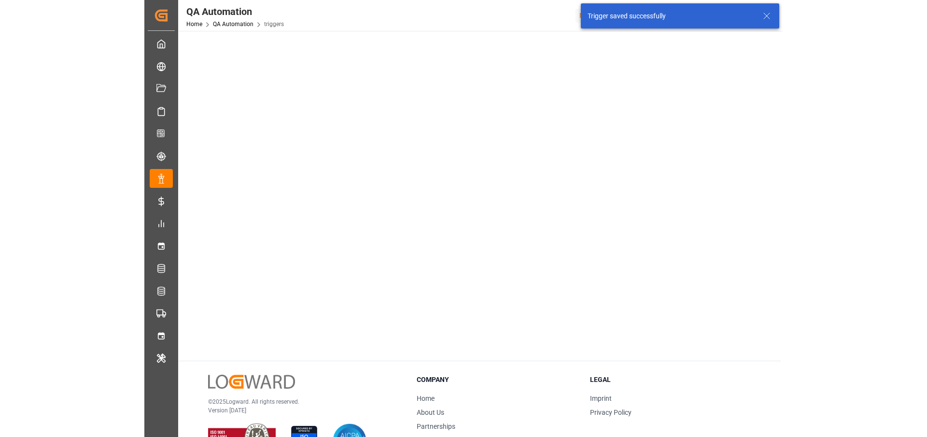
scroll to position [0, 0]
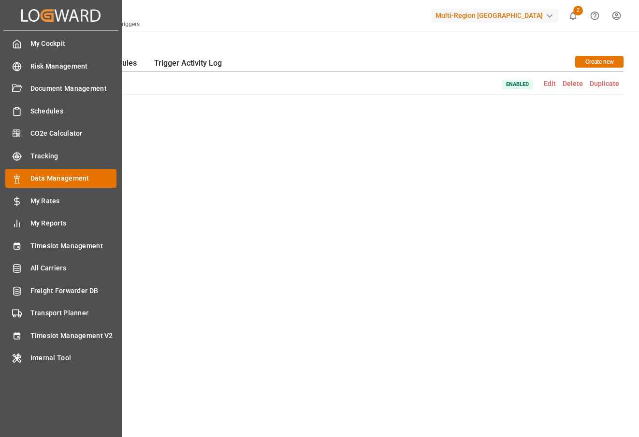
click at [30, 180] on span "Data Management" at bounding box center [73, 178] width 86 height 10
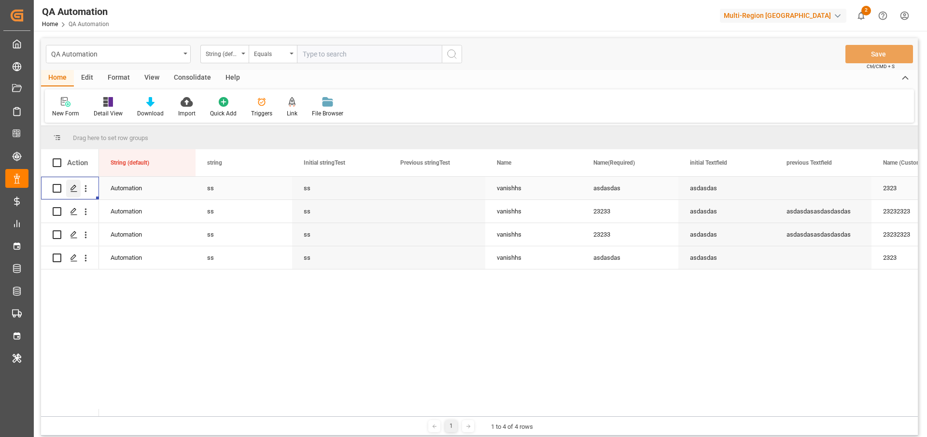
click at [75, 187] on icon "Press SPACE to select this row." at bounding box center [74, 189] width 8 height 8
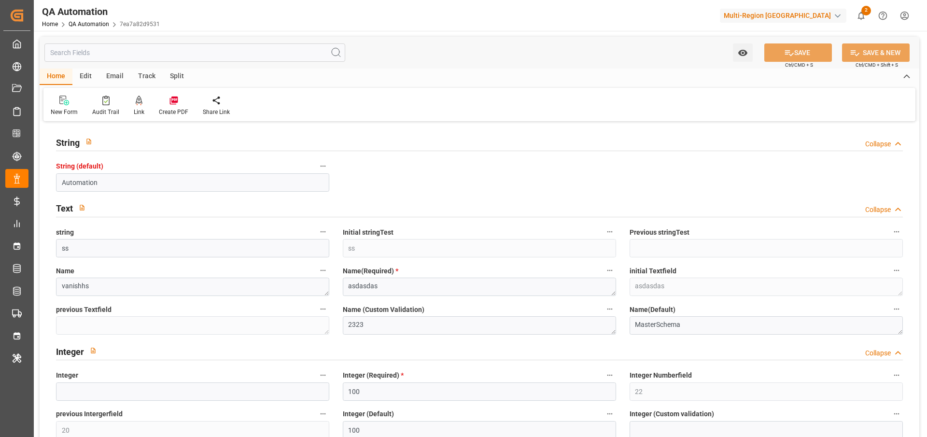
type input "[DATE]"
type input "[DATE] 00:00"
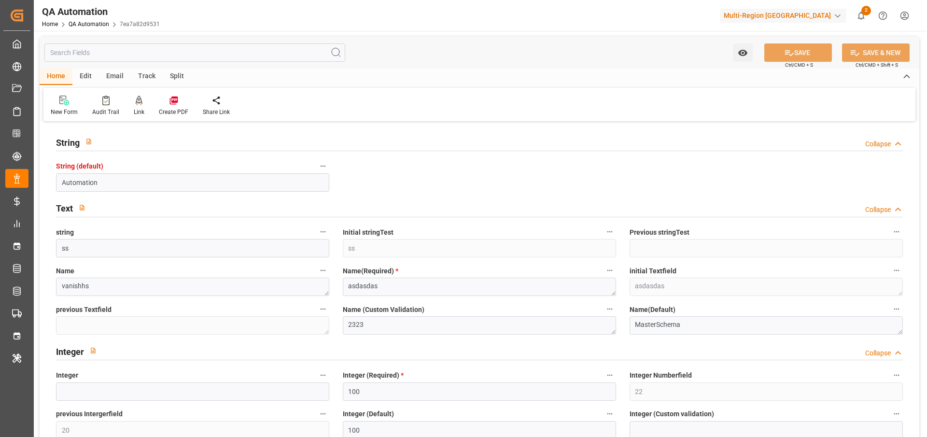
type input "[DATE] 00:00"
type input "12-08-2025 11:29"
type input "[DATE] 16:59"
click at [395, 321] on textarea "2323" at bounding box center [479, 325] width 273 height 18
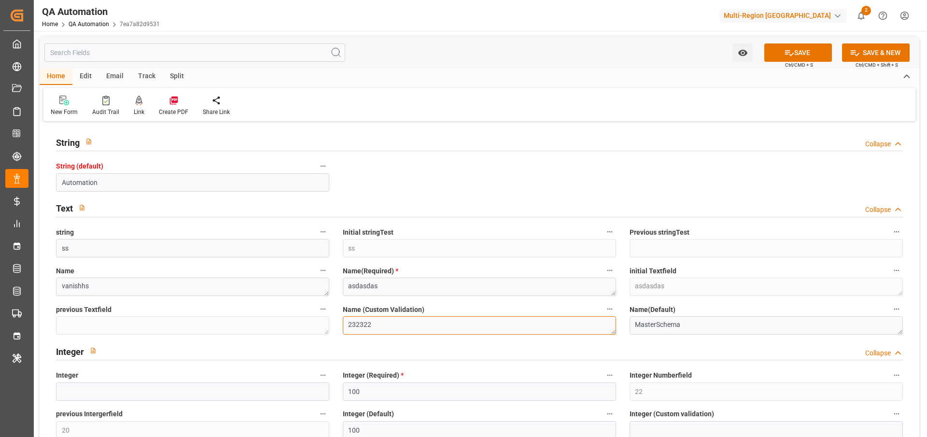
type textarea "232322"
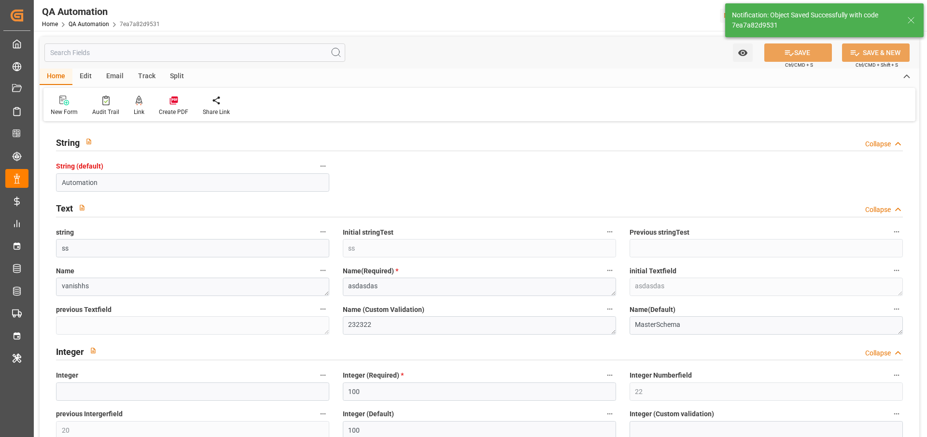
type input "[DATE] 11:35"
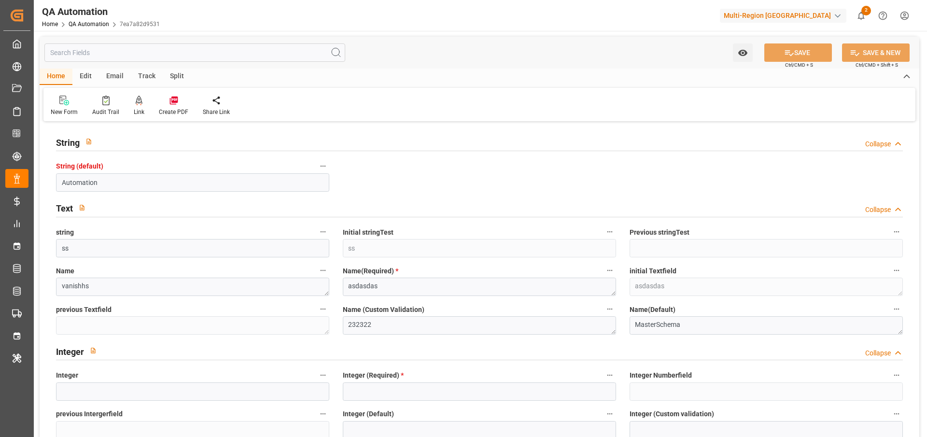
type input "Automation"
type input "ss"
type textarea "vanishhs"
type textarea "asdasdas"
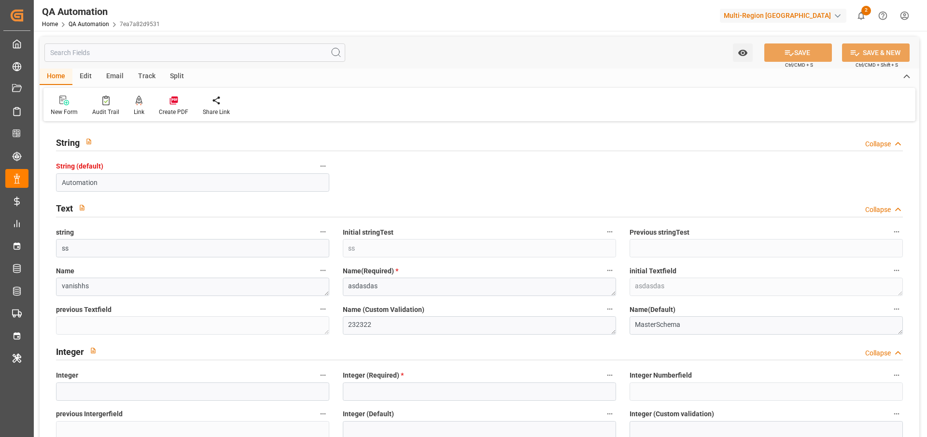
type textarea "asdasdas"
type textarea "232322"
type textarea "MasterSchema"
type input "[GEOGRAPHIC_DATA]"
type input "[PERSON_NAME]"
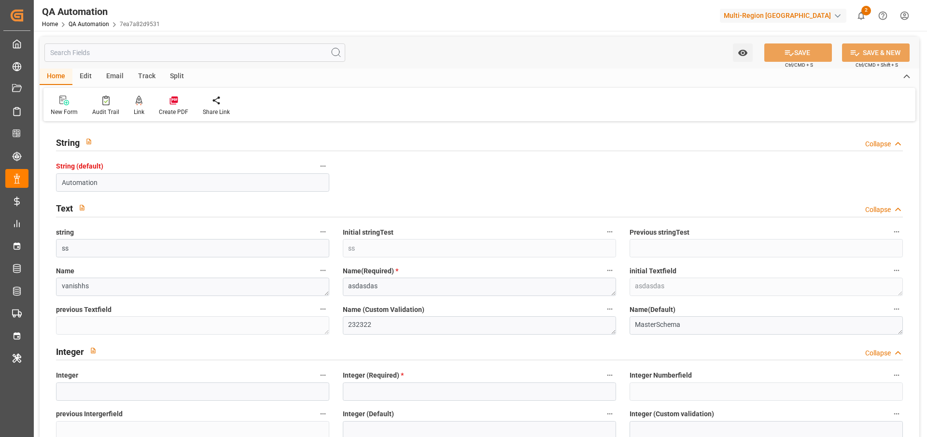
type input "[PERSON_NAME]"
type input "MSCU"
type input "HLCU"
type textarea "[PERSON_NAME]"
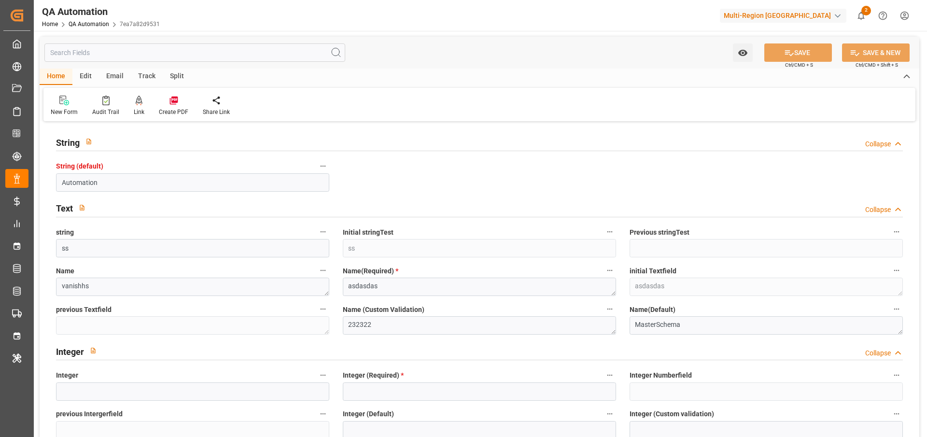
type textarea "asd"
type input "7ea7a82d9531"
type input "100"
type input "22"
type input "20"
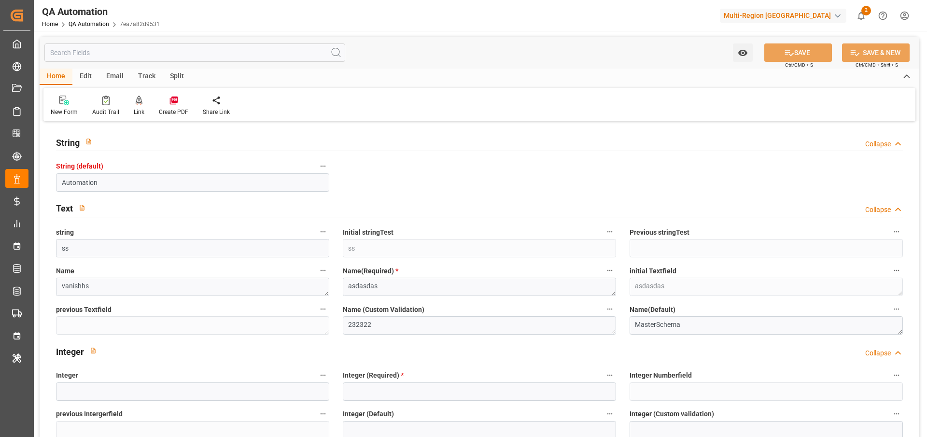
type input "100"
type input "3"
type input "100"
type input "BRRIO"
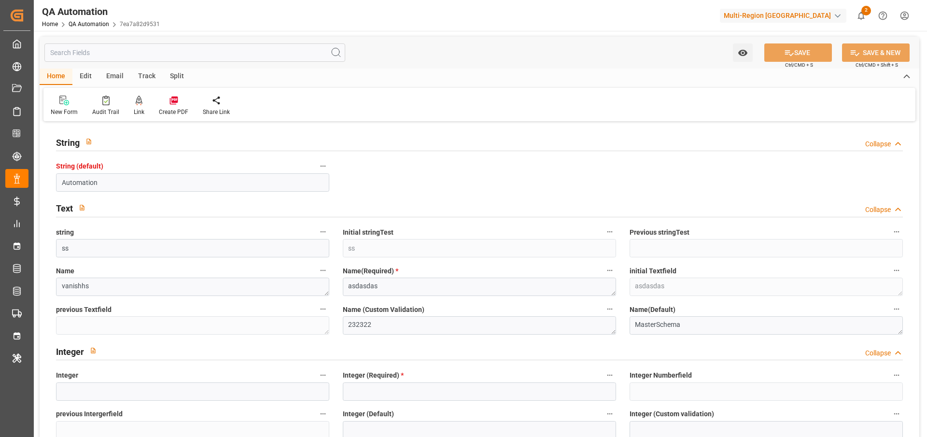
type input "9473975"
type input "MSC"
type input "Mediterranean Shipping Company"
type input "MSC"
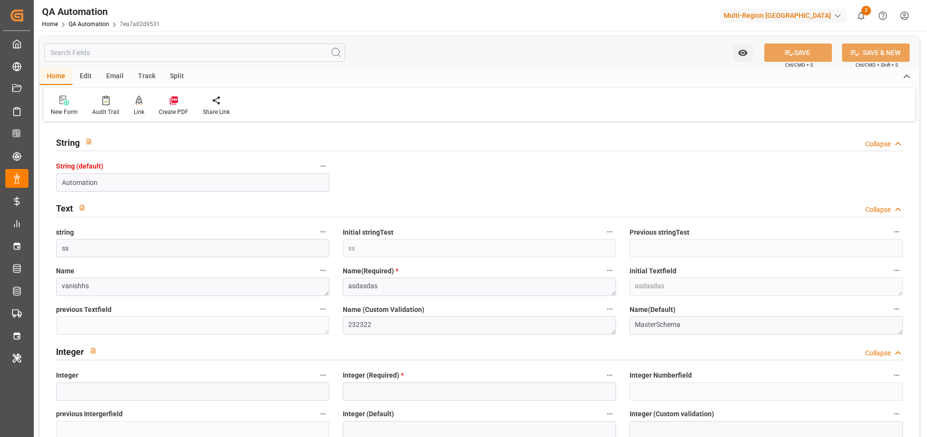
type input "Mediterranean Shipping Company"
type input "Hapag [PERSON_NAME]"
type input "Hapag [PERSON_NAME] Aktiengesellschaft"
type input "1024"
type input "[DATE]"
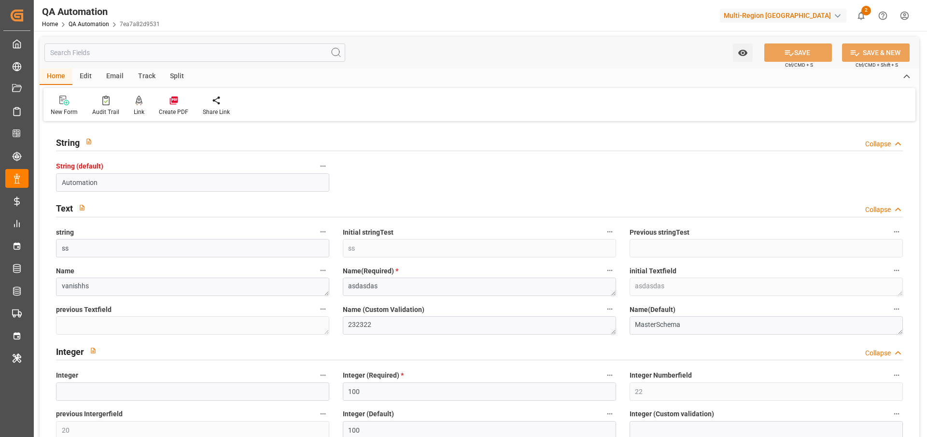
type input "[DATE]"
type input "[DATE] 00:00"
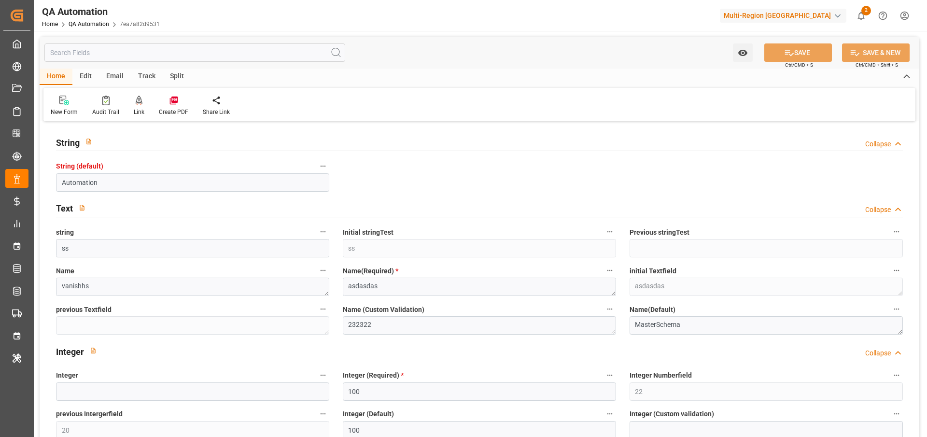
type input "[DATE] 11:35"
type input "[DATE] 16:59"
click at [80, 73] on div "Edit" at bounding box center [85, 77] width 27 height 16
click at [52, 78] on div "Home" at bounding box center [56, 77] width 33 height 16
click at [106, 24] on link "QA Automation" at bounding box center [89, 24] width 41 height 7
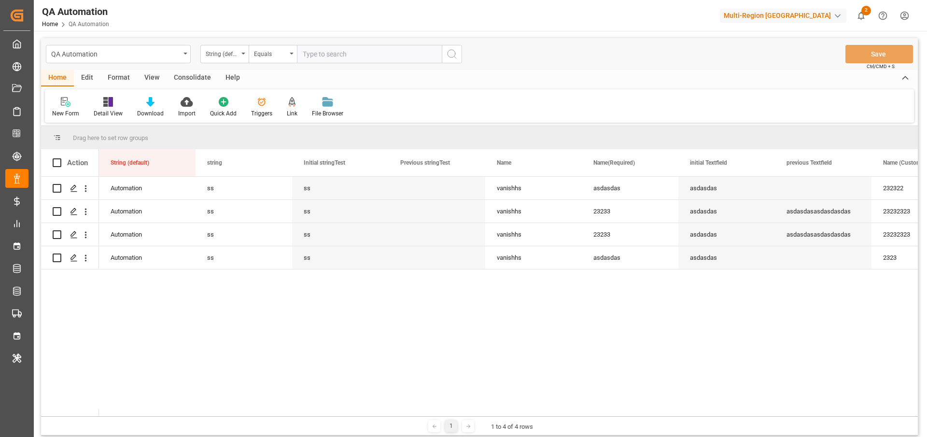
click at [259, 106] on icon at bounding box center [262, 102] width 10 height 10
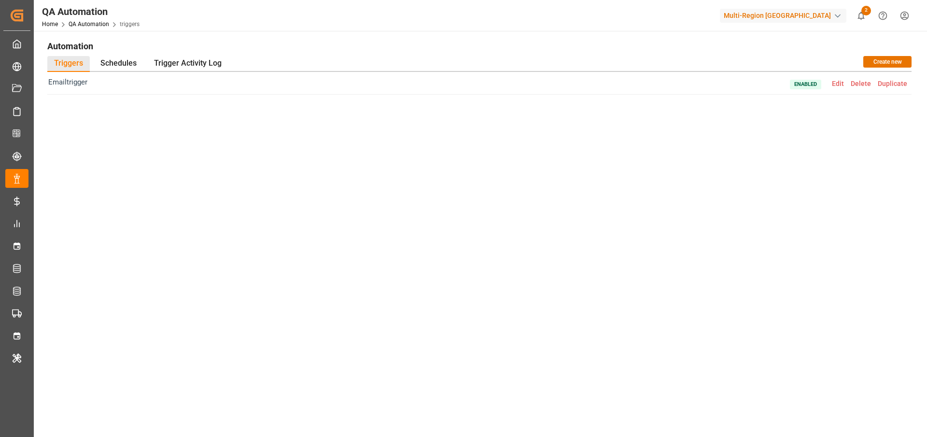
click at [838, 85] on span "Edit" at bounding box center [838, 84] width 19 height 8
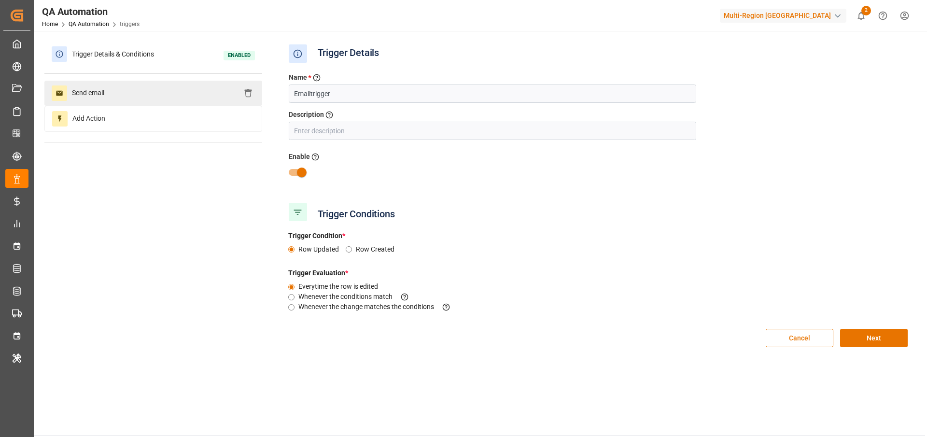
click at [183, 90] on div "Send email" at bounding box center [153, 93] width 218 height 25
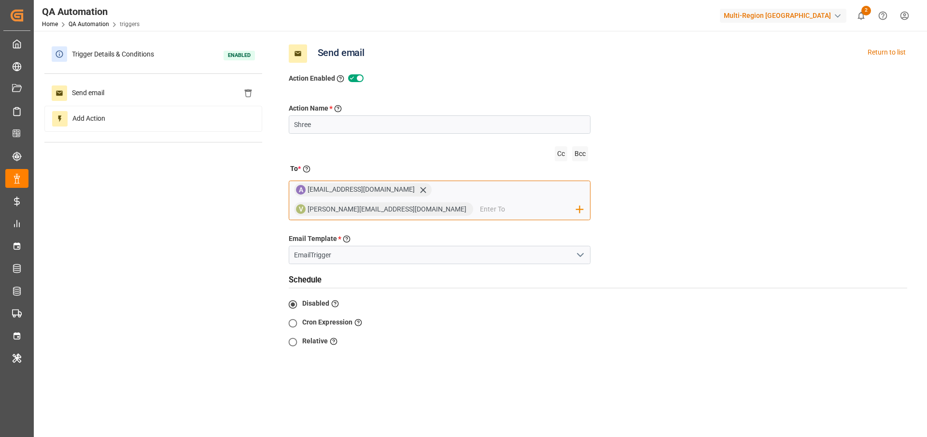
click at [480, 214] on input "email" at bounding box center [528, 209] width 97 height 14
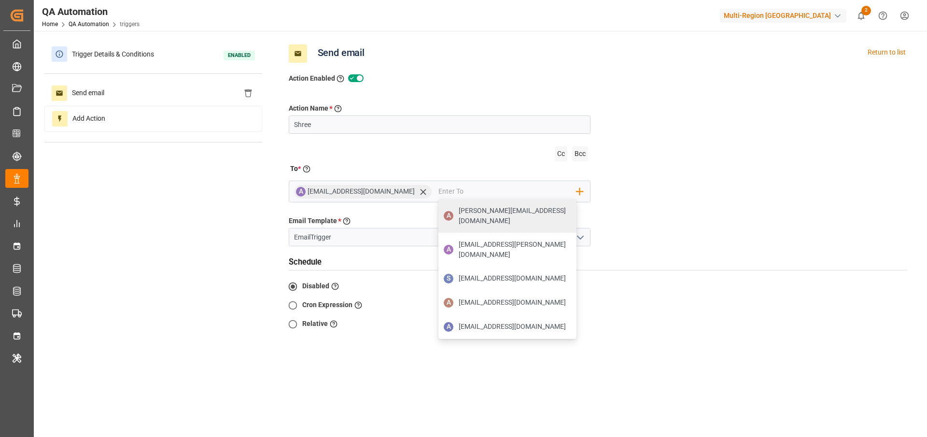
click at [576, 239] on icon "open menu" at bounding box center [581, 238] width 12 height 12
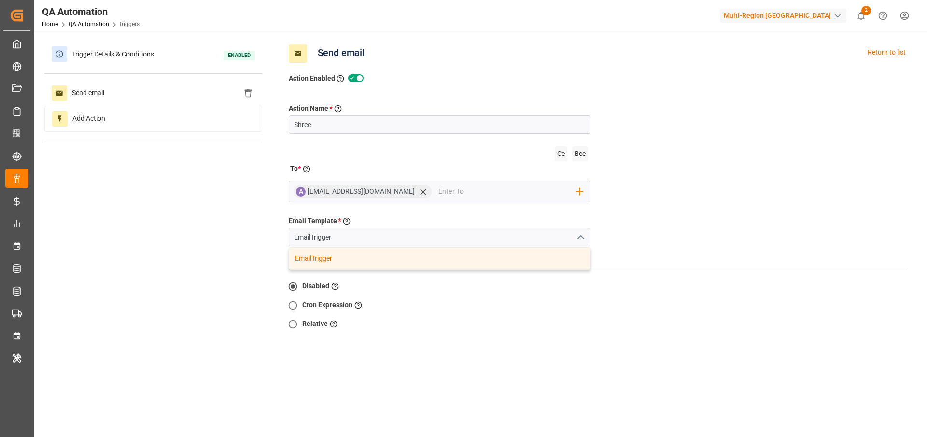
click at [672, 214] on div "Action Name * Give a name to the action being created Shree Cc Bcc To * Enter t…" at bounding box center [599, 258] width 634 height 348
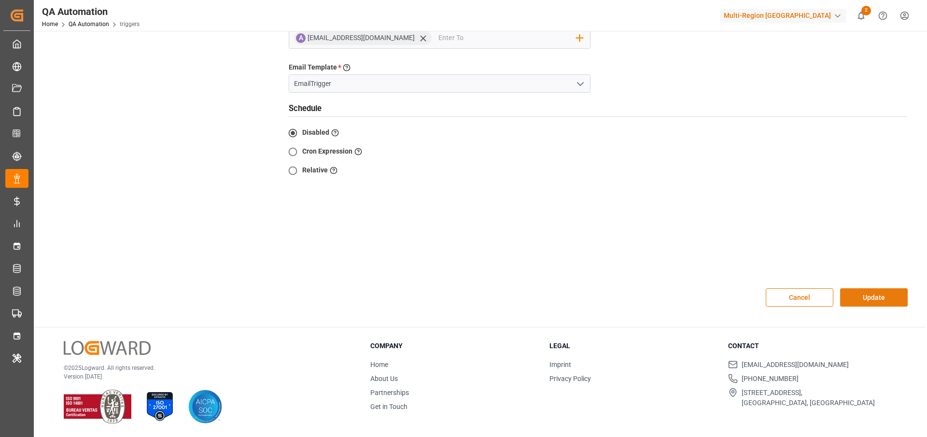
click at [880, 290] on button "Update" at bounding box center [874, 297] width 68 height 18
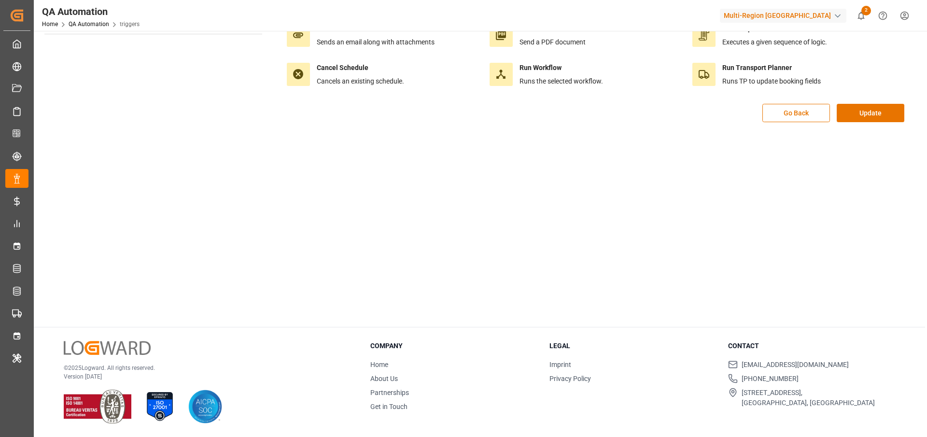
scroll to position [108, 0]
click at [886, 111] on button "Update" at bounding box center [871, 113] width 68 height 18
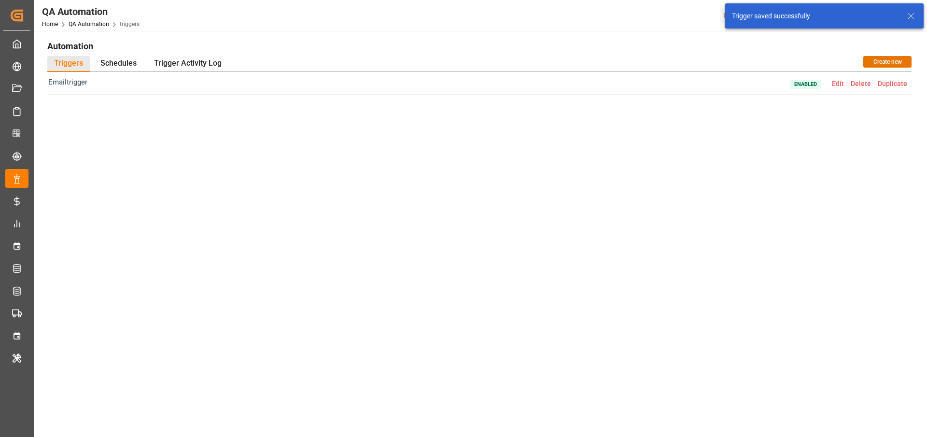
click at [843, 85] on span "Edit" at bounding box center [838, 84] width 19 height 8
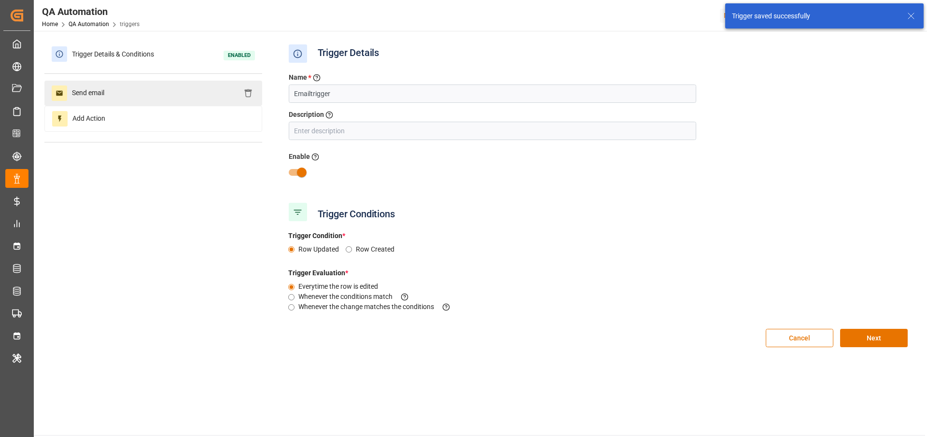
click at [154, 91] on div "Send email" at bounding box center [153, 93] width 218 height 25
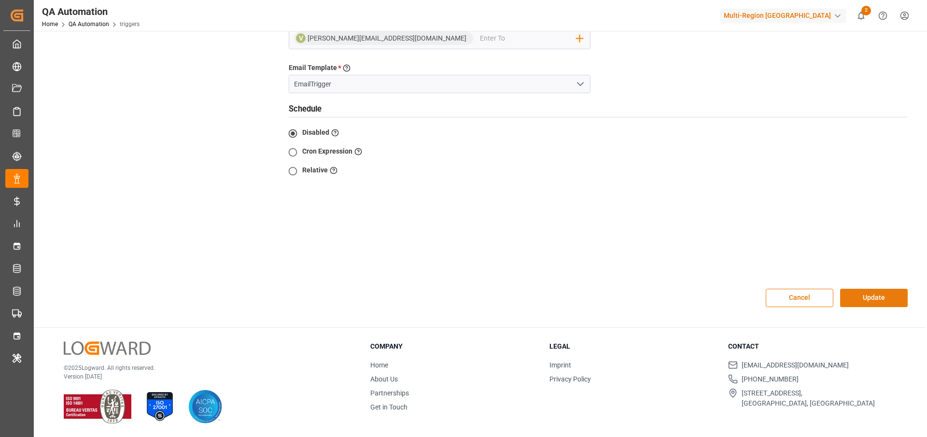
click at [873, 296] on button "Update" at bounding box center [874, 298] width 68 height 18
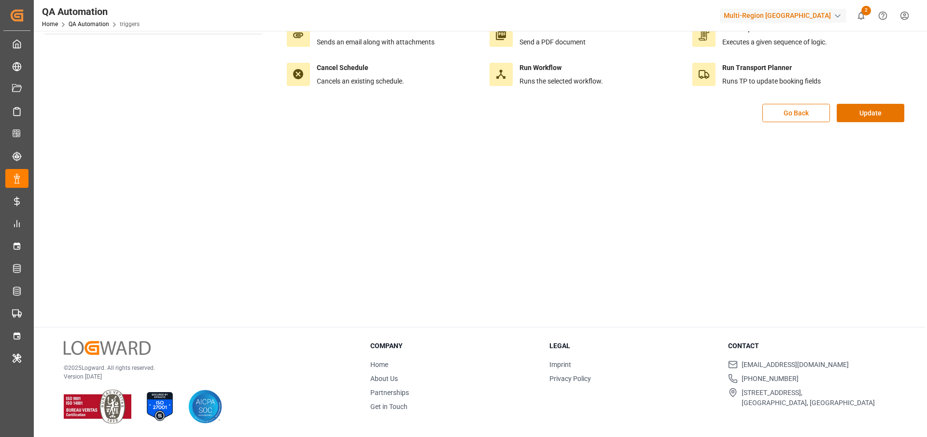
scroll to position [108, 0]
click at [881, 119] on button "Update" at bounding box center [871, 113] width 68 height 18
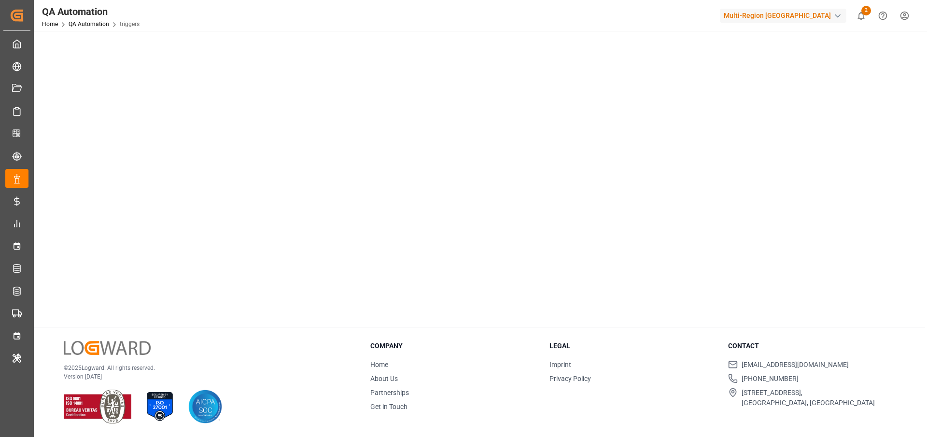
scroll to position [0, 0]
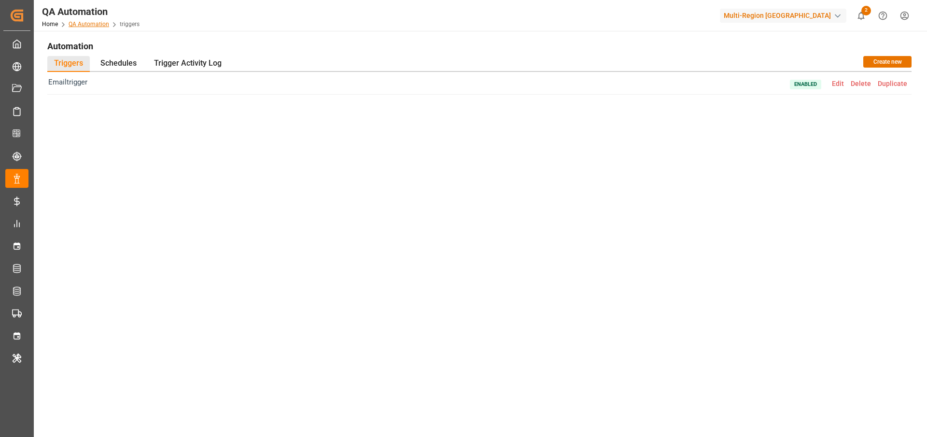
click at [94, 24] on link "QA Automation" at bounding box center [89, 24] width 41 height 7
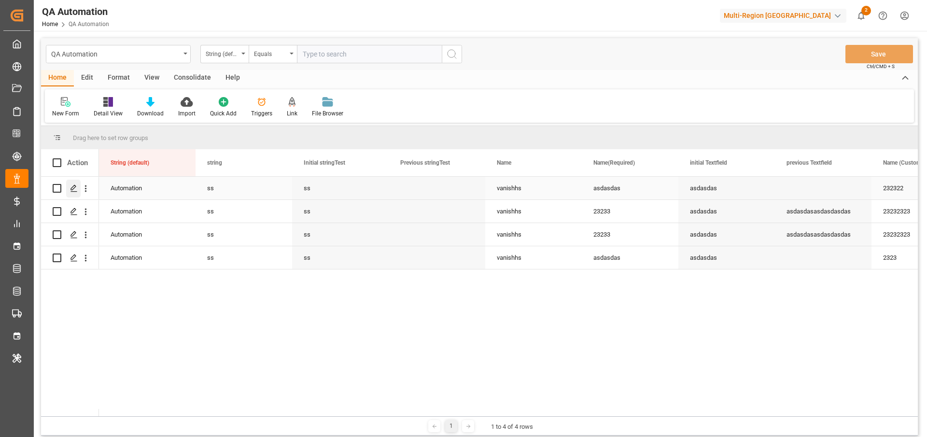
click at [72, 189] on icon "Press SPACE to select this row." at bounding box center [74, 189] width 8 height 8
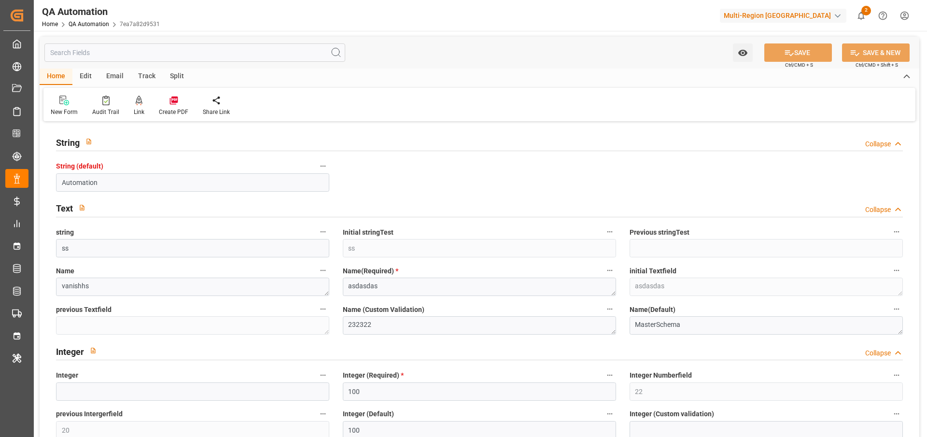
type input "[DATE]"
type input "[DATE] 00:00"
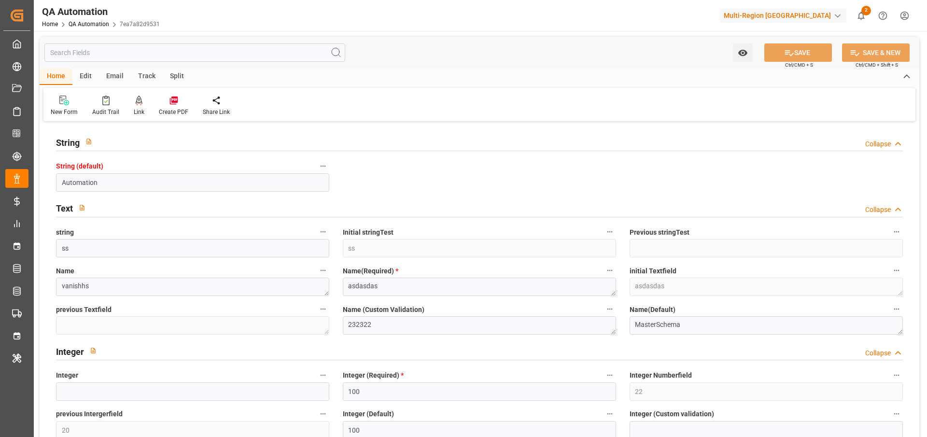
type input "[DATE] 00:00"
type input "12-08-2025 11:35"
type input "[DATE] 16:59"
click at [369, 331] on textarea "232322" at bounding box center [479, 325] width 273 height 18
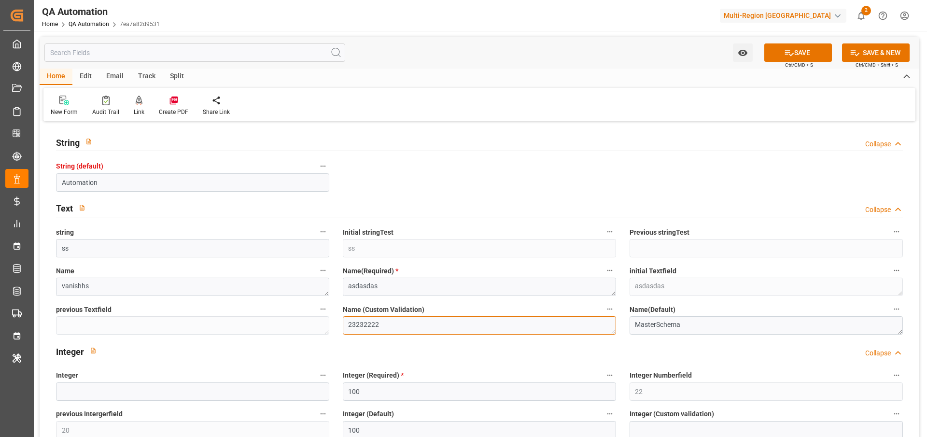
type textarea "23232222"
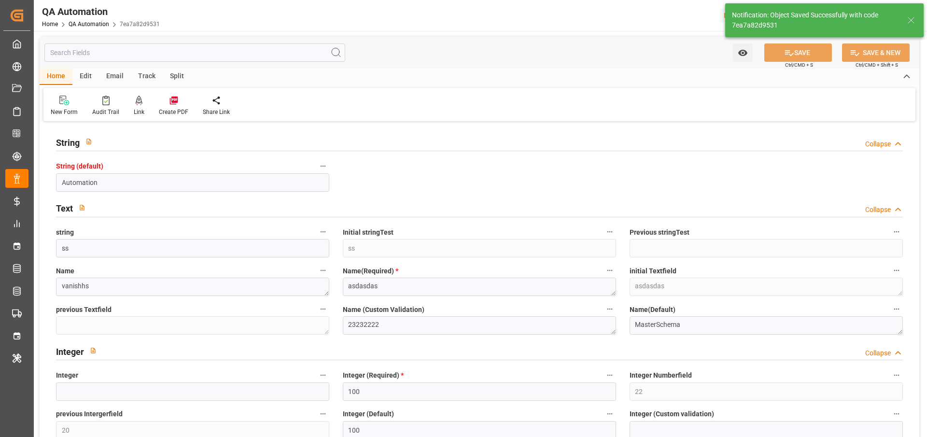
type input "[DATE] 11:36"
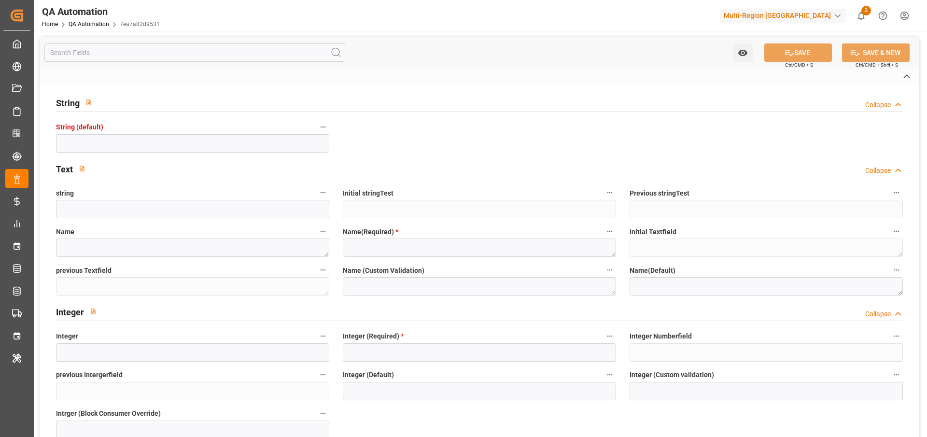
type input "Automation"
type input "ss"
type textarea "vanishhs"
type textarea "asdasdas"
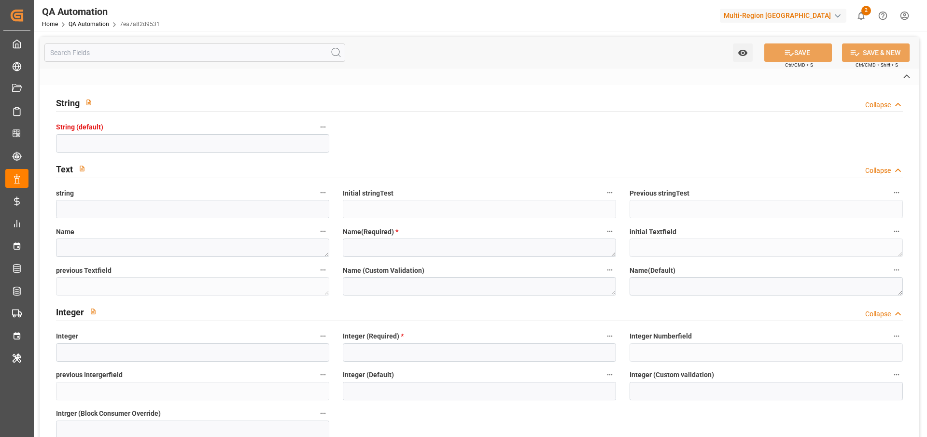
type textarea "asdasdas"
type textarea "23232222"
type textarea "MasterSchema"
type input "[GEOGRAPHIC_DATA]"
type input "[PERSON_NAME]"
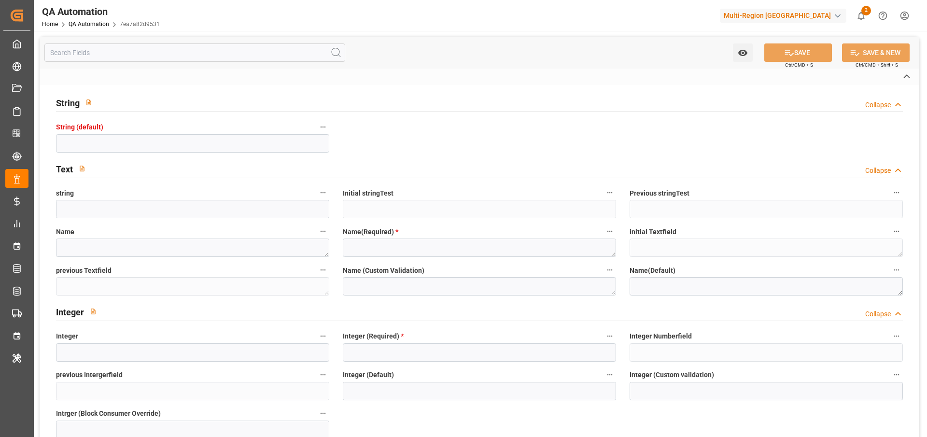
type input "[PERSON_NAME]"
type input "MSCU"
type input "HLCU"
type textarea "[PERSON_NAME]"
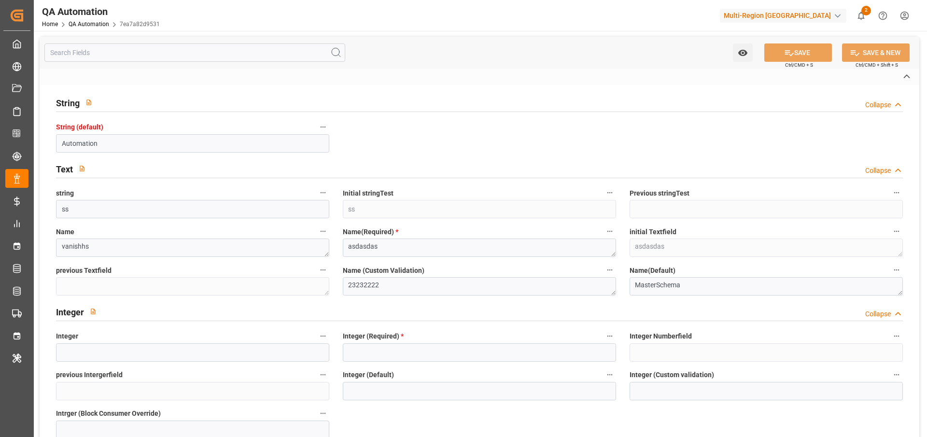
type textarea "asd"
type input "7ea7a82d9531"
type input "100"
type input "22"
type input "20"
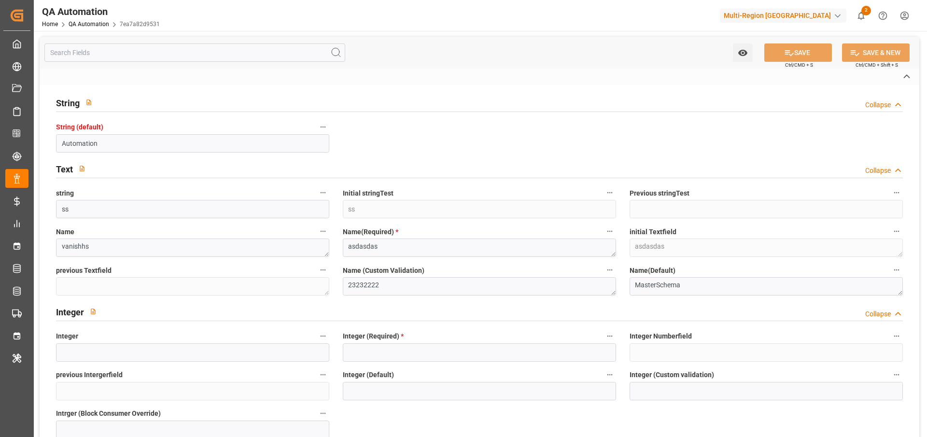
type input "100"
type input "3"
type input "100"
type input "BRRIO"
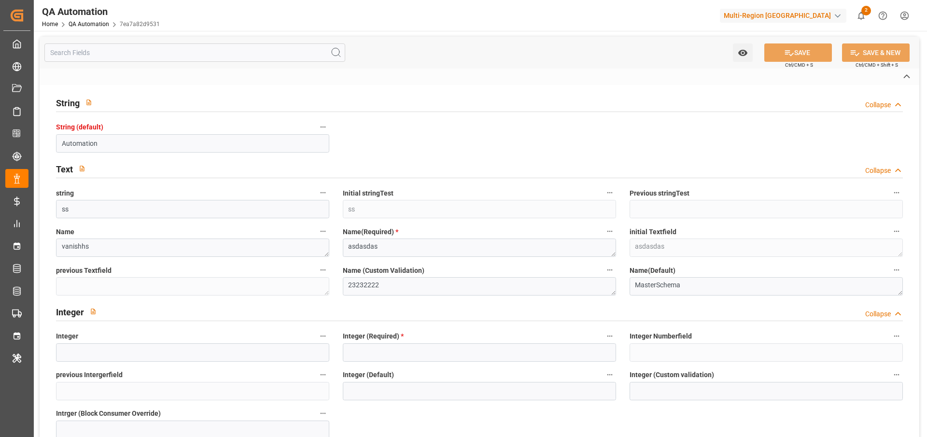
type input "9473975"
type input "MSC"
type input "Mediterranean Shipping Company"
type input "MSC"
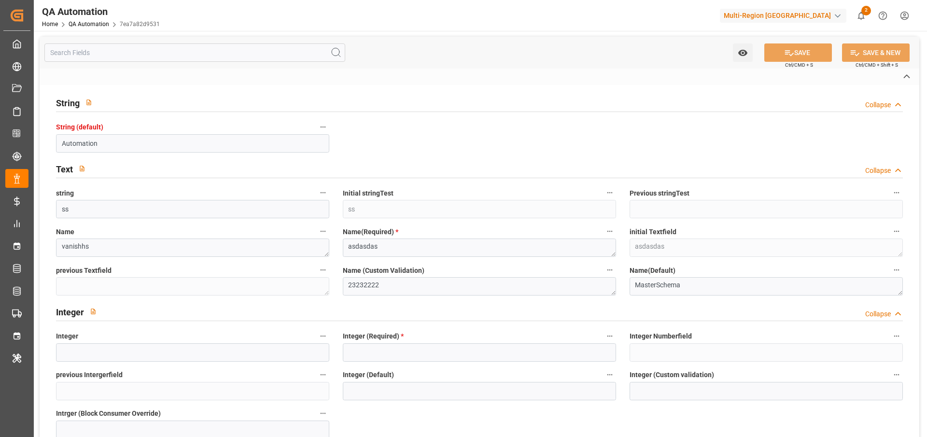
type input "Mediterranean Shipping Company"
type input "Hapag [PERSON_NAME]"
type input "Hapag [PERSON_NAME] Aktiengesellschaft"
type input "2048"
type input "[DATE]"
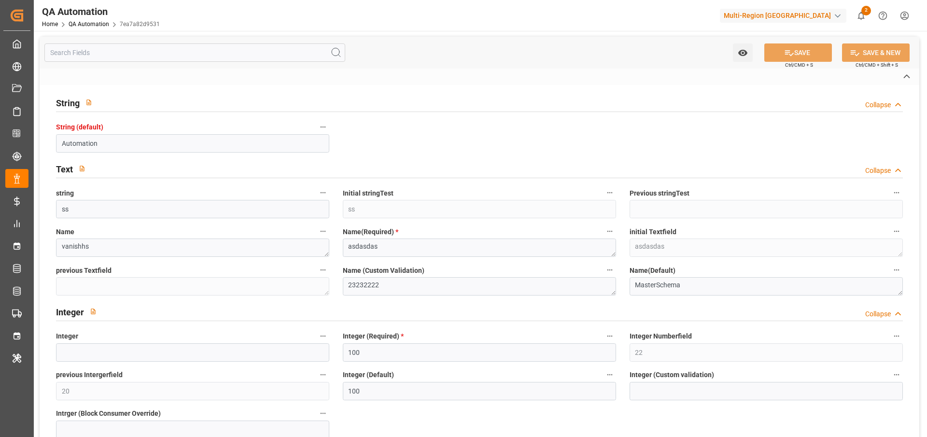
type input "[DATE]"
type input "[DATE] 00:00"
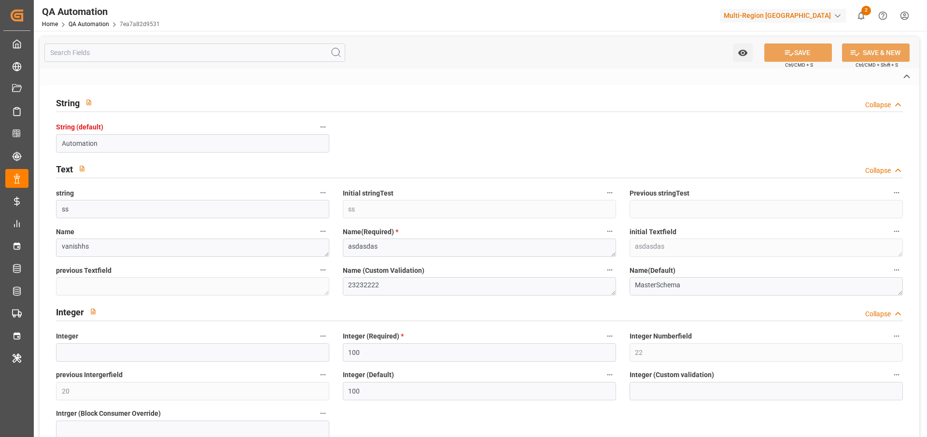
type input "[DATE] 11:36"
type input "[DATE] 16:59"
